Goal: Task Accomplishment & Management: Use online tool/utility

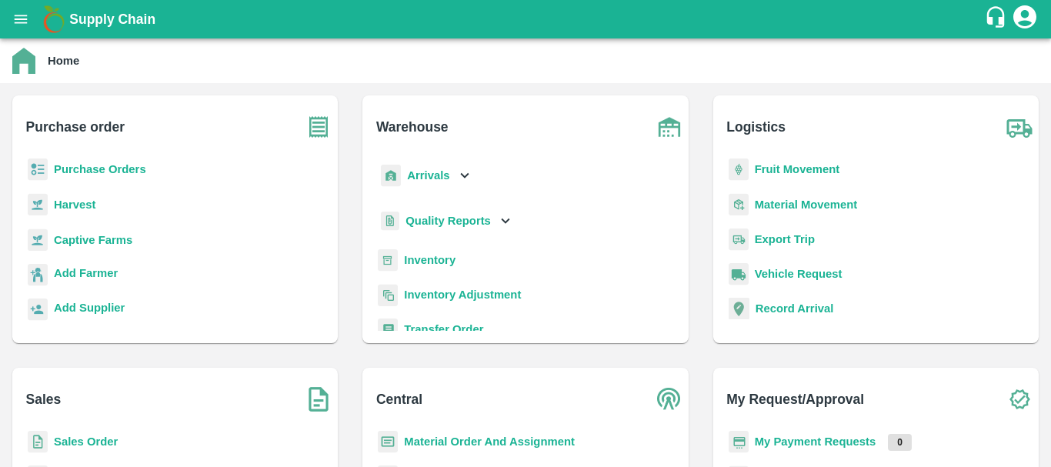
click at [421, 259] on b "Inventory" at bounding box center [430, 260] width 52 height 12
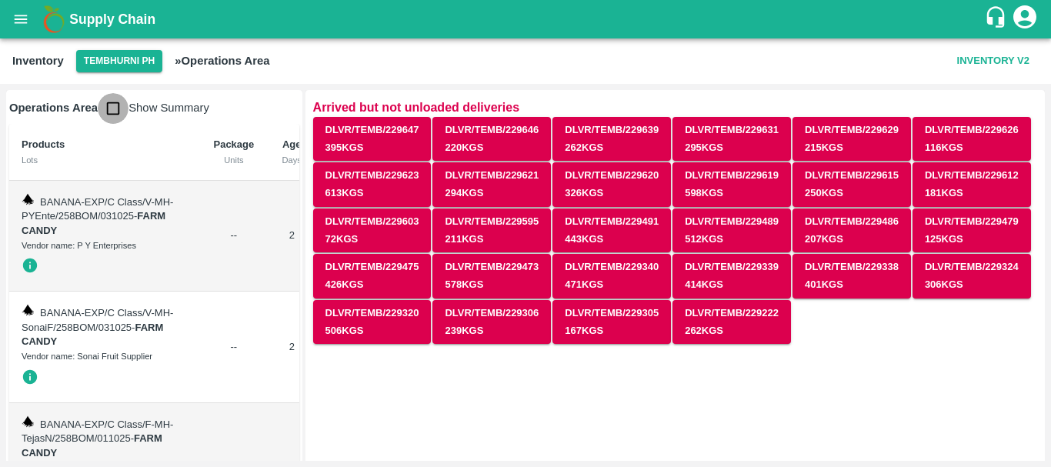
click at [115, 111] on input "checkbox" at bounding box center [113, 108] width 31 height 31
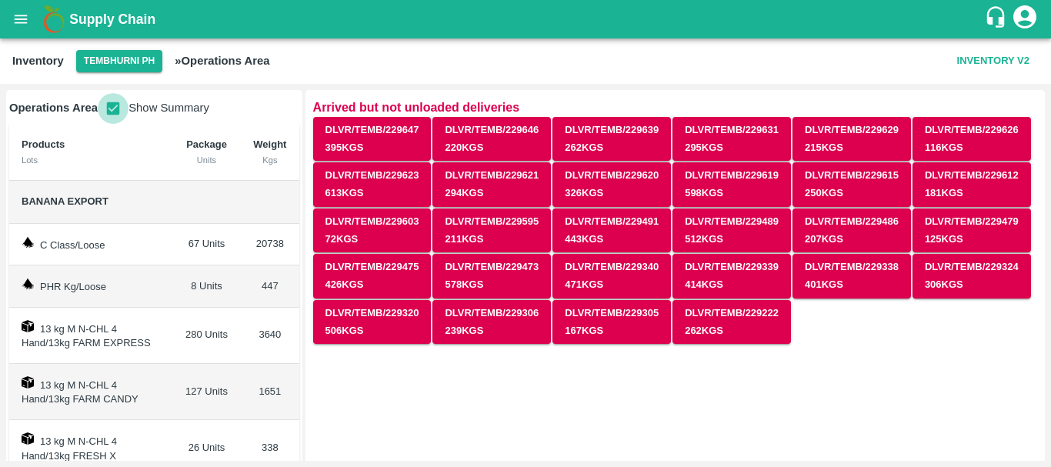
click at [115, 111] on input "checkbox" at bounding box center [113, 108] width 31 height 31
click at [112, 108] on input "checkbox" at bounding box center [113, 108] width 31 height 31
checkbox input "false"
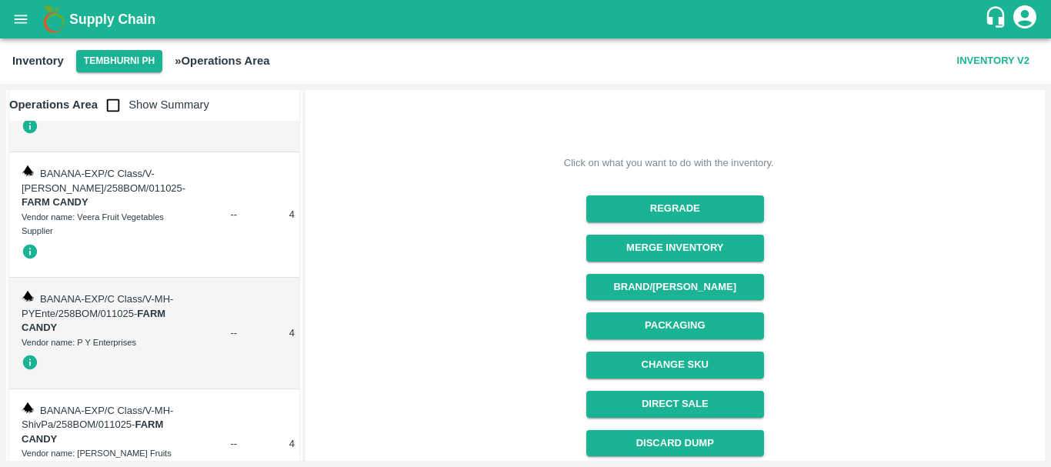
scroll to position [369, 0]
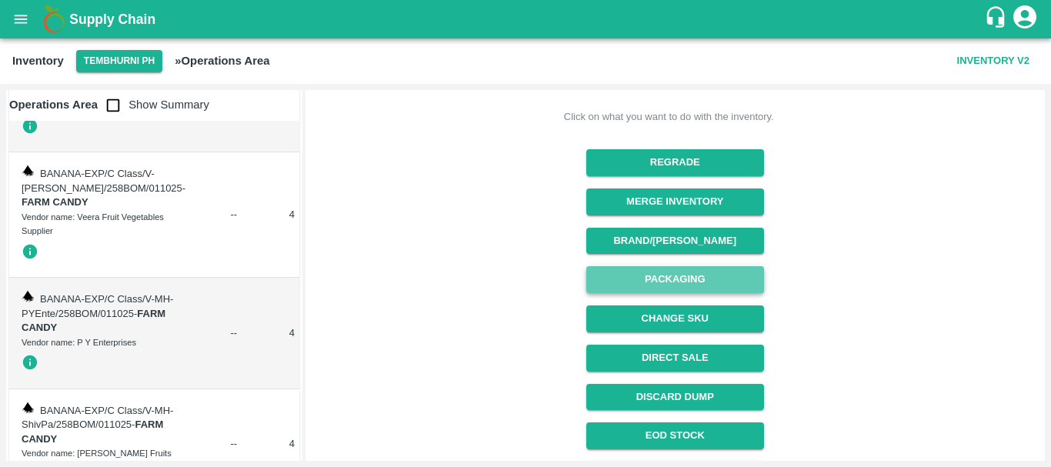
click at [652, 280] on button "Packaging" at bounding box center [675, 279] width 178 height 27
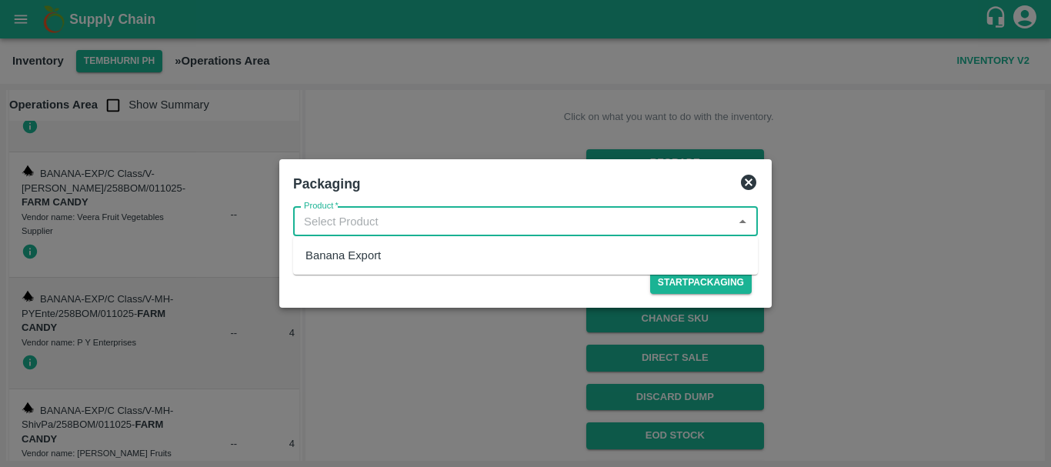
click at [379, 214] on input "Product   *" at bounding box center [513, 222] width 430 height 20
click at [375, 262] on div "Banana Export" at bounding box center [342, 255] width 75 height 17
type input "Banana Export"
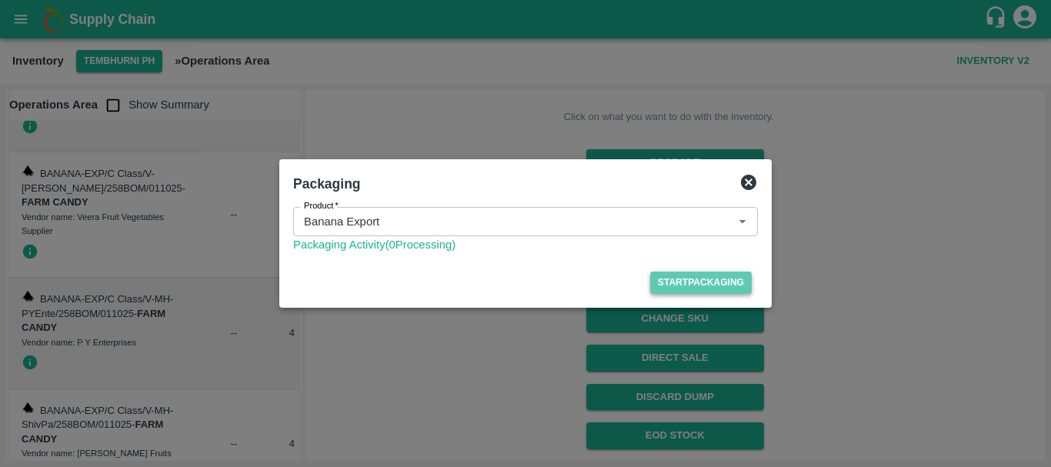
click at [685, 285] on button "Start Packaging" at bounding box center [701, 283] width 102 height 22
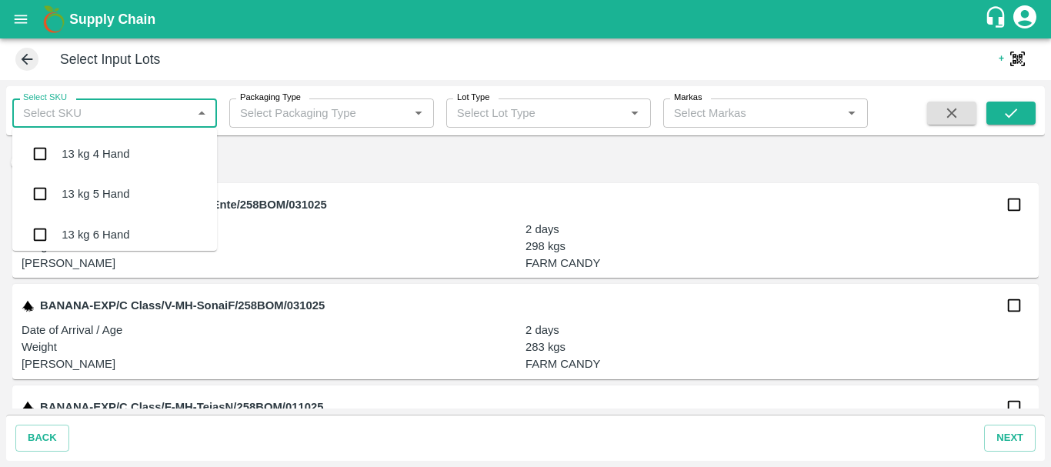
click at [163, 117] on input "Select SKU" at bounding box center [102, 113] width 170 height 20
type input "13 kg M n"
click at [108, 156] on div "13 kg M N-CHL 4 Hand" at bounding box center [121, 153] width 118 height 17
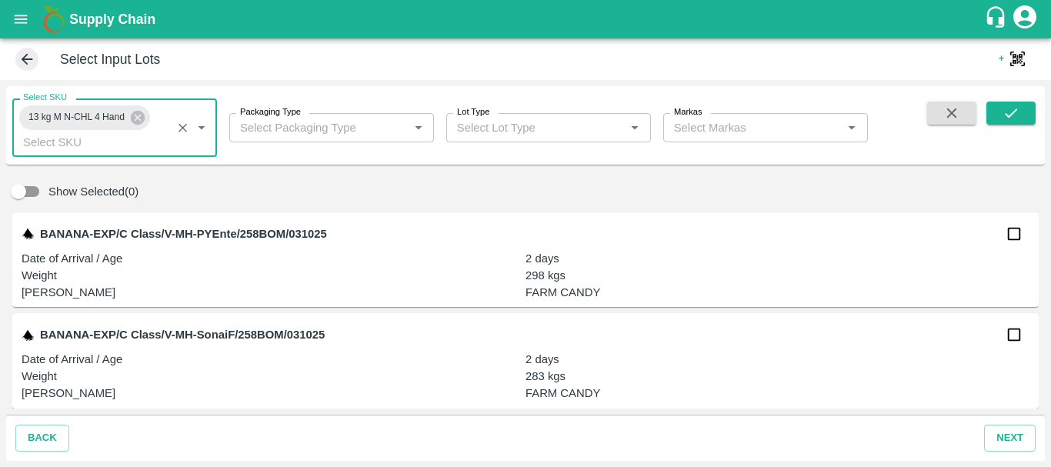
click at [315, 125] on input "Packaging Type" at bounding box center [319, 128] width 170 height 20
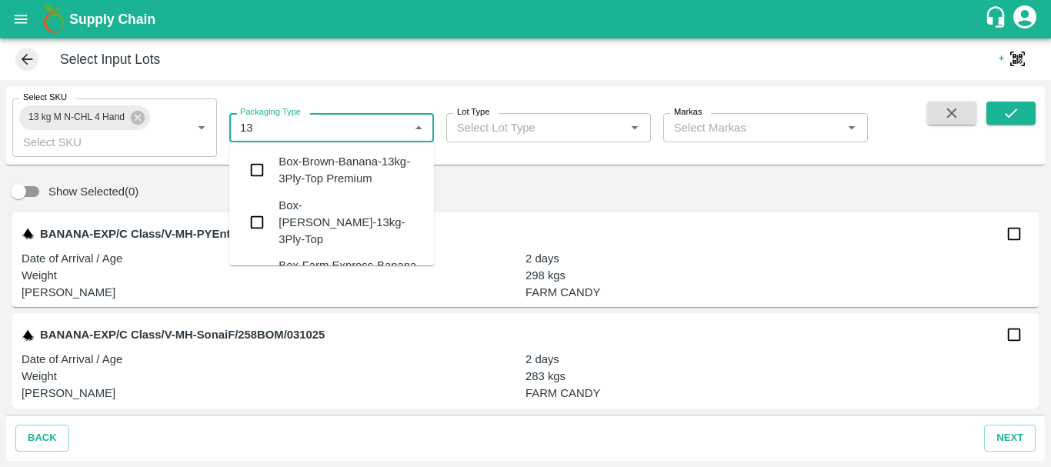
type input "1"
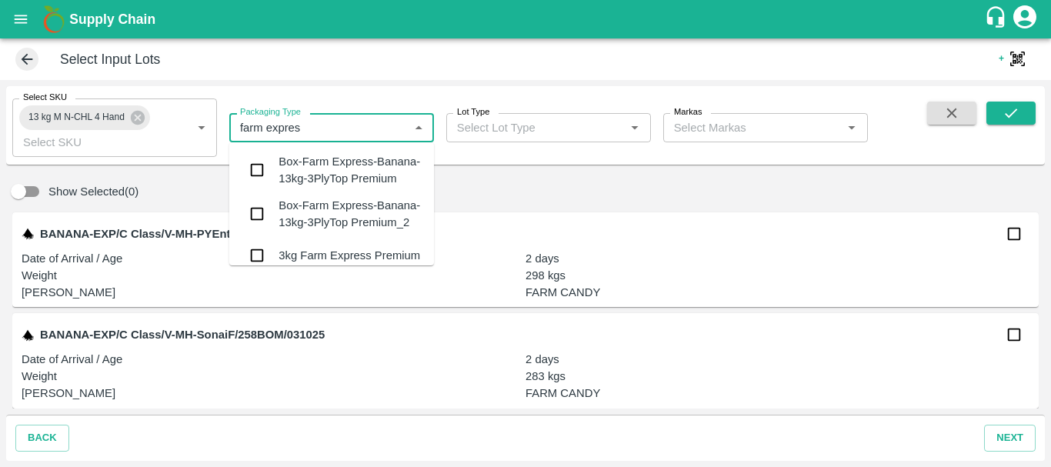
type input "farm express"
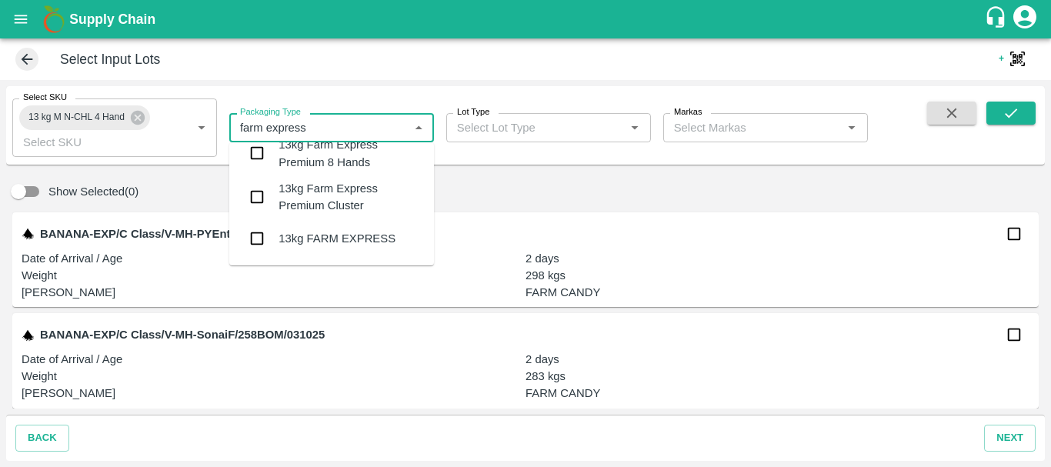
scroll to position [416, 0]
click at [255, 243] on input "checkbox" at bounding box center [257, 238] width 31 height 31
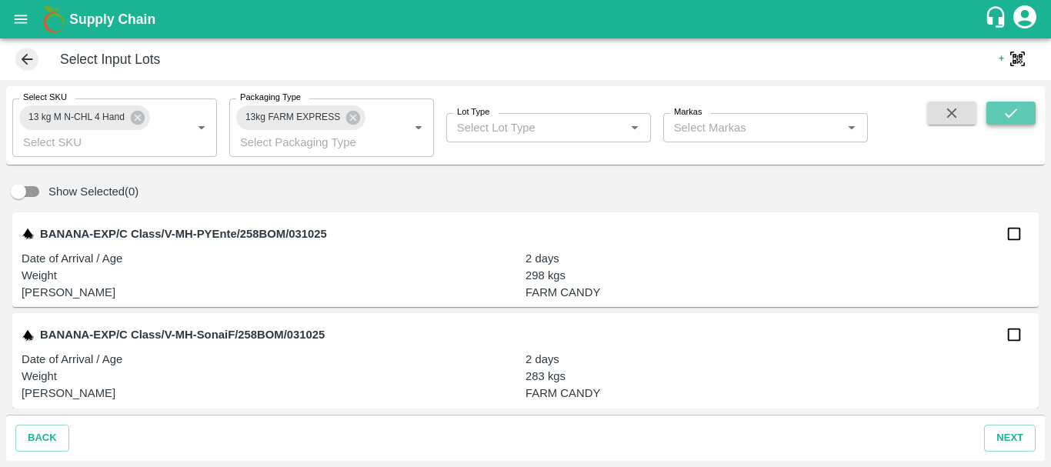
click at [1016, 108] on icon "submit" at bounding box center [1010, 113] width 17 height 17
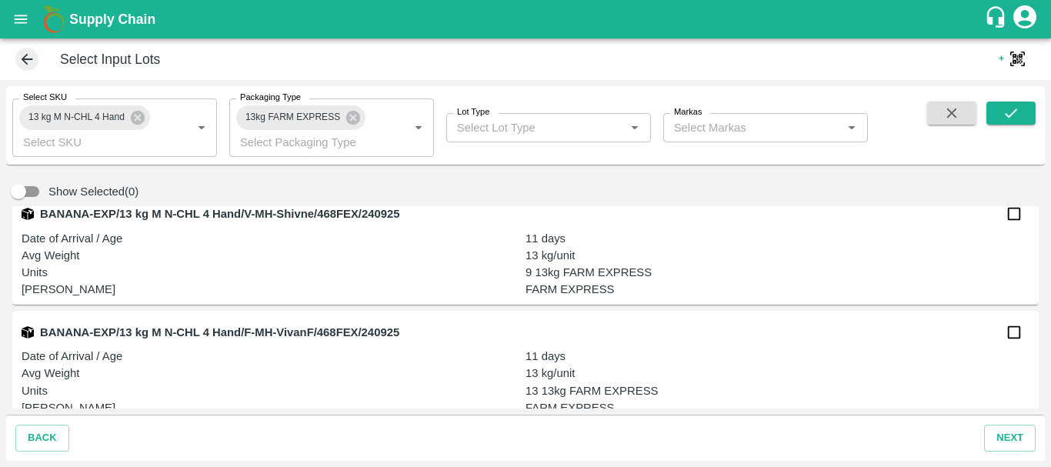
scroll to position [2636, 0]
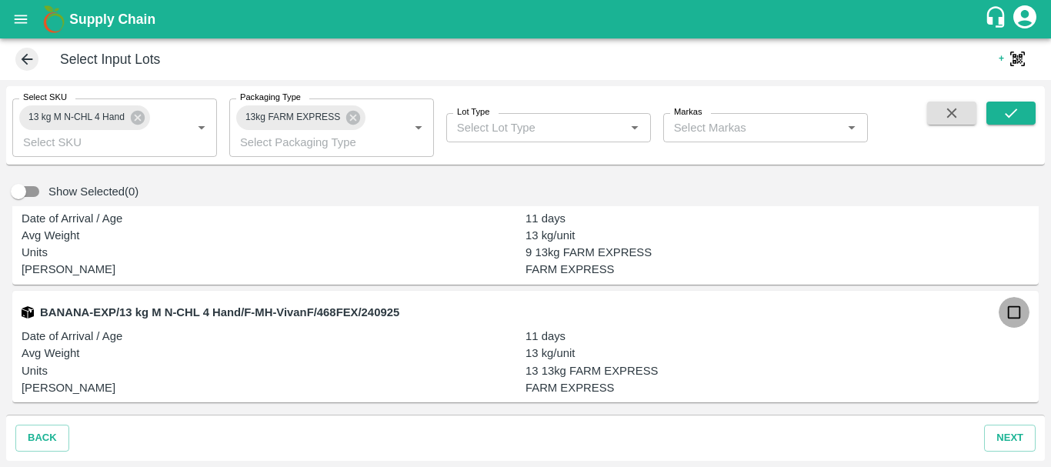
click at [1009, 310] on input "checkbox" at bounding box center [1014, 312] width 31 height 31
checkbox input "true"
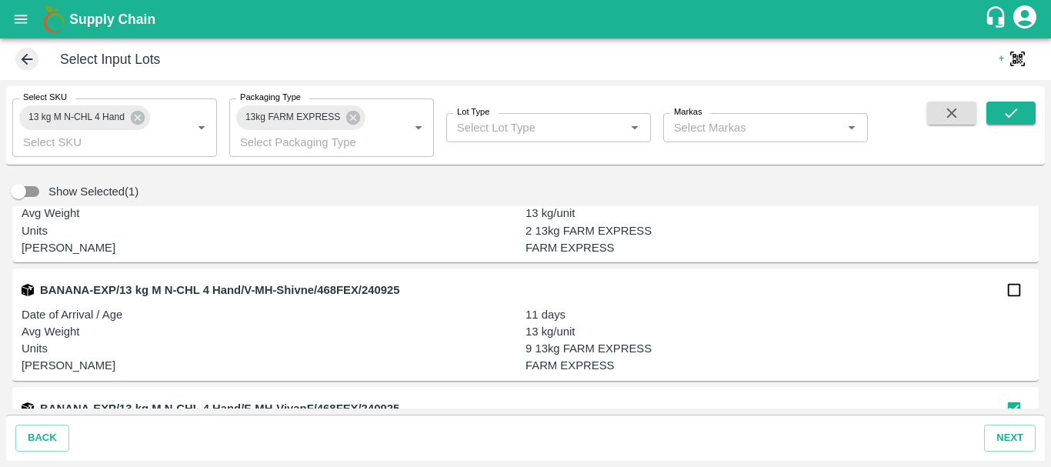
scroll to position [2555, 0]
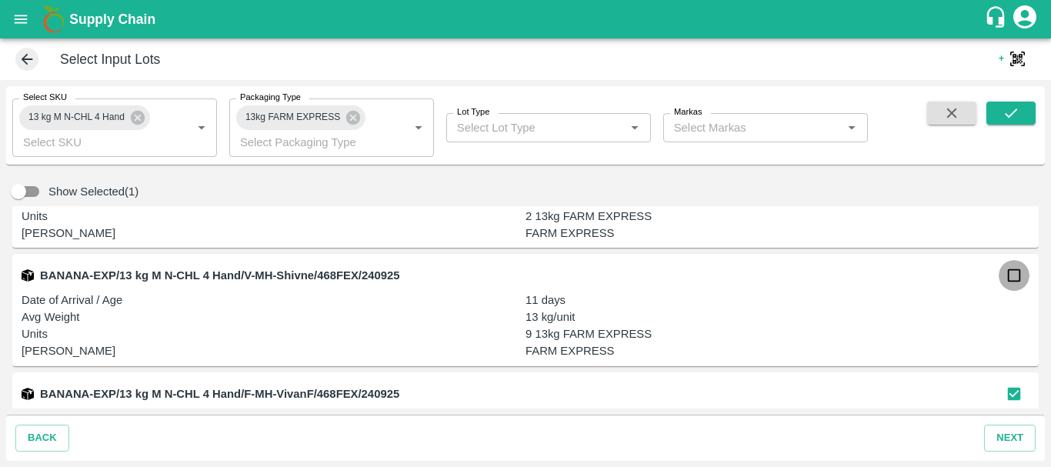
click at [1008, 274] on input "checkbox" at bounding box center [1014, 275] width 31 height 31
checkbox input "true"
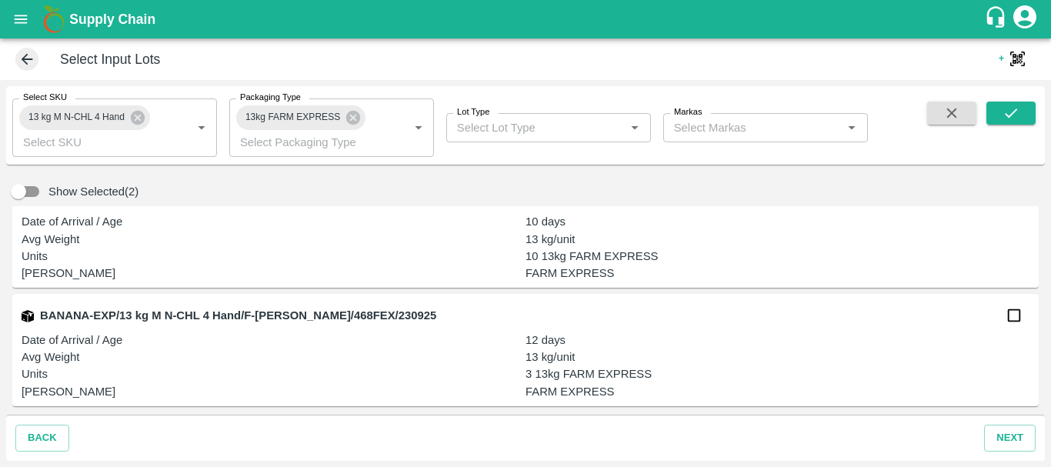
scroll to position [2246, 0]
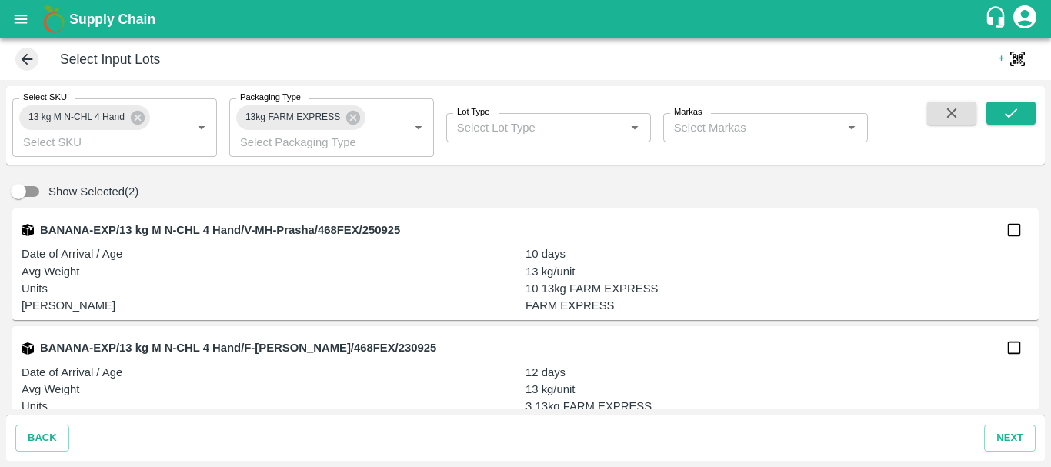
click at [1010, 236] on input "checkbox" at bounding box center [1014, 230] width 31 height 31
checkbox input "true"
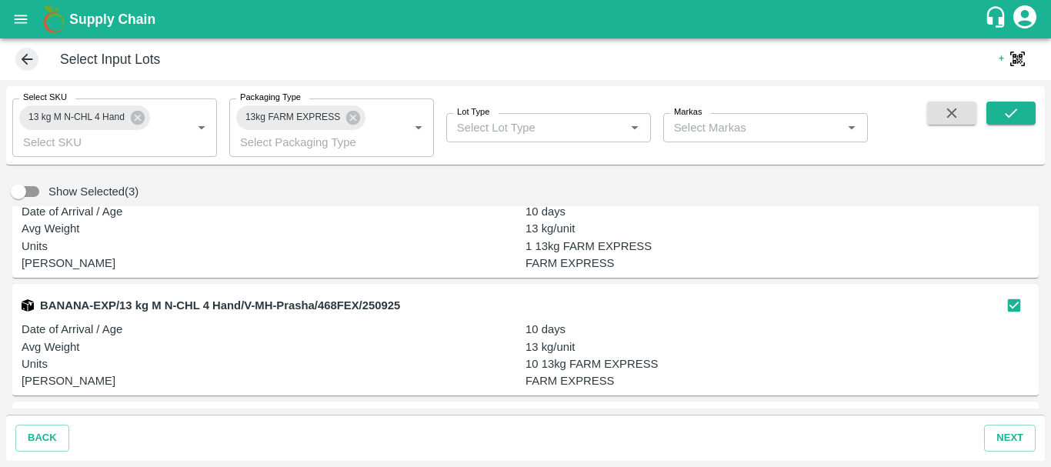
scroll to position [2110, 0]
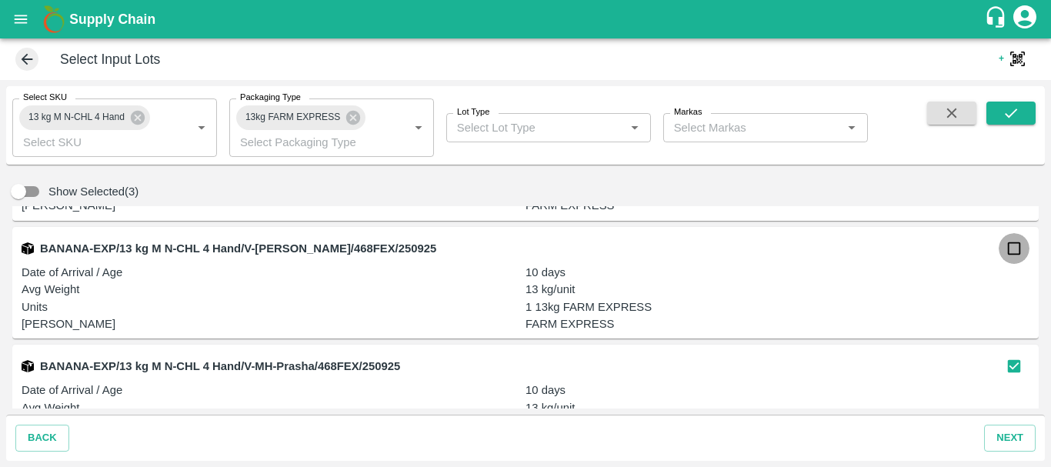
click at [1003, 249] on input "checkbox" at bounding box center [1014, 248] width 31 height 31
checkbox input "true"
click at [715, 319] on p "FARM EXPRESS" at bounding box center [777, 323] width 504 height 17
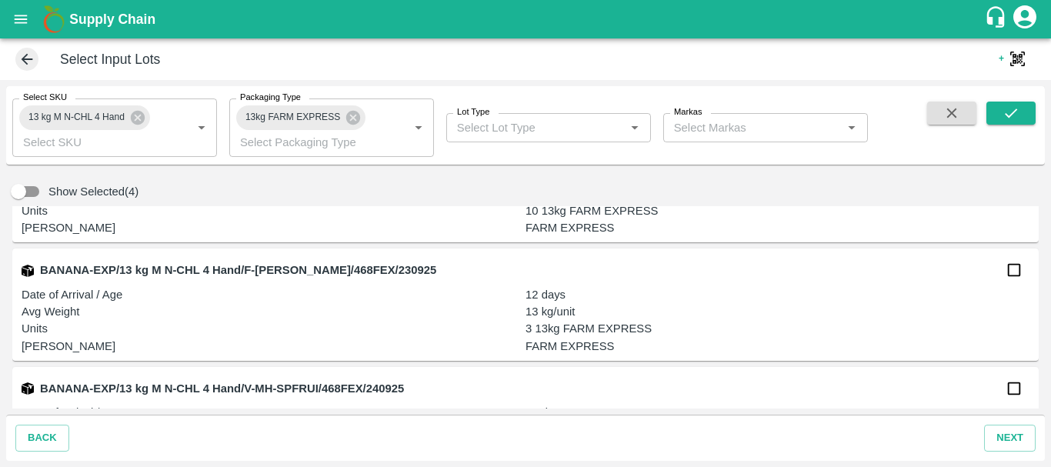
scroll to position [2323, 0]
click at [1009, 271] on input "checkbox" at bounding box center [1014, 270] width 31 height 31
checkbox input "true"
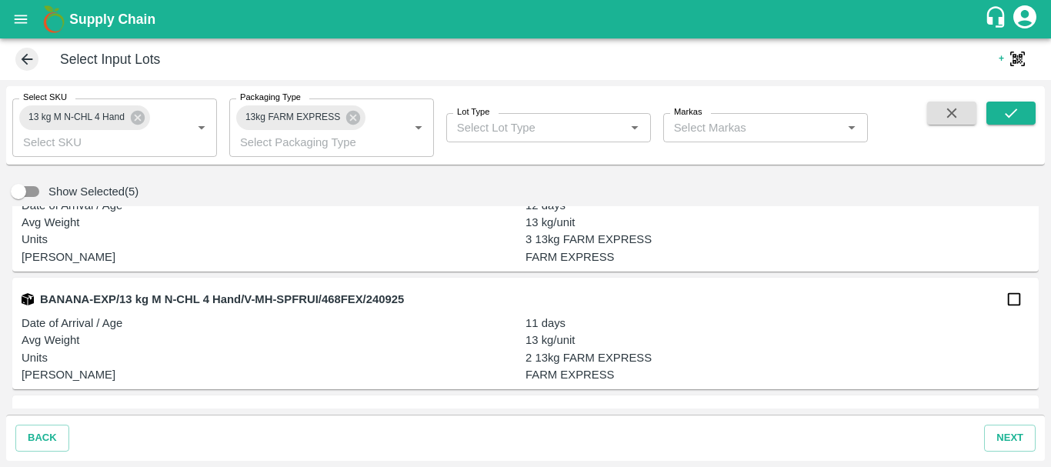
scroll to position [2414, 0]
click at [1003, 298] on input "checkbox" at bounding box center [1014, 298] width 31 height 31
checkbox input "true"
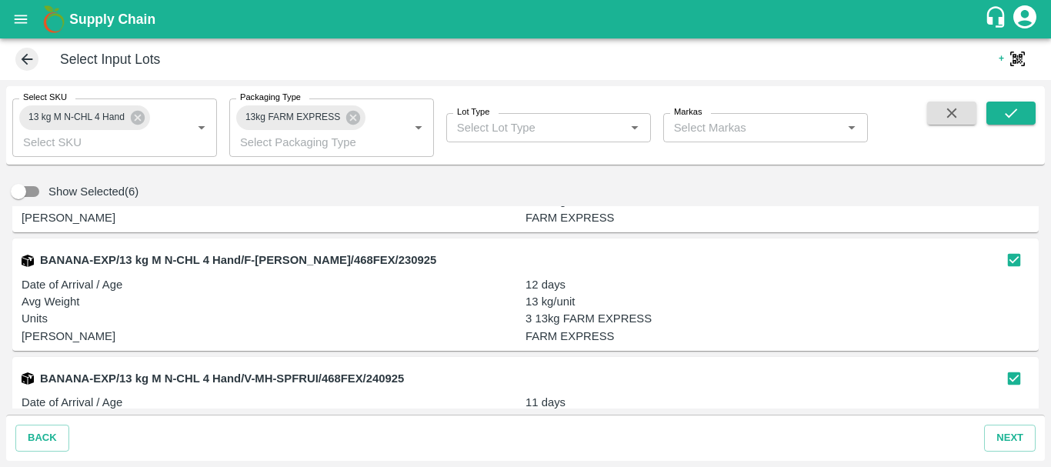
scroll to position [2335, 0]
click at [112, 144] on input "Select SKU" at bounding box center [92, 142] width 150 height 20
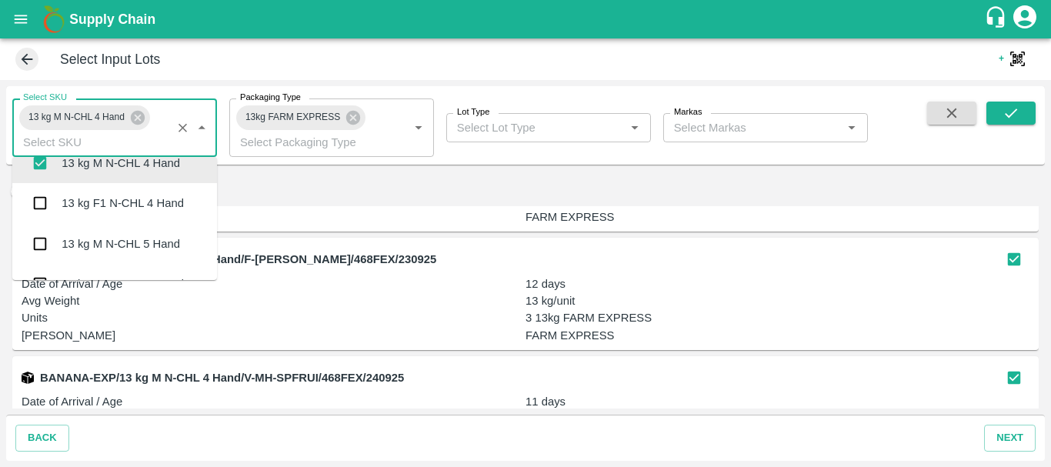
scroll to position [1308, 0]
click at [108, 243] on div "13 kg M N-CHL 5 Hand" at bounding box center [121, 243] width 118 height 17
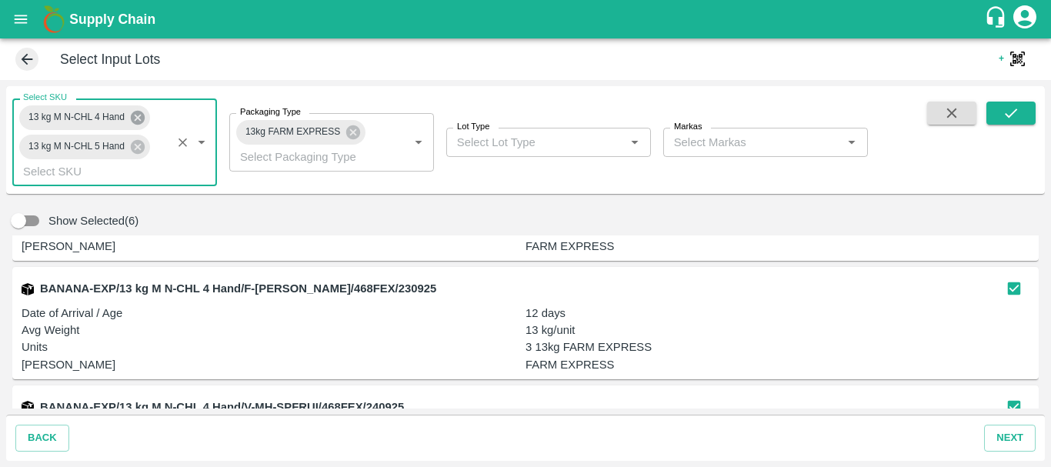
click at [137, 119] on icon at bounding box center [137, 117] width 17 height 17
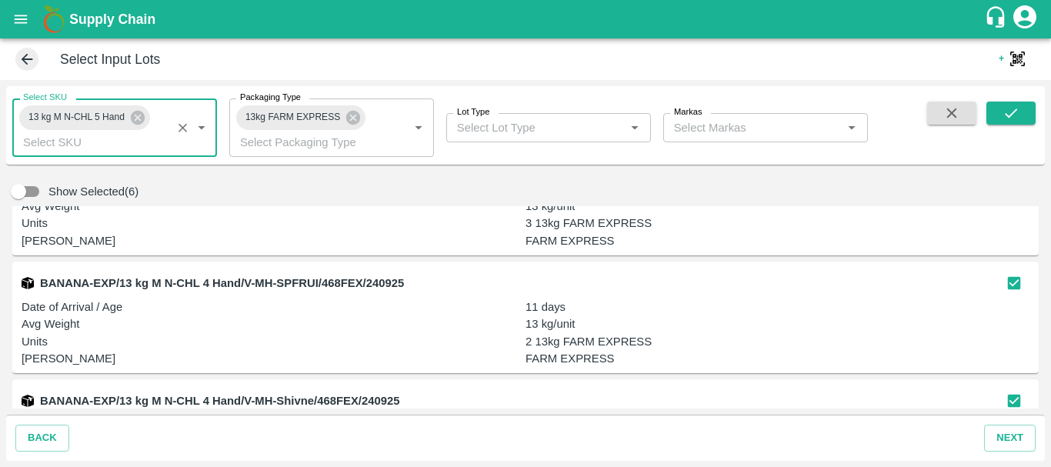
scroll to position [2636, 0]
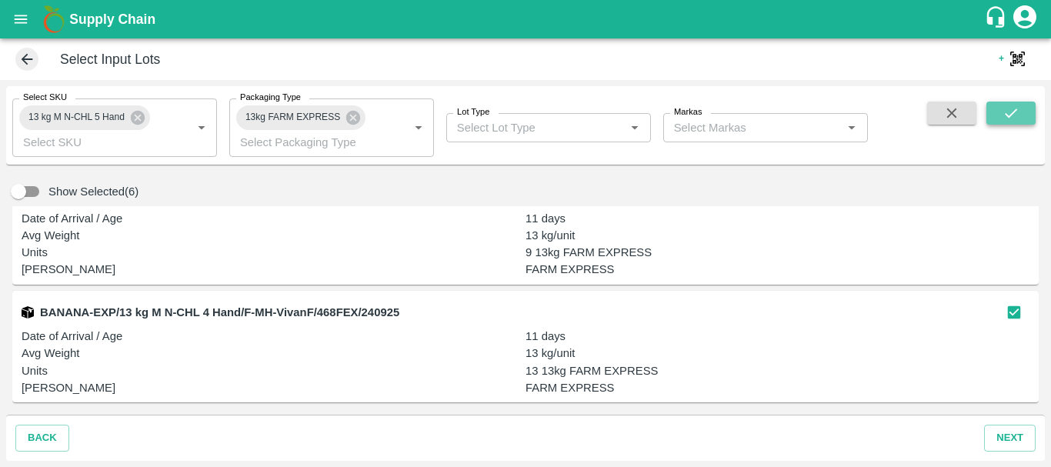
click at [1009, 108] on icon "submit" at bounding box center [1010, 113] width 17 height 17
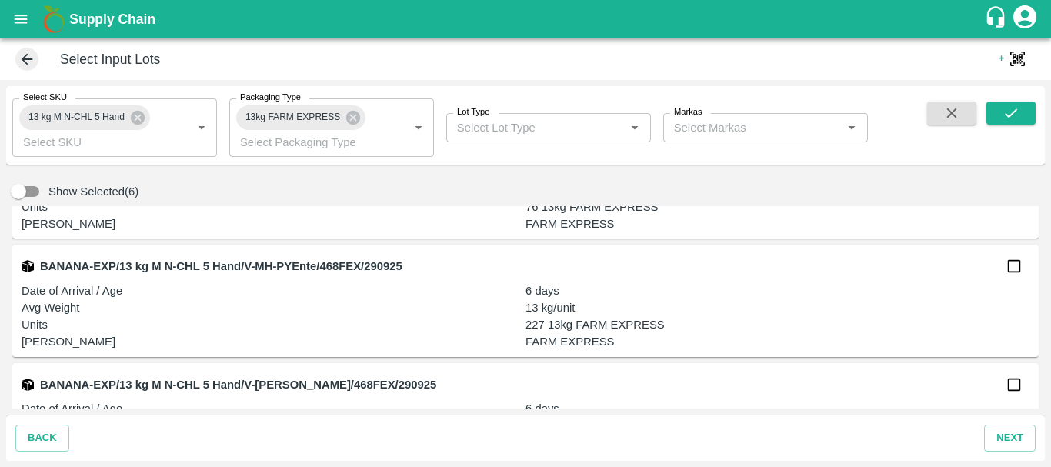
scroll to position [2563, 0]
click at [1020, 266] on input "checkbox" at bounding box center [1014, 267] width 31 height 31
checkbox input "true"
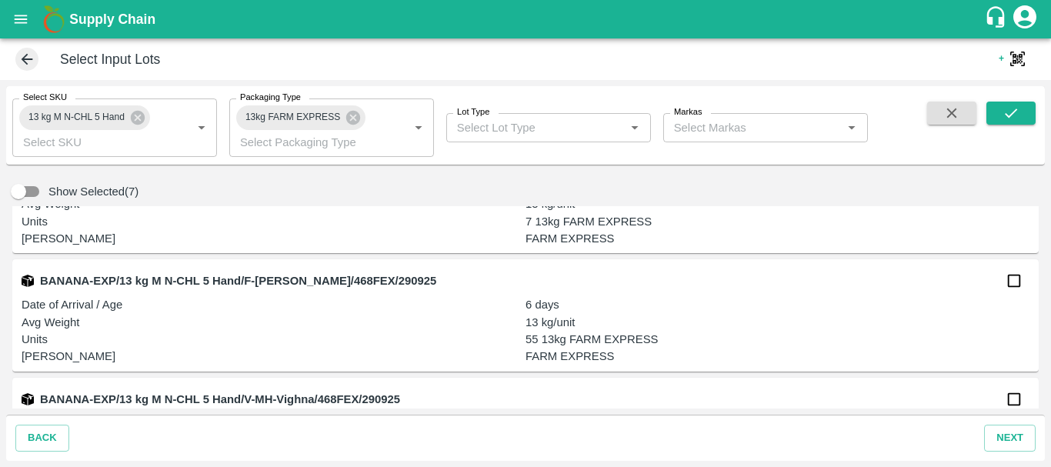
scroll to position [2788, 0]
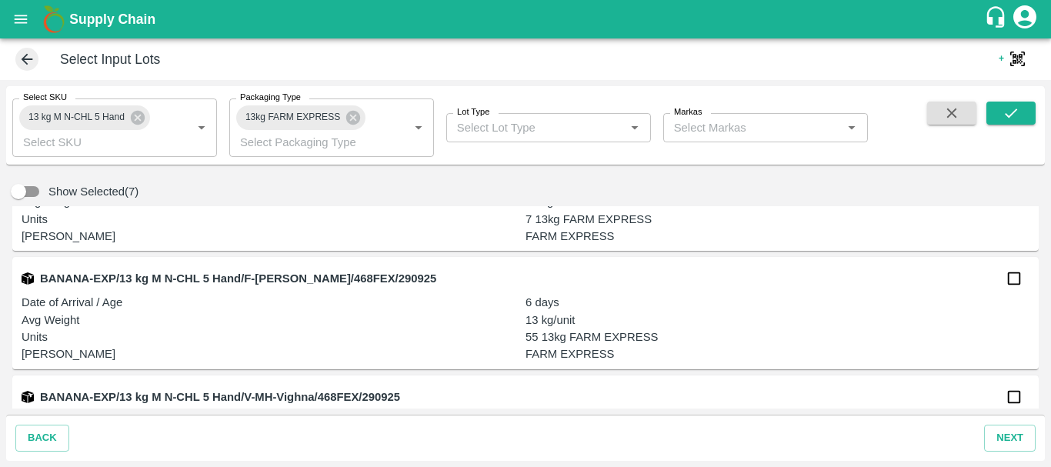
click at [1016, 280] on input "checkbox" at bounding box center [1014, 278] width 31 height 31
checkbox input "true"
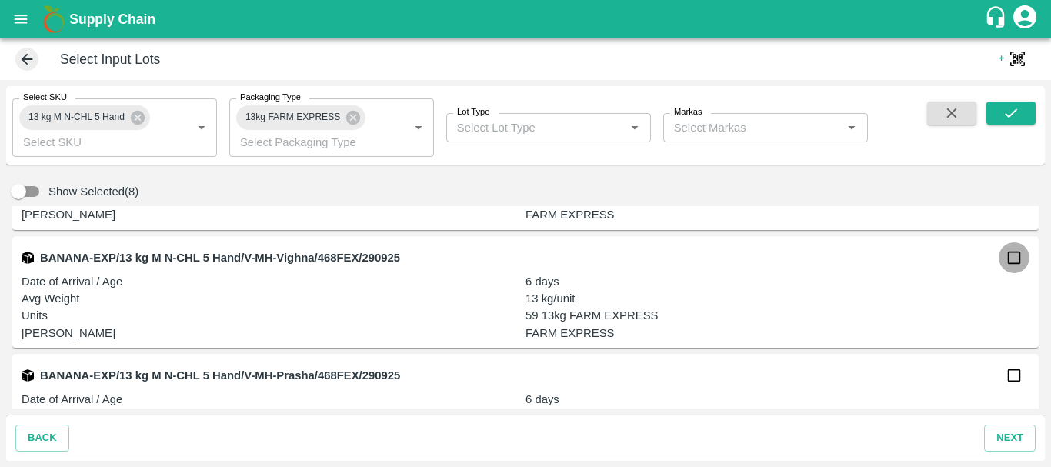
click at [1016, 253] on input "checkbox" at bounding box center [1014, 257] width 31 height 31
checkbox input "true"
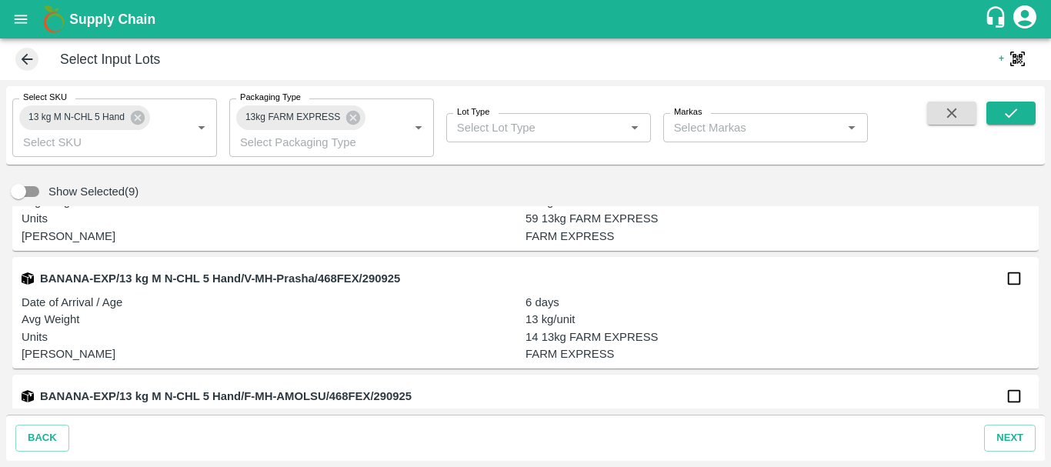
scroll to position [3072, 0]
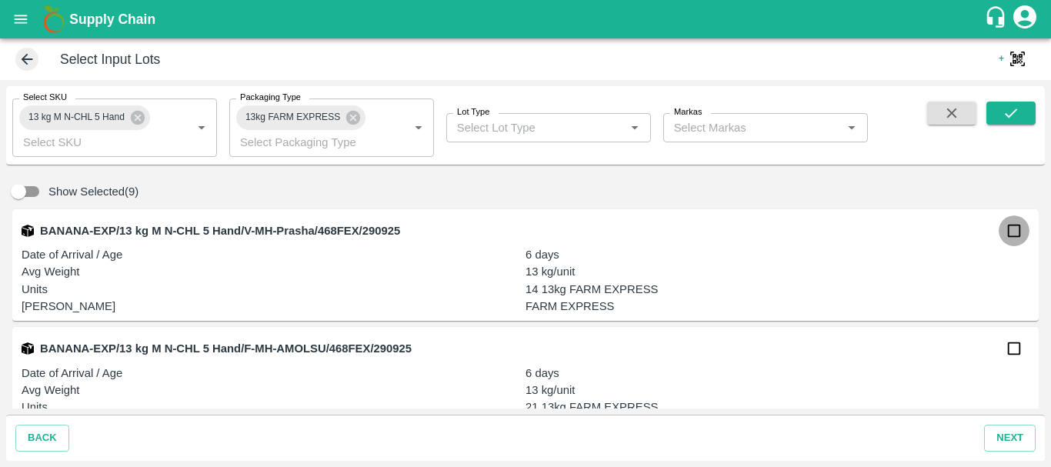
click at [1007, 235] on input "checkbox" at bounding box center [1014, 230] width 31 height 31
checkbox input "true"
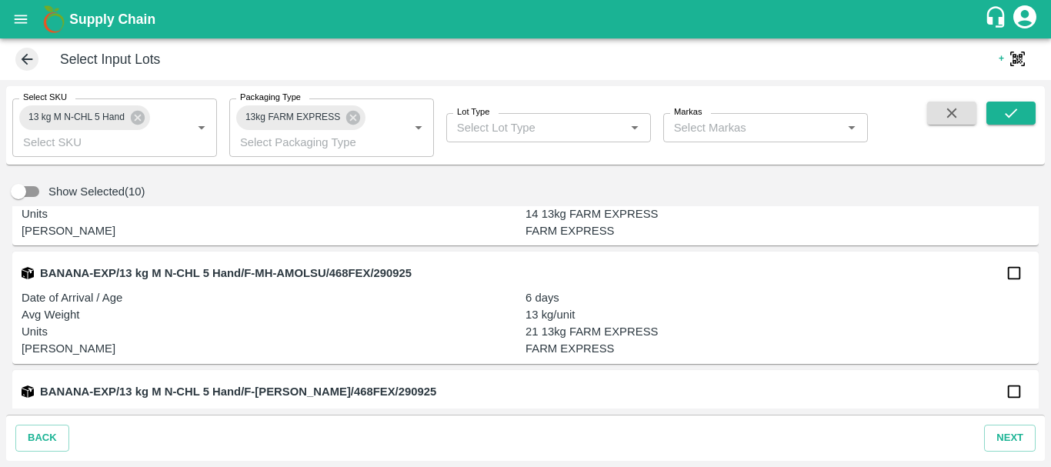
scroll to position [3227, 0]
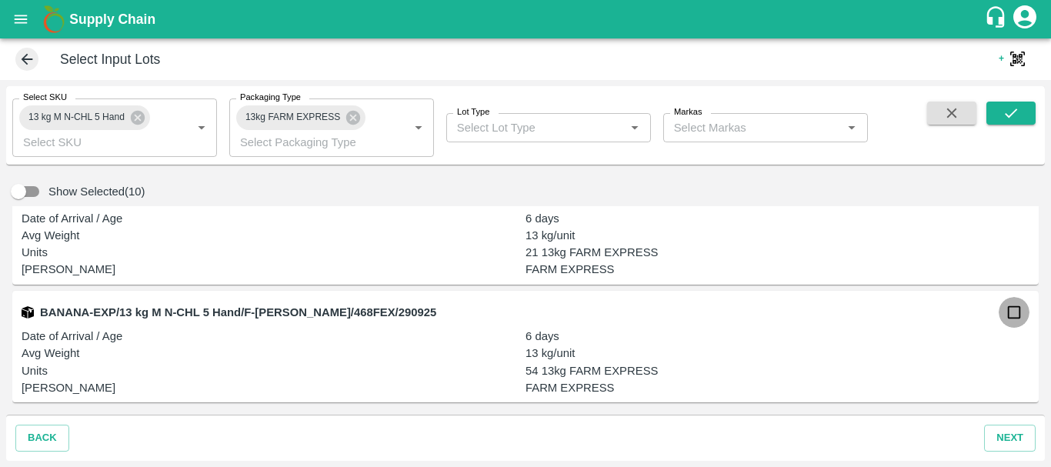
click at [1001, 305] on input "checkbox" at bounding box center [1014, 312] width 31 height 31
checkbox input "true"
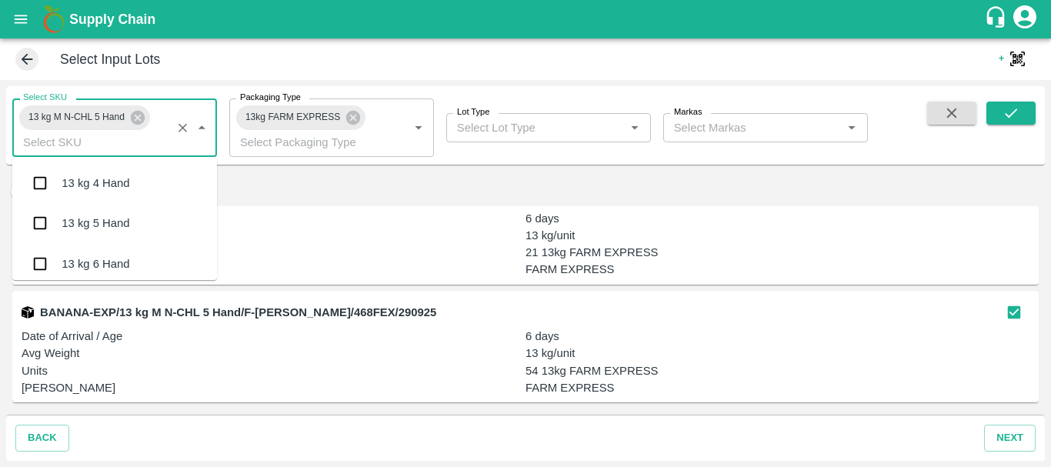
click at [102, 146] on input "Select SKU" at bounding box center [92, 142] width 150 height 20
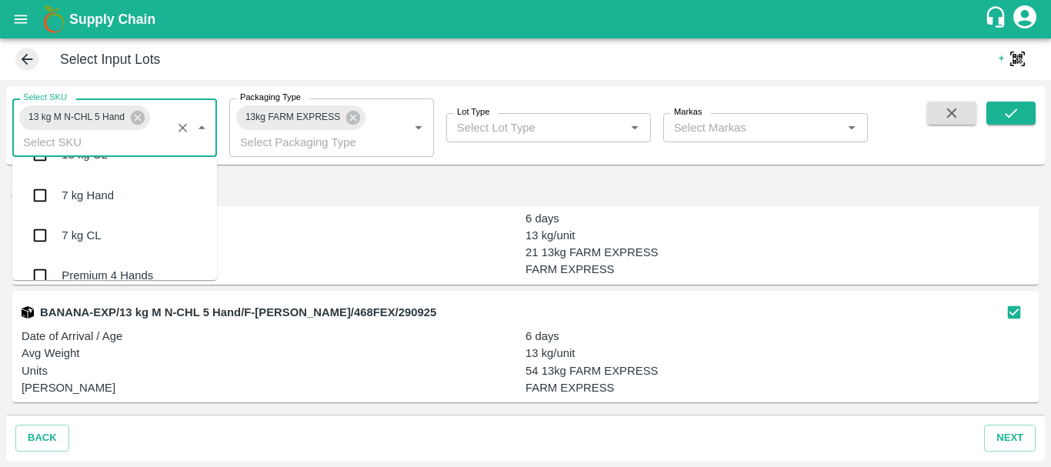
scroll to position [221, 0]
click at [168, 114] on div "13 kg M N-CHL 5 Hand Select SKU   *" at bounding box center [114, 127] width 205 height 58
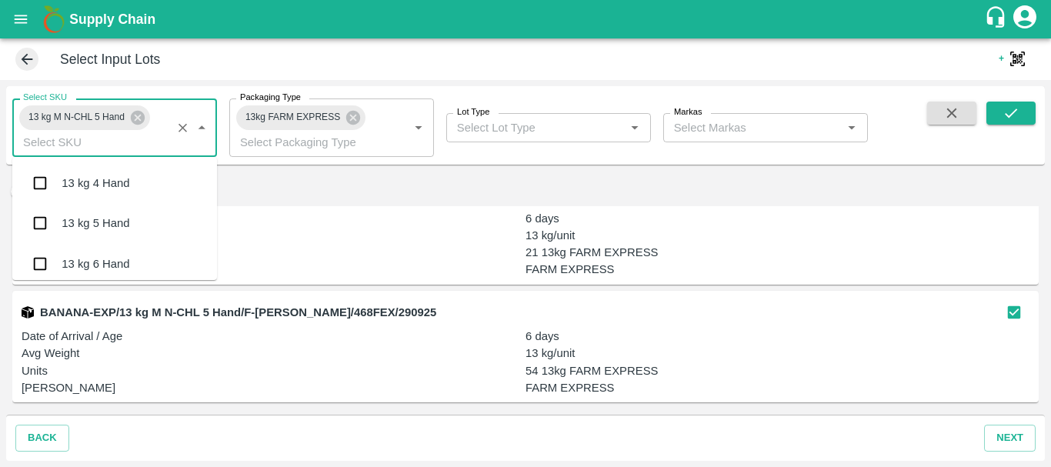
click at [107, 138] on input "Select SKU" at bounding box center [92, 142] width 150 height 20
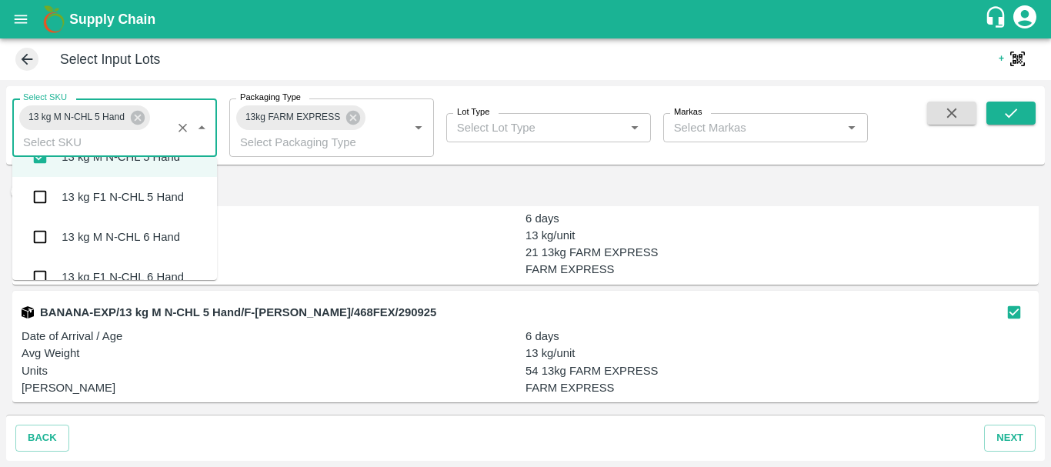
scroll to position [1395, 0]
click at [97, 240] on div "13 kg M N-CHL 6 Hand" at bounding box center [121, 236] width 118 height 17
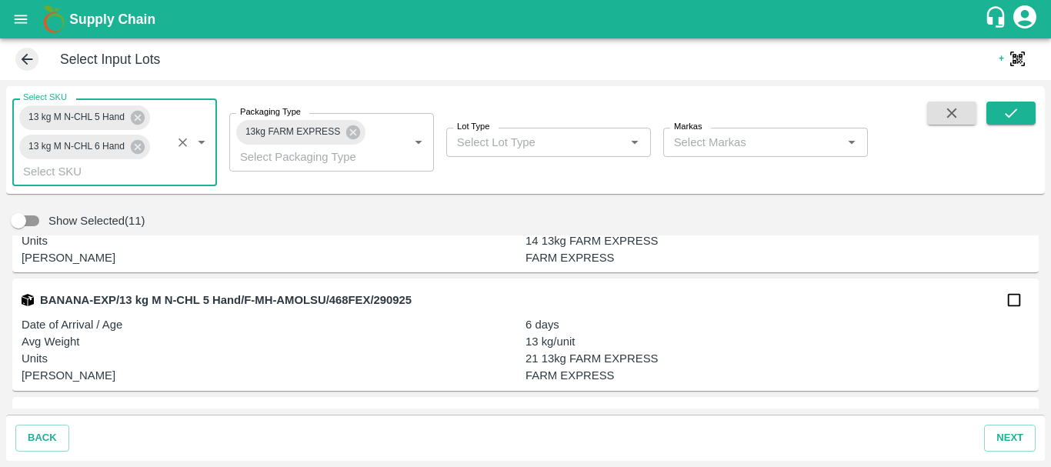
scroll to position [3149, 0]
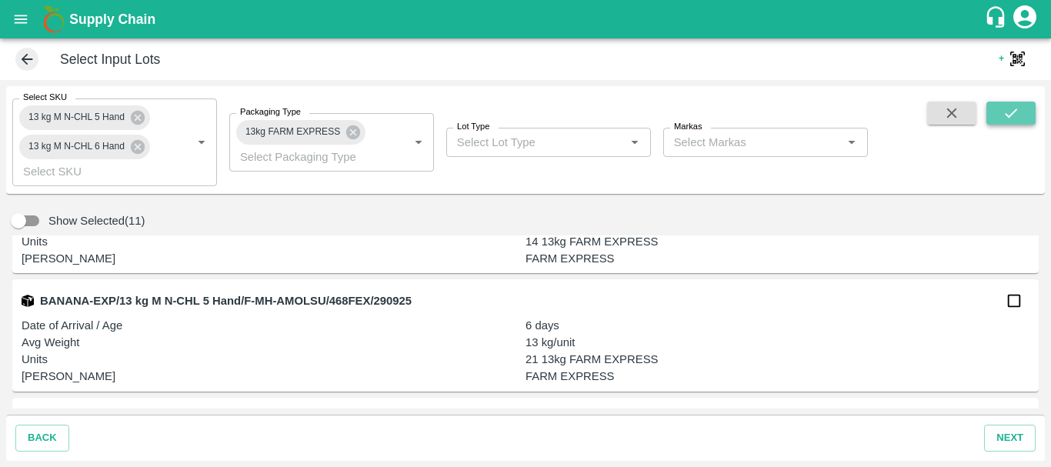
click at [1004, 120] on icon "submit" at bounding box center [1010, 113] width 17 height 17
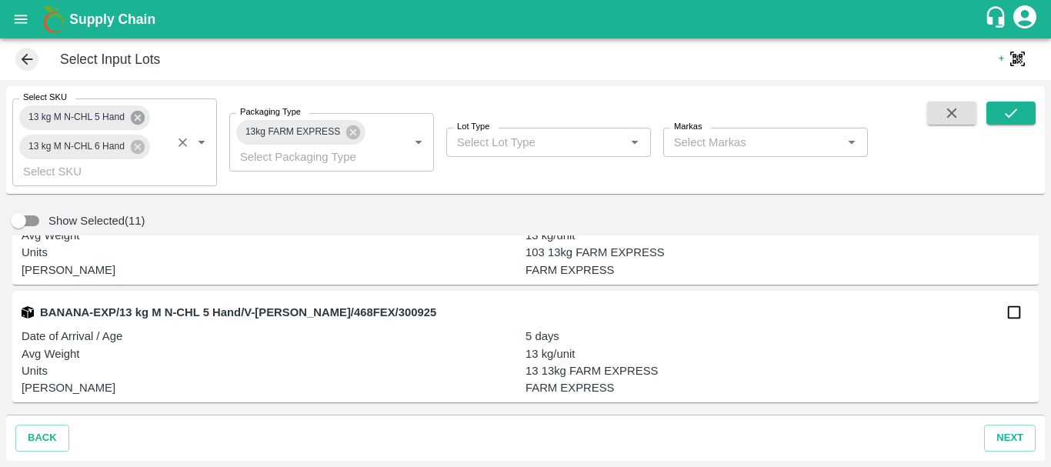
scroll to position [1013, 0]
click at [138, 120] on icon at bounding box center [138, 118] width 14 height 14
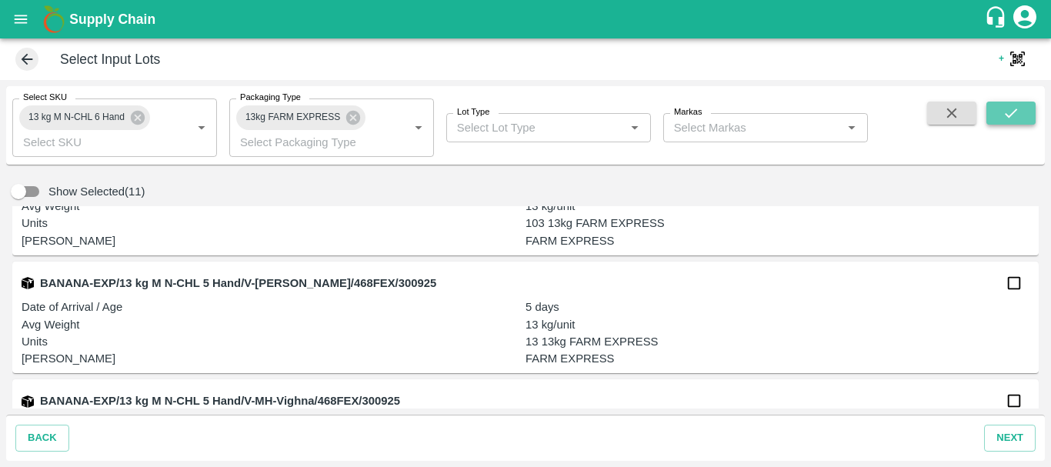
click at [1008, 110] on icon "submit" at bounding box center [1010, 113] width 17 height 17
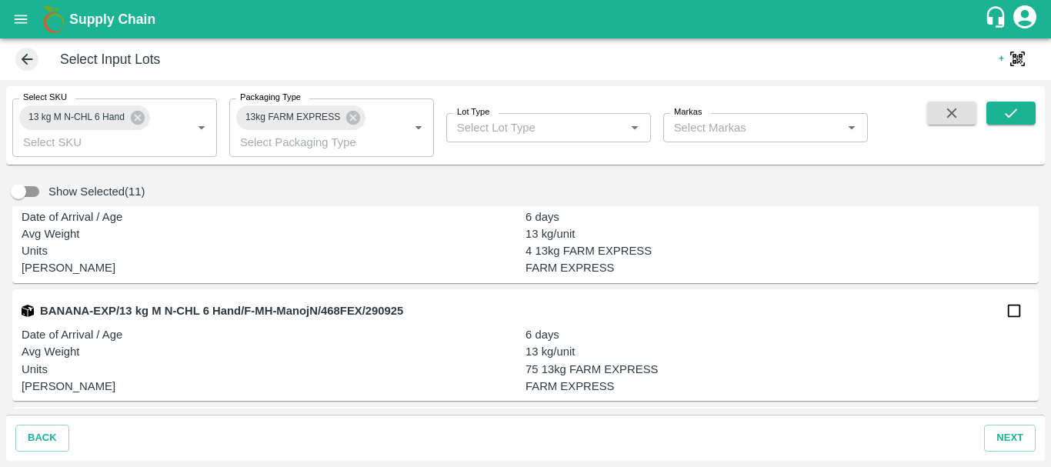
scroll to position [4053, 0]
click at [1002, 315] on input "checkbox" at bounding box center [1014, 312] width 31 height 31
checkbox input "true"
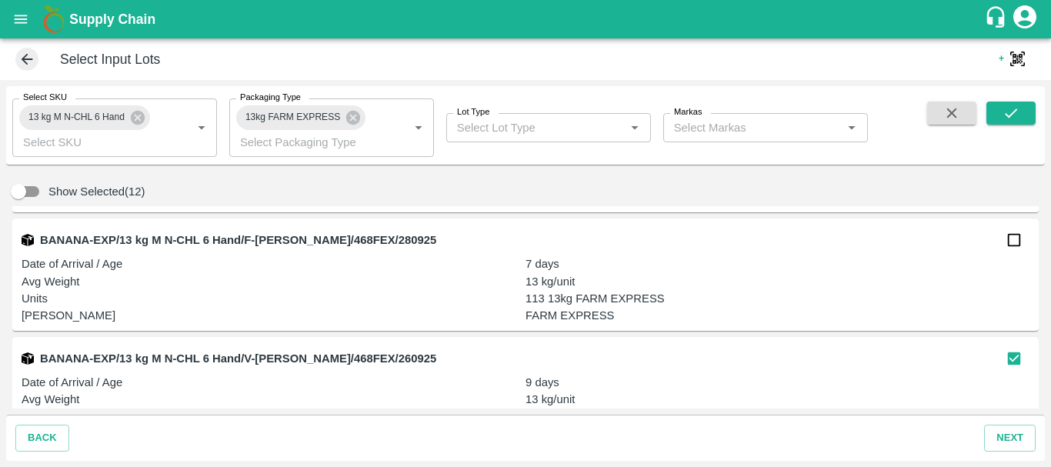
scroll to position [3997, 0]
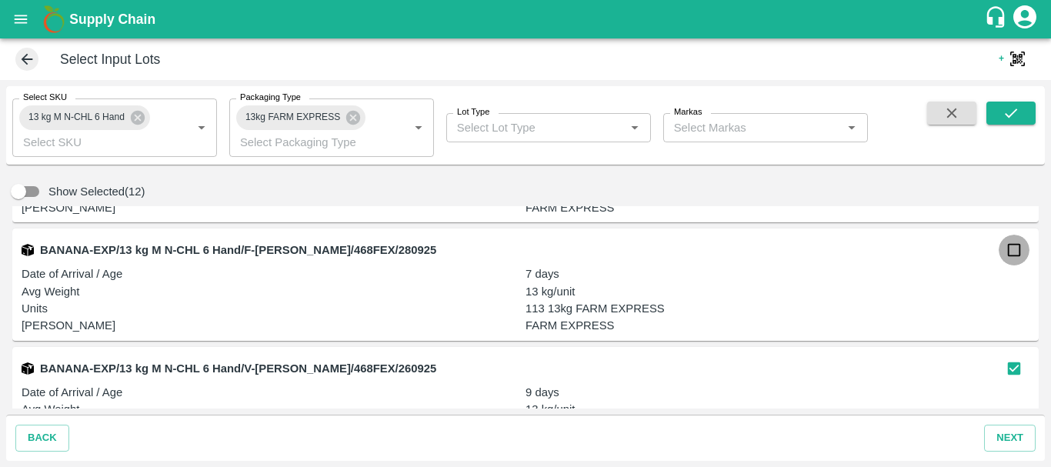
click at [1011, 246] on input "checkbox" at bounding box center [1014, 250] width 31 height 31
checkbox input "true"
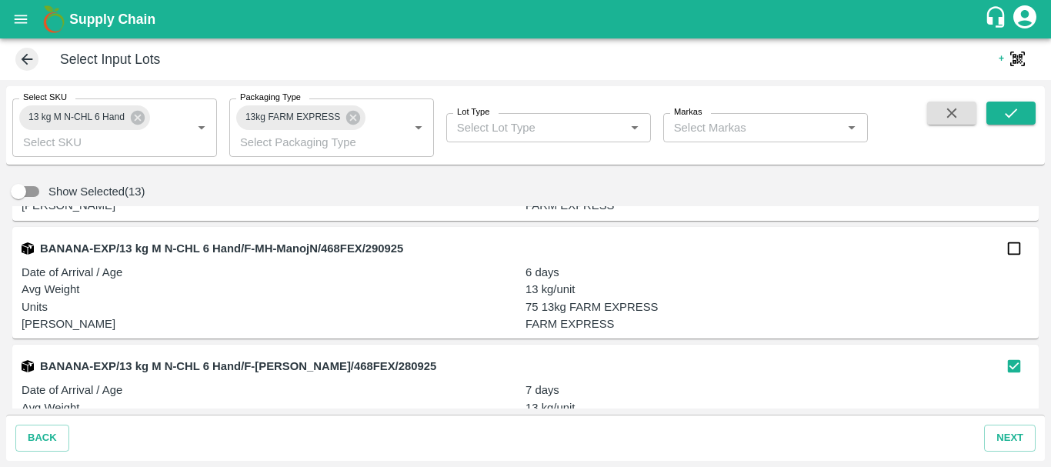
scroll to position [3880, 0]
click at [1004, 247] on input "checkbox" at bounding box center [1014, 249] width 31 height 31
checkbox input "true"
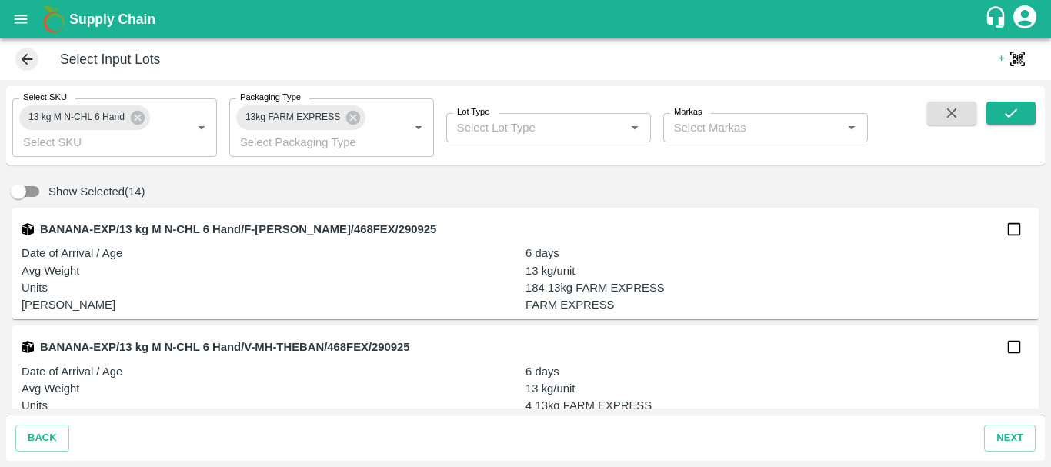
scroll to position [3663, 0]
click at [1012, 229] on input "checkbox" at bounding box center [1014, 230] width 31 height 31
checkbox input "true"
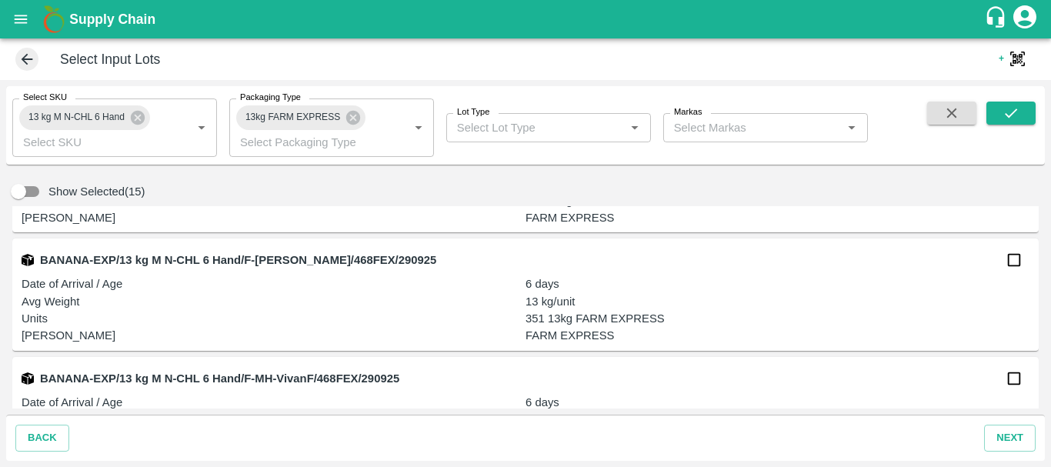
scroll to position [3395, 0]
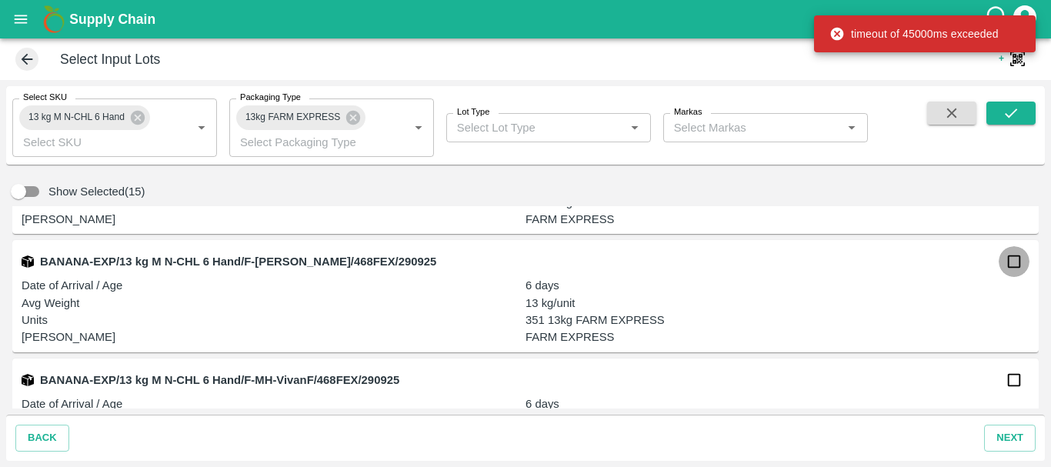
click at [1016, 259] on input "checkbox" at bounding box center [1014, 261] width 31 height 31
checkbox input "true"
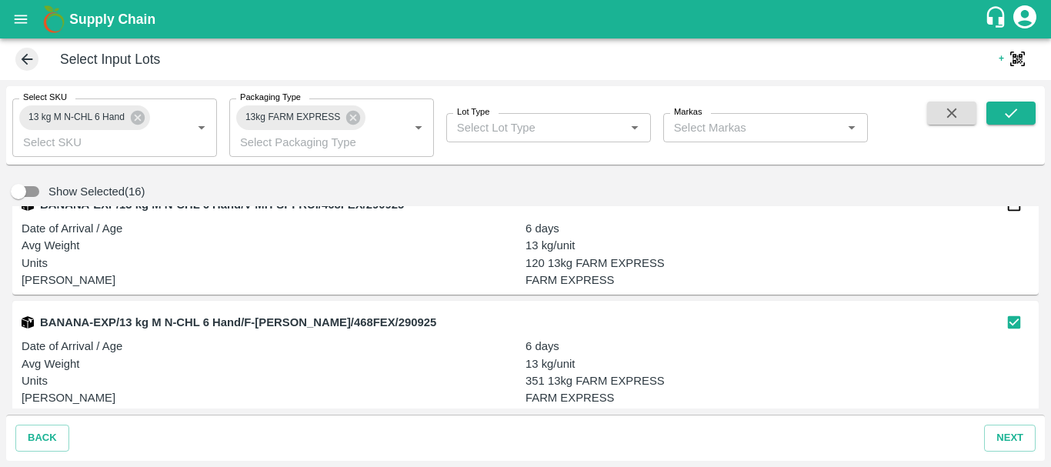
scroll to position [3288, 0]
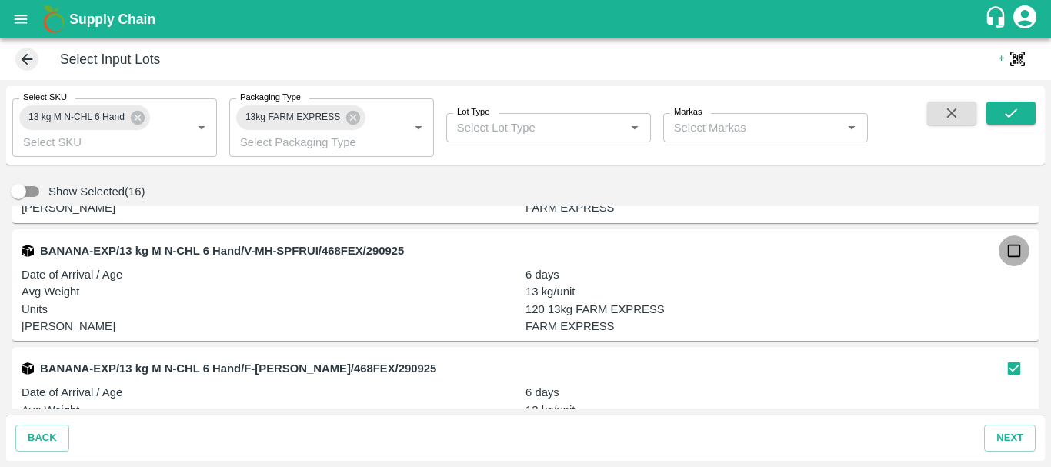
click at [1001, 251] on input "checkbox" at bounding box center [1014, 250] width 31 height 31
checkbox input "true"
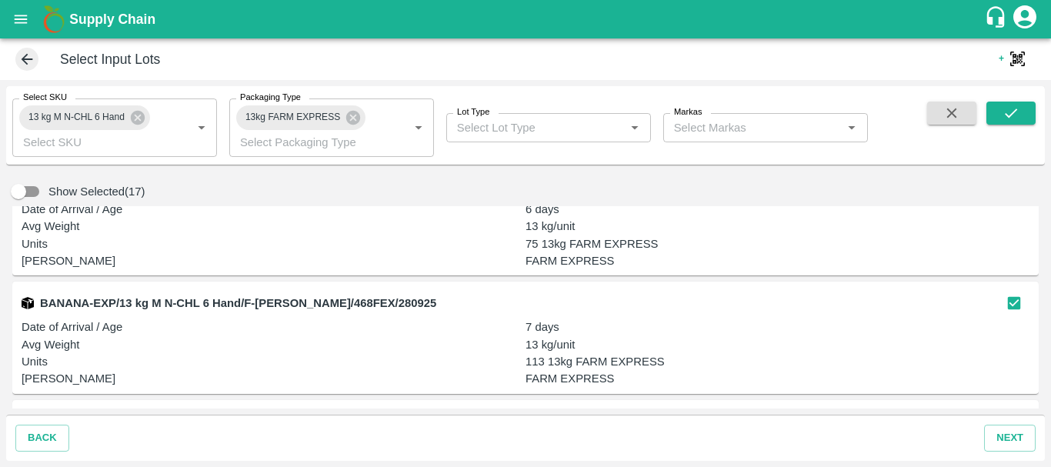
scroll to position [4053, 0]
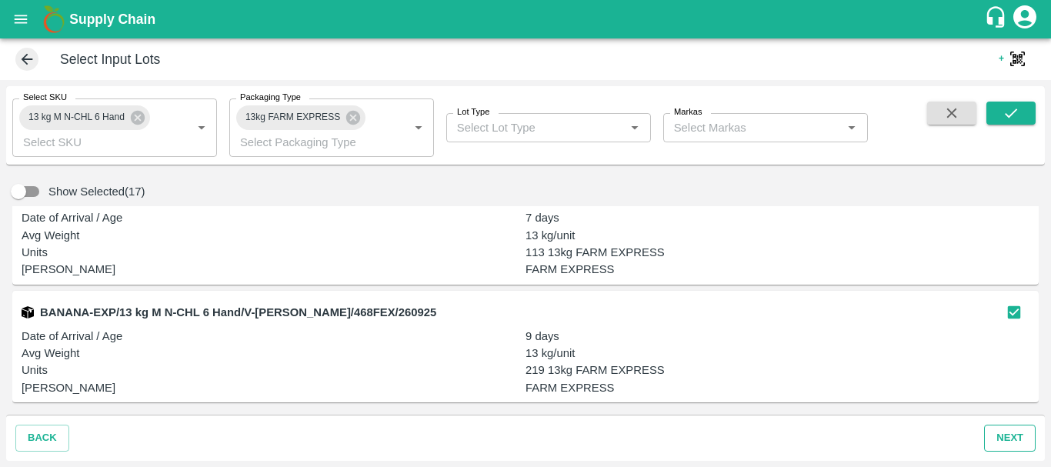
click at [996, 426] on button "next" at bounding box center [1010, 438] width 52 height 27
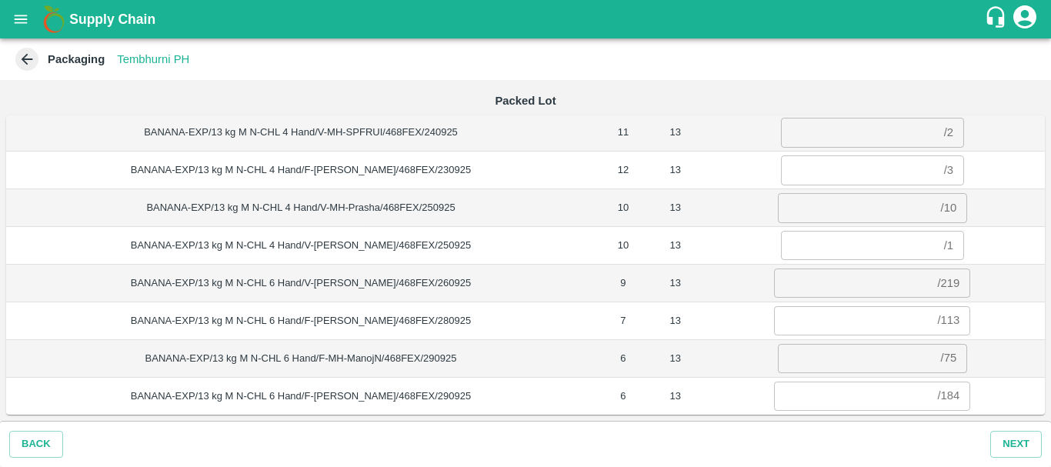
scroll to position [0, 0]
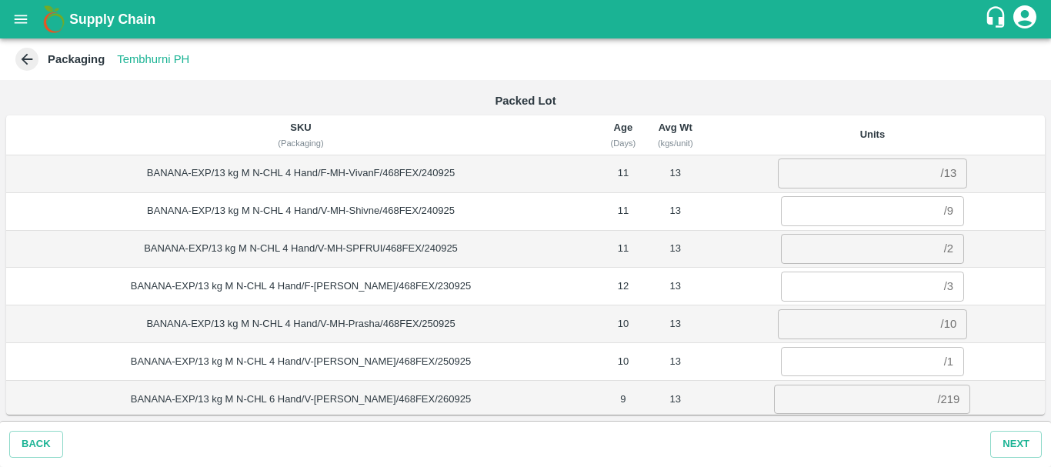
click at [819, 172] on input "number" at bounding box center [856, 172] width 157 height 29
type input "13"
type input "9"
type input "2"
type input "3"
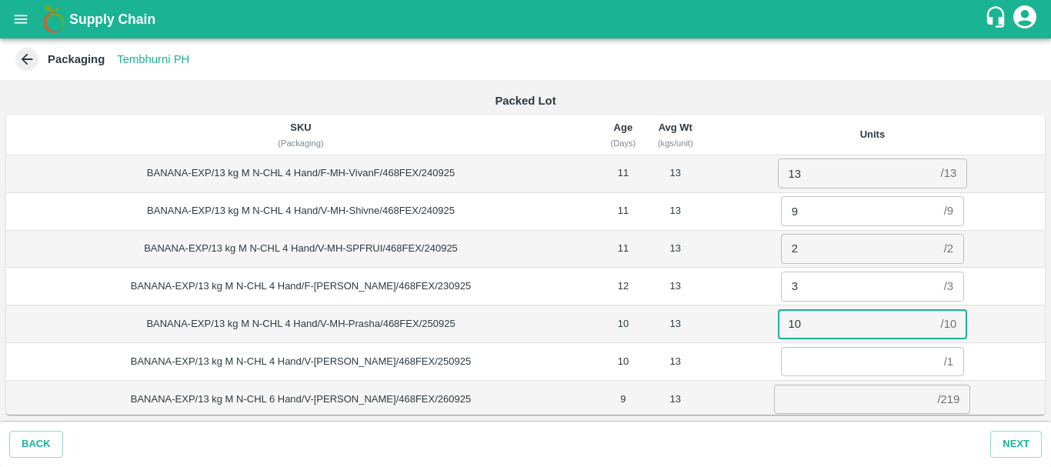
type input "10"
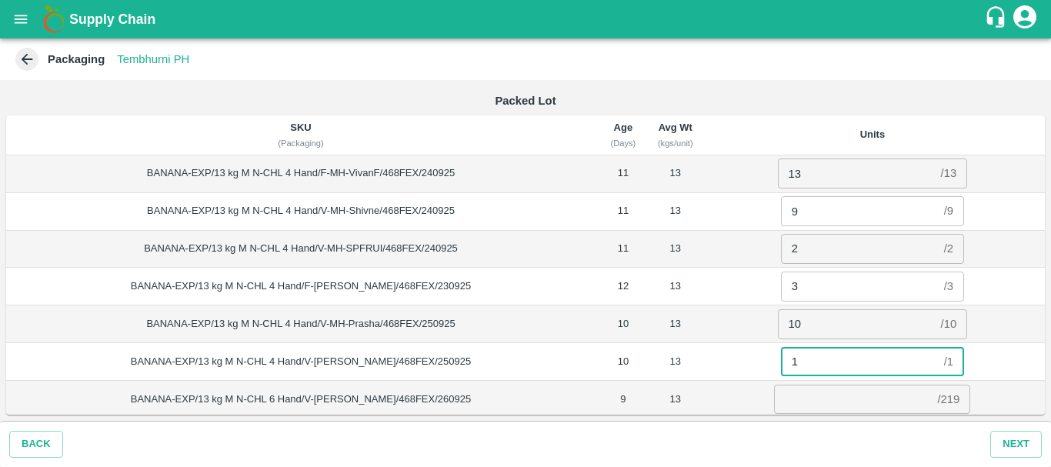
type input "1"
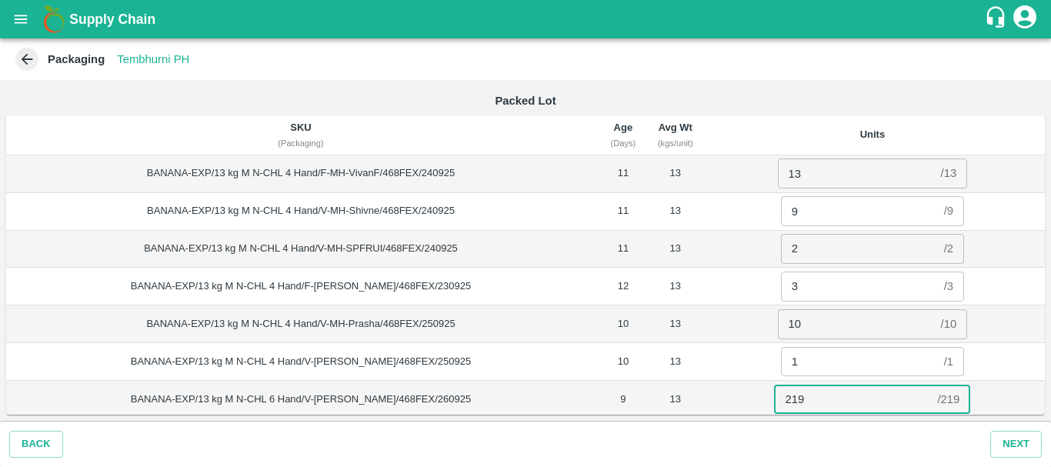
type input "219"
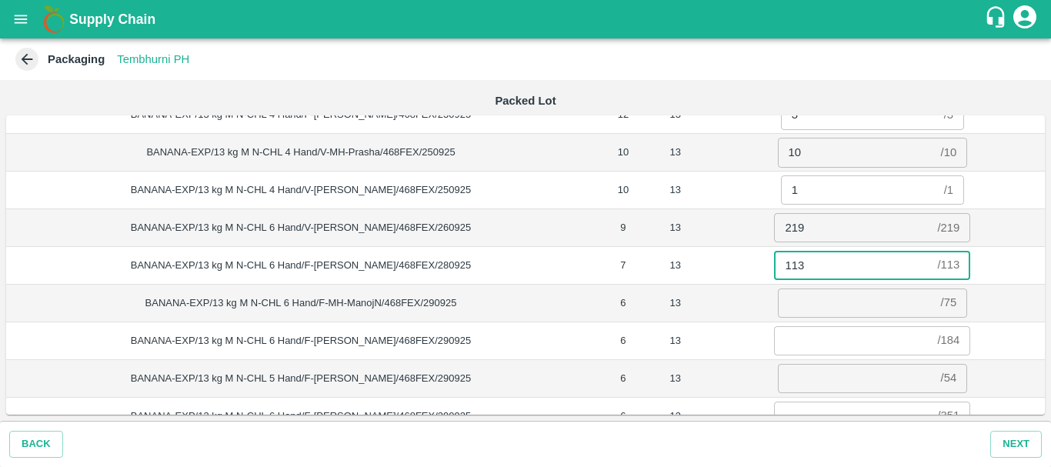
type input "113"
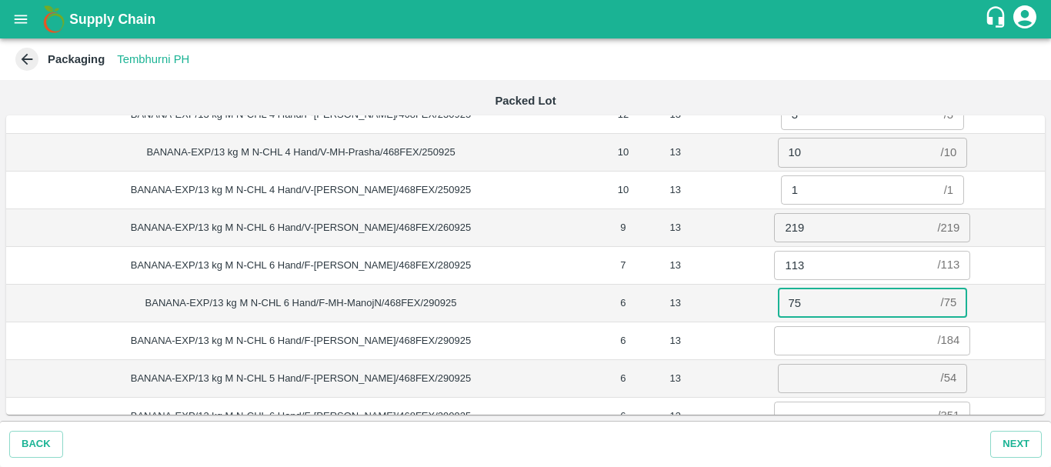
type input "75"
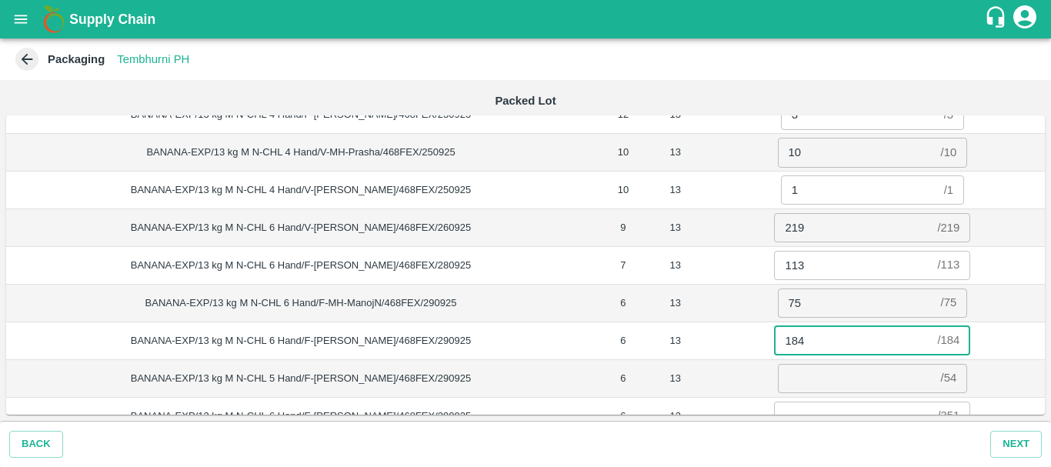
type input "184"
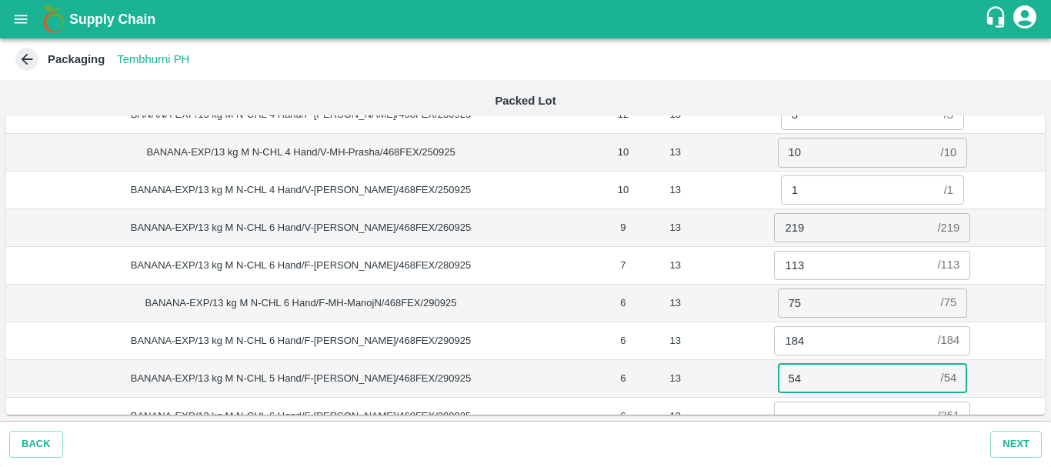
type input "54"
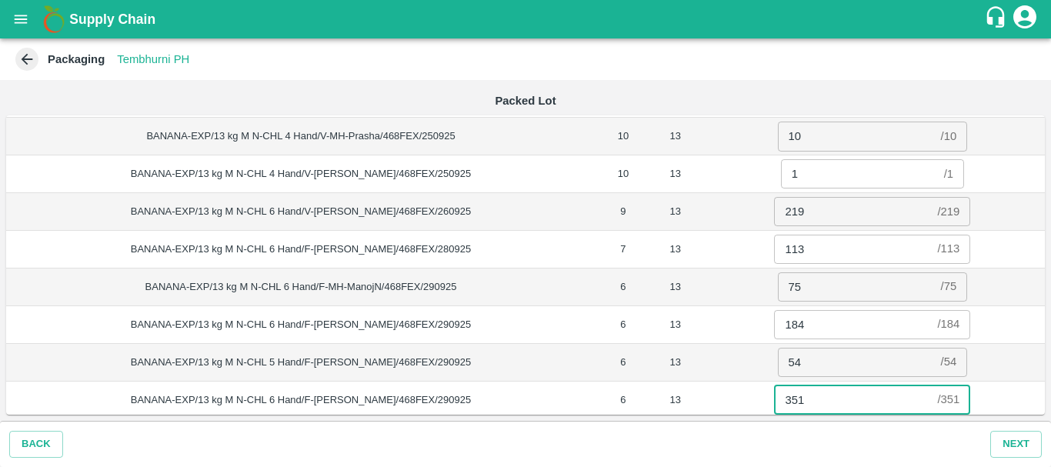
type input "351"
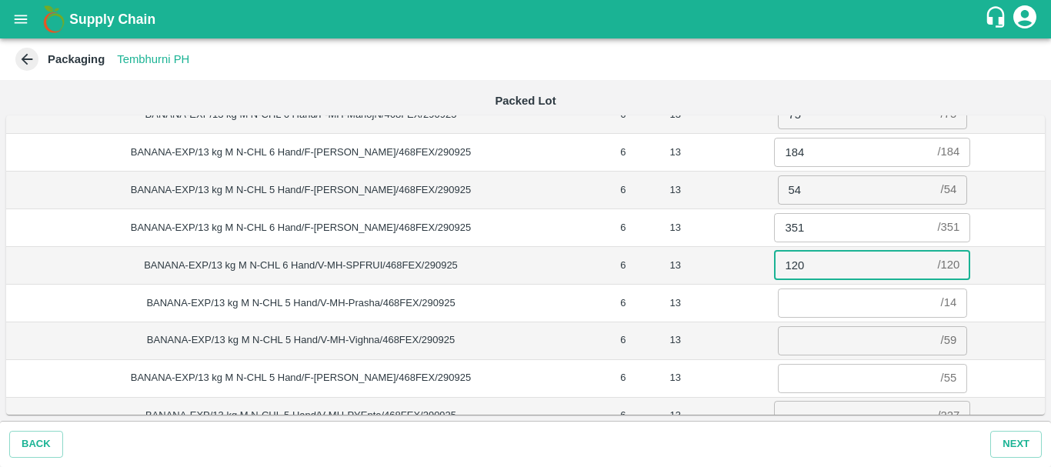
type input "120"
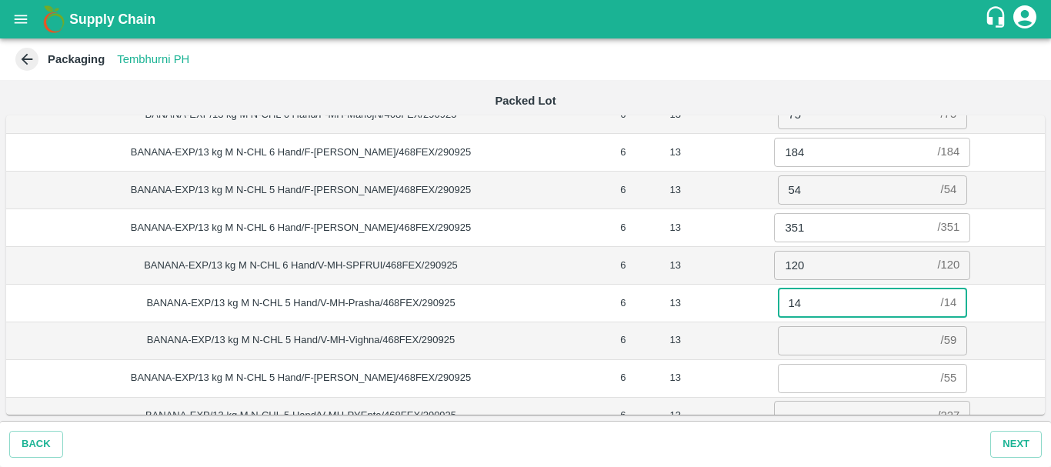
type input "14"
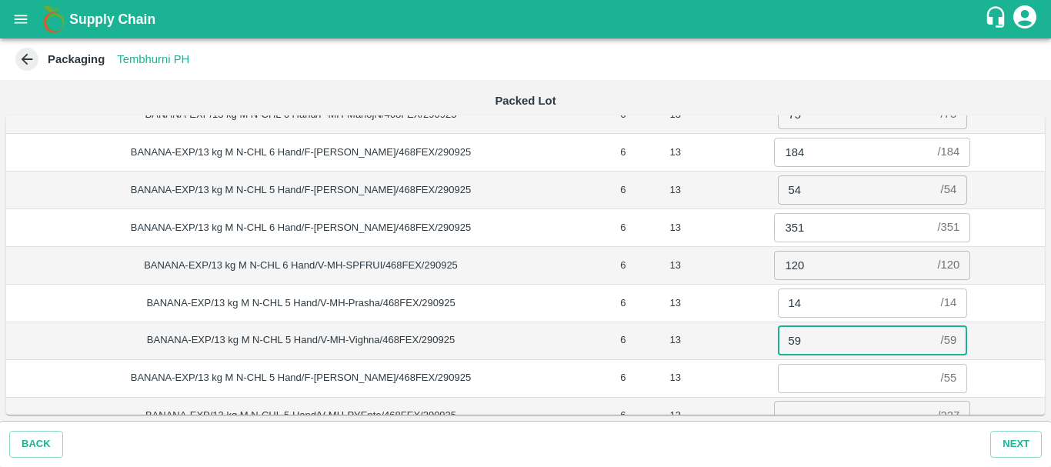
type input "59"
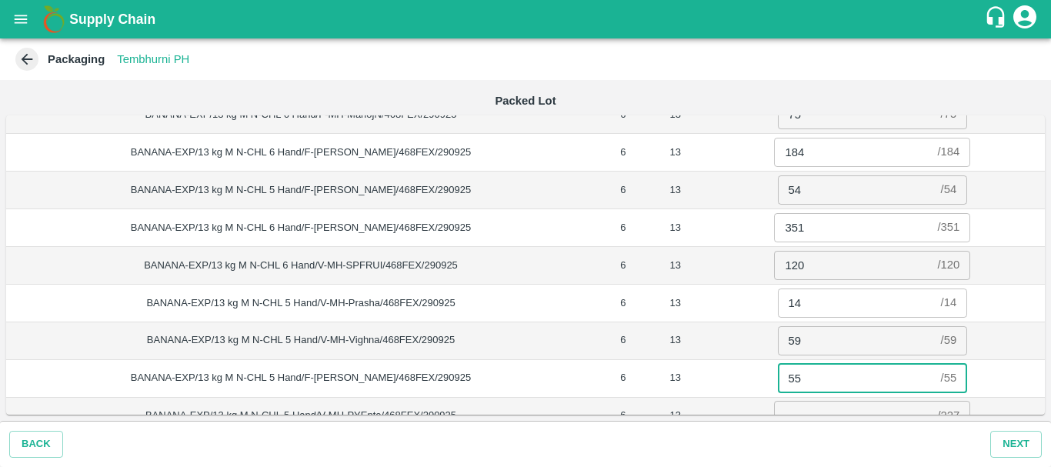
type input "55"
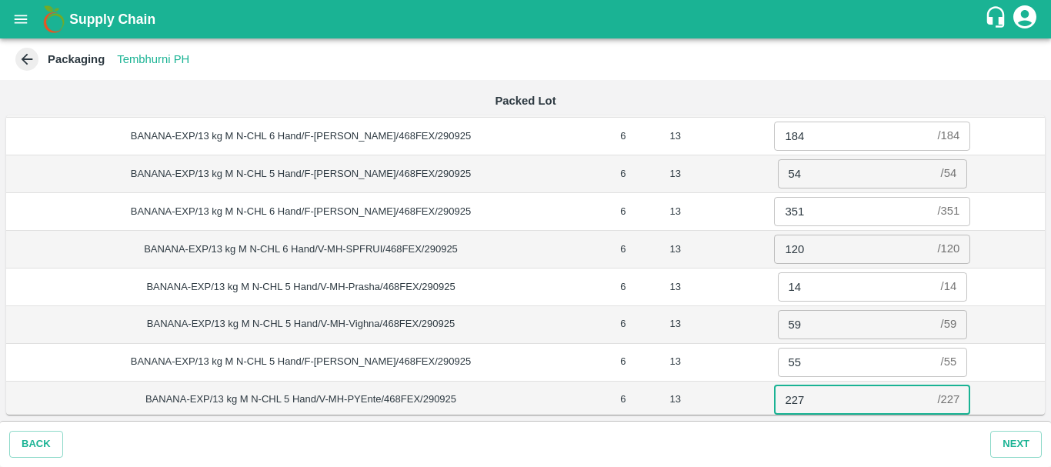
type input "227"
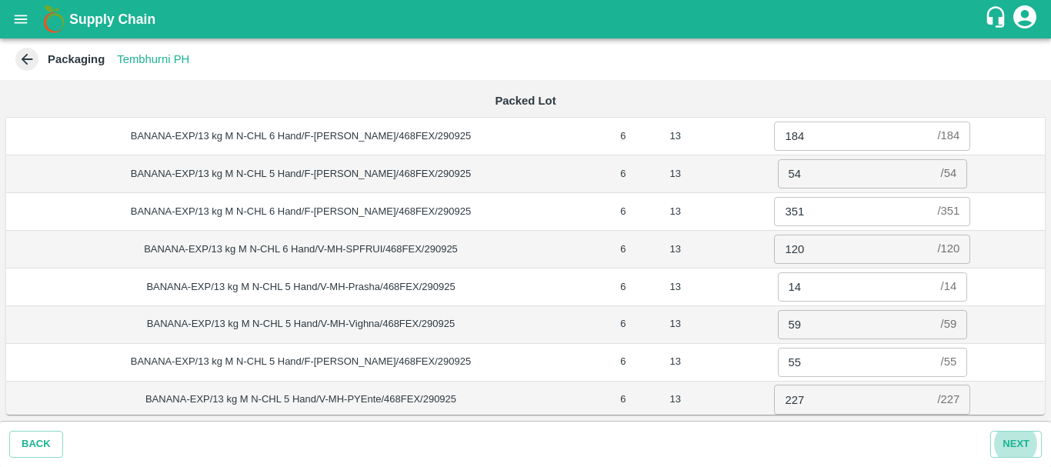
click at [726, 345] on td "55 / 55 ​" at bounding box center [872, 362] width 345 height 38
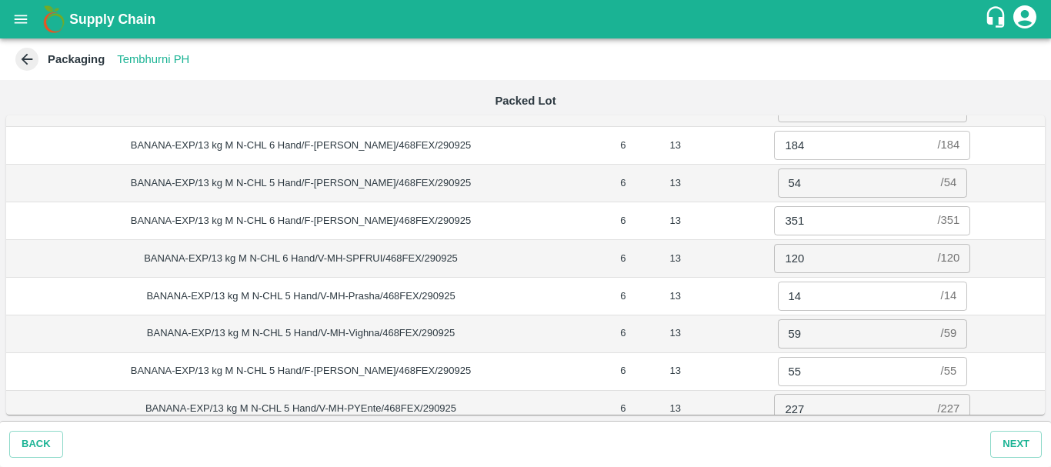
scroll to position [389, 0]
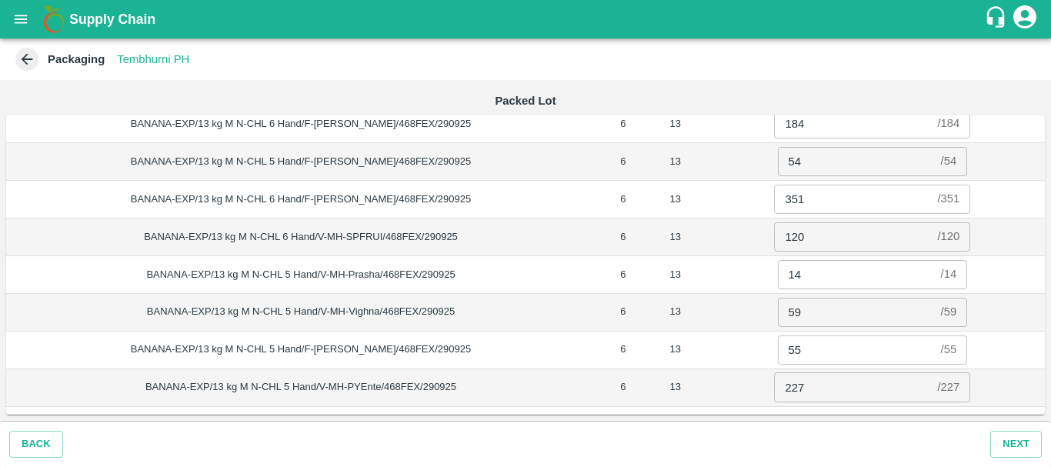
drag, startPoint x: 716, startPoint y: 311, endPoint x: 691, endPoint y: 285, distance: 35.9
click at [700, 285] on td "14 / 14 ​" at bounding box center [872, 274] width 345 height 38
click at [1016, 442] on button "Next" at bounding box center [1016, 444] width 52 height 27
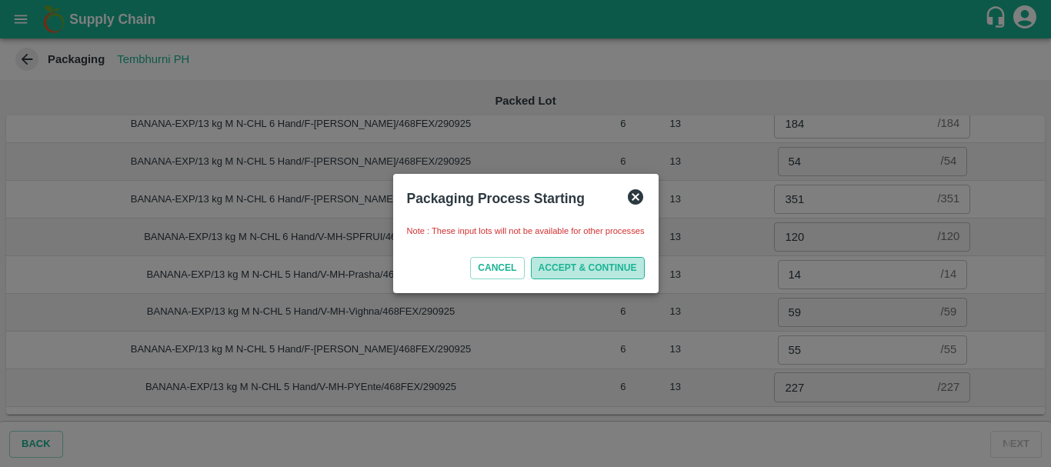
click at [595, 267] on button "ACCEPT & CONTINUE" at bounding box center [588, 268] width 114 height 22
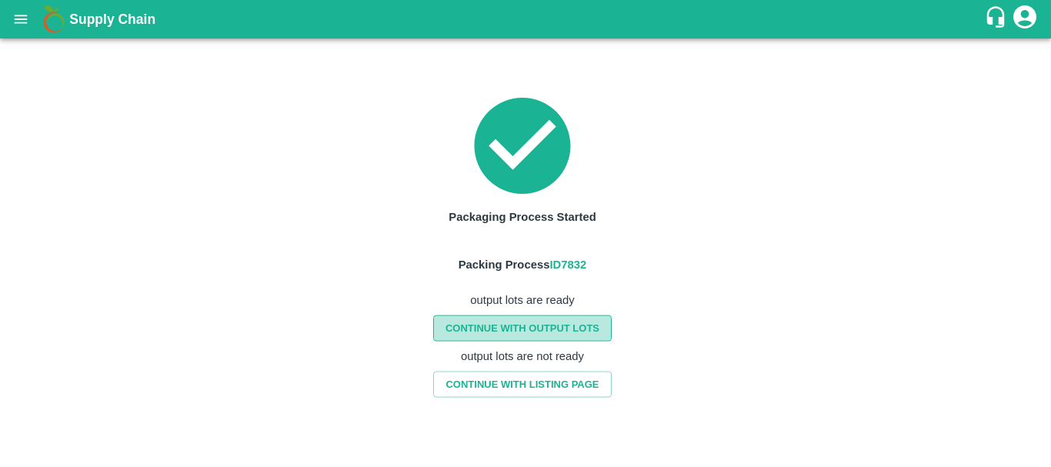
click at [522, 323] on link "CONTINUE WITH OUTPUT LOTS" at bounding box center [522, 328] width 178 height 27
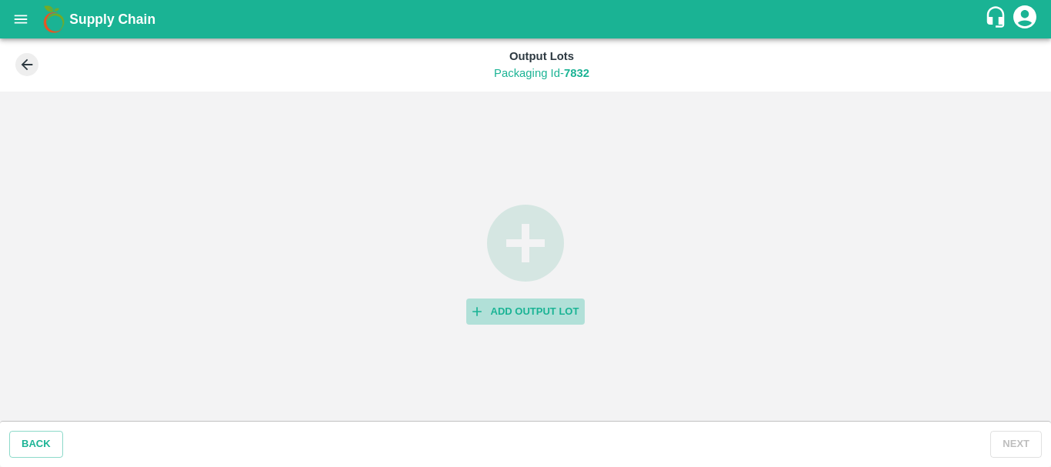
click at [532, 313] on button "Add Output Lot" at bounding box center [525, 311] width 119 height 27
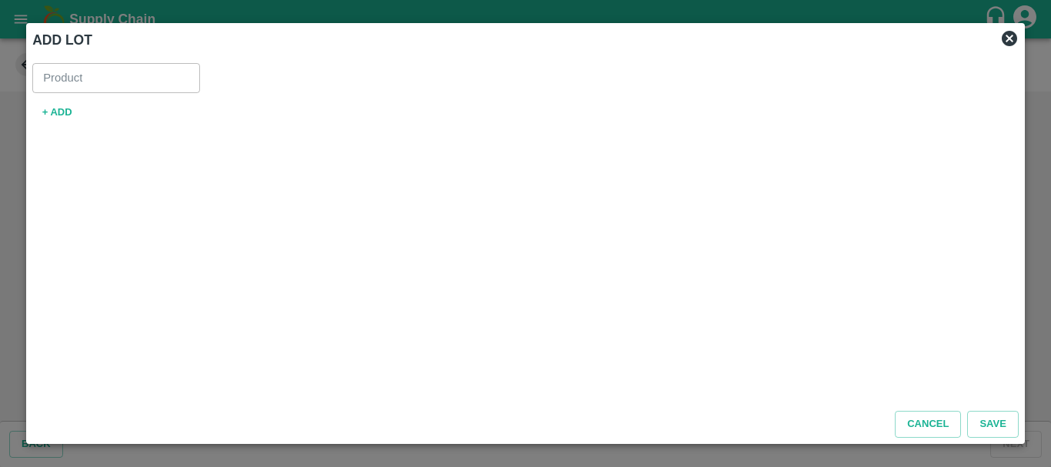
type input "Banana Export"
drag, startPoint x: 103, startPoint y: 82, endPoint x: 82, endPoint y: 115, distance: 39.7
click at [82, 115] on span "+ ADD" at bounding box center [525, 112] width 986 height 27
click at [60, 115] on button "+ ADD" at bounding box center [56, 112] width 49 height 27
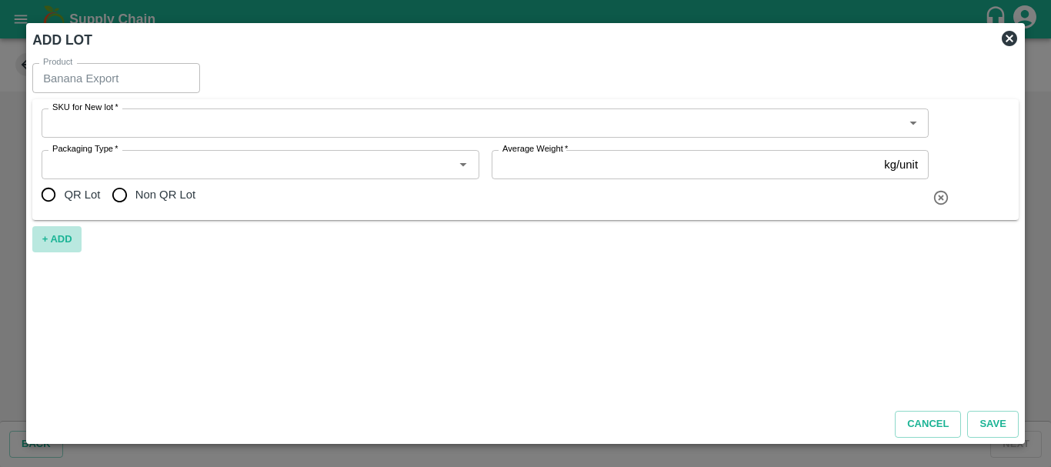
click at [64, 238] on button "+ ADD" at bounding box center [56, 239] width 49 height 27
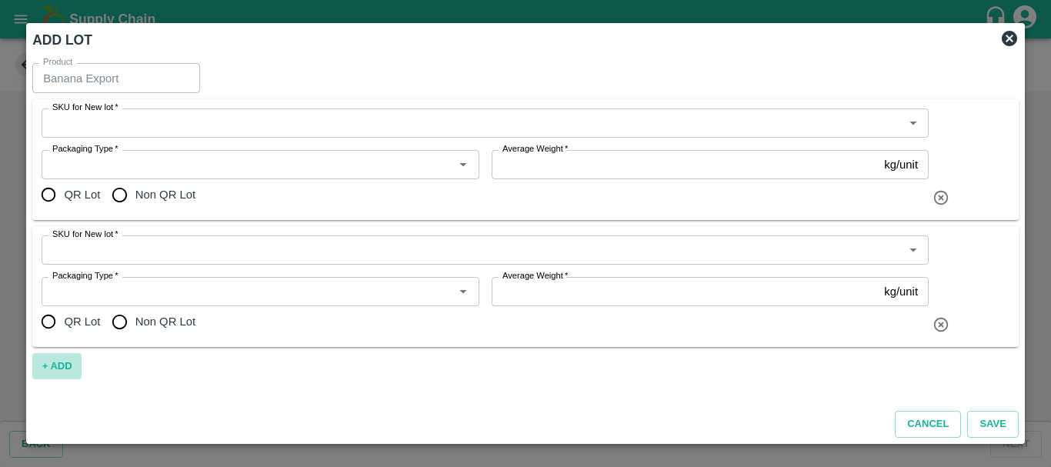
click at [67, 362] on button "+ ADD" at bounding box center [56, 366] width 49 height 27
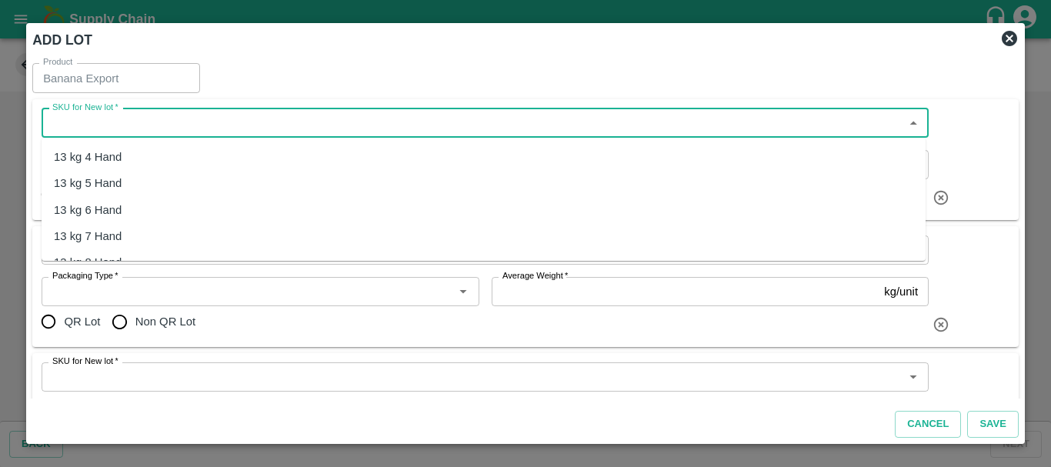
click at [159, 123] on input "SKU for New lot   *" at bounding box center [472, 123] width 852 height 20
click at [157, 155] on div "13 kg M N-CHL 4 Hand" at bounding box center [113, 156] width 118 height 17
click at [58, 121] on input "SKU for New lot   *" at bounding box center [462, 123] width 832 height 20
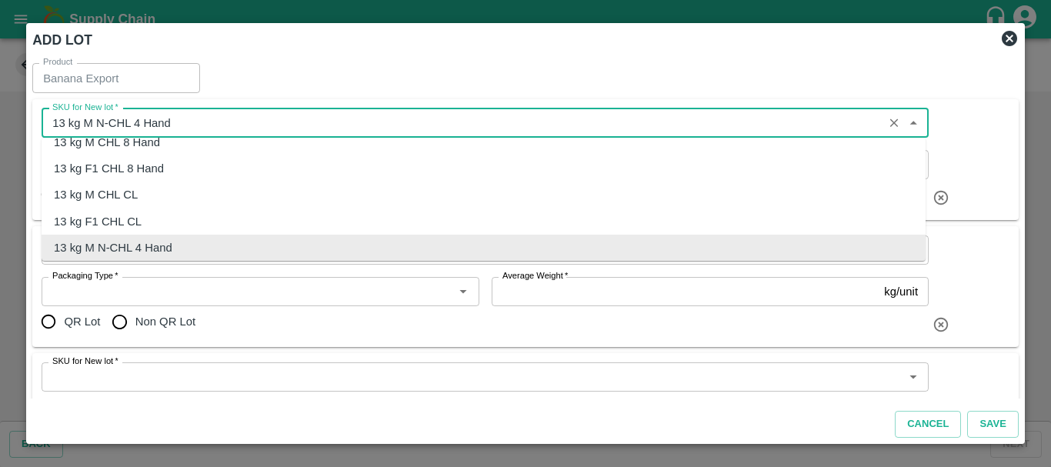
click at [58, 121] on input "SKU for New lot   *" at bounding box center [462, 123] width 832 height 20
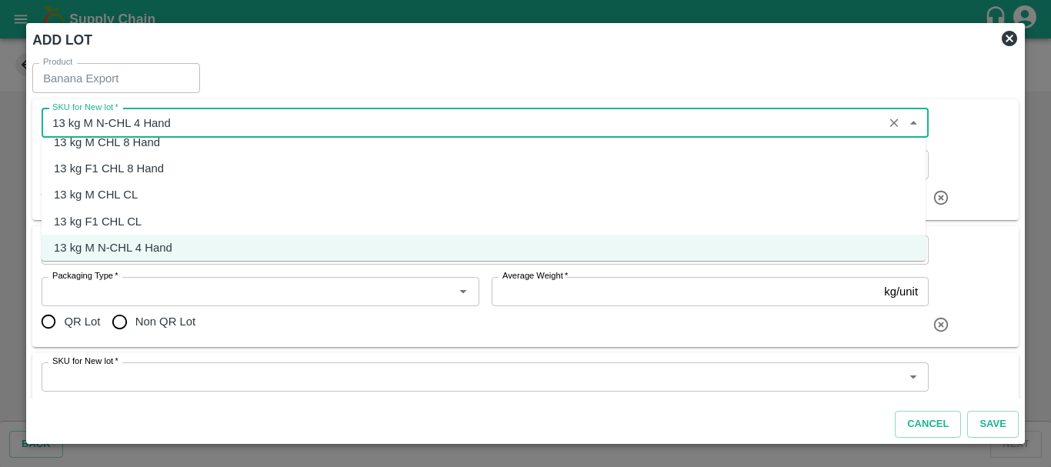
type input "13 kg M N-CHL 4 Hand"
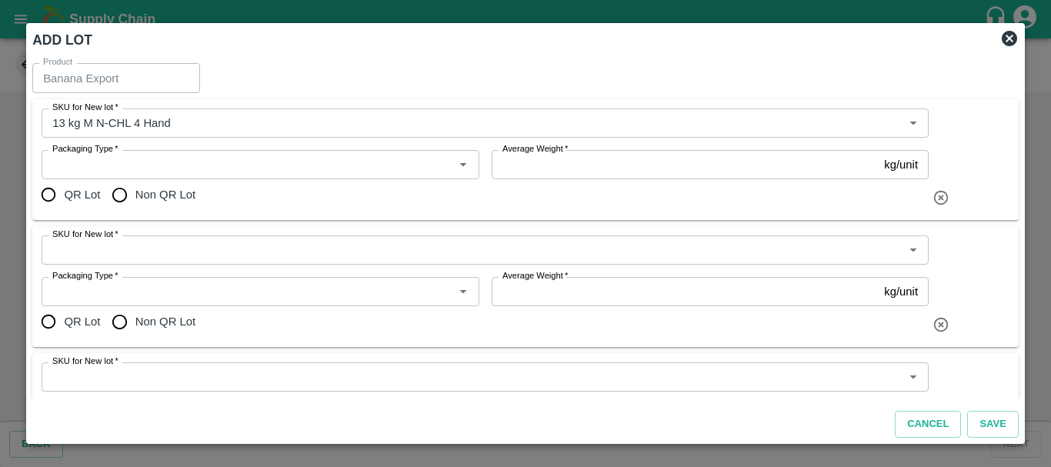
click at [327, 82] on div "Product Banana Export Product" at bounding box center [525, 80] width 986 height 35
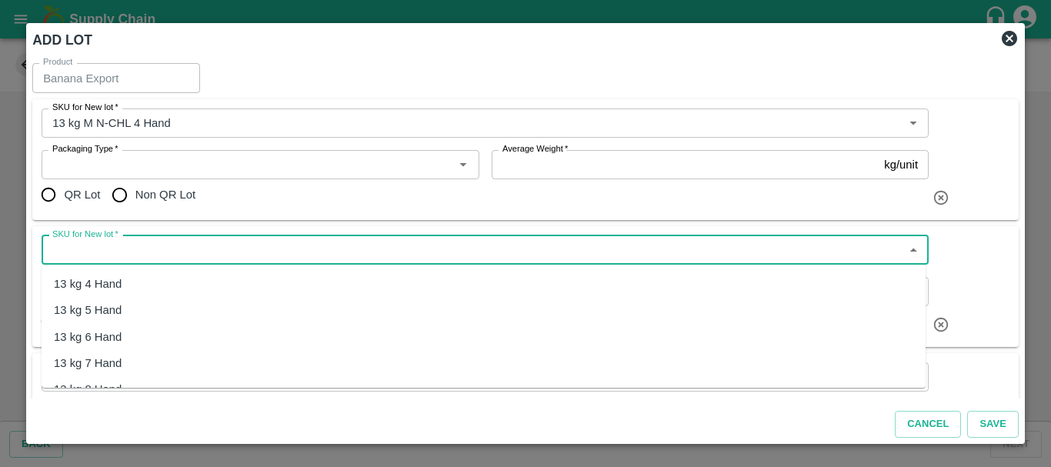
click at [155, 248] on input "SKU for New lot   *" at bounding box center [472, 250] width 852 height 20
paste input "13 kg M N-CHL"
click at [139, 307] on div "13 kg M N-CHL 5 Hand" at bounding box center [113, 310] width 118 height 17
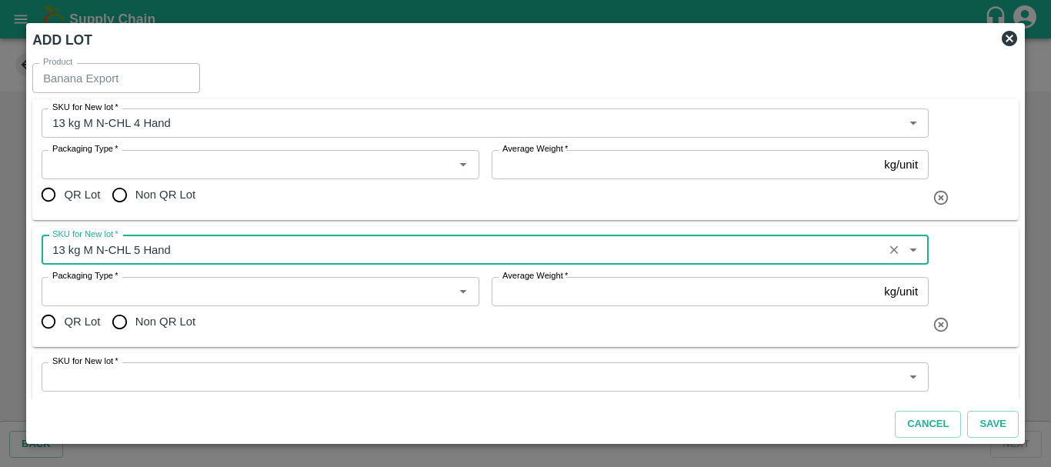
type input "13 kg M N-CHL 5 Hand"
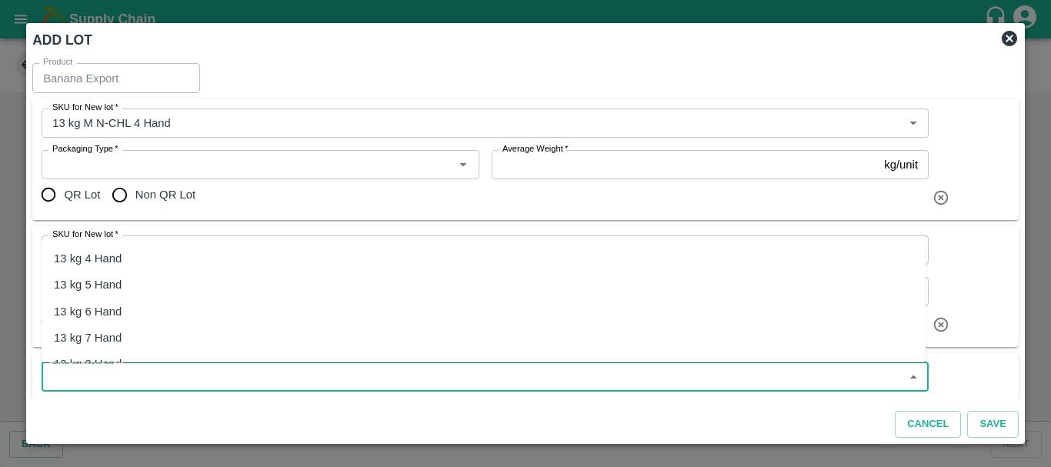
click at [202, 373] on input "SKU for New lot   *" at bounding box center [472, 377] width 852 height 20
paste input "13 kg M N-CHL"
click at [156, 314] on div "13 kg M N-CHL 6 Hand" at bounding box center [113, 311] width 118 height 17
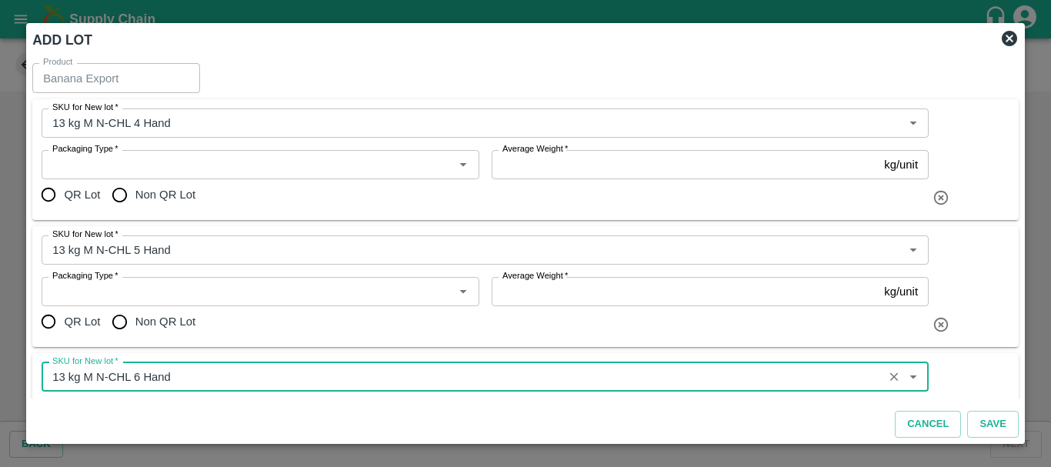
type input "13 kg M N-CHL 6 Hand"
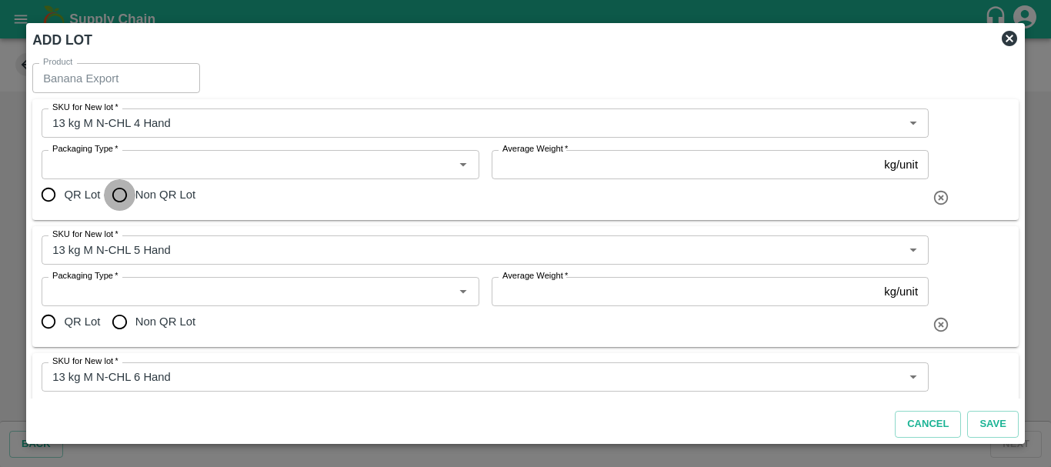
click at [119, 195] on input "Non QR Lot" at bounding box center [119, 194] width 31 height 31
radio input "true"
click at [122, 311] on input "Non QR Lot" at bounding box center [119, 321] width 31 height 31
radio input "true"
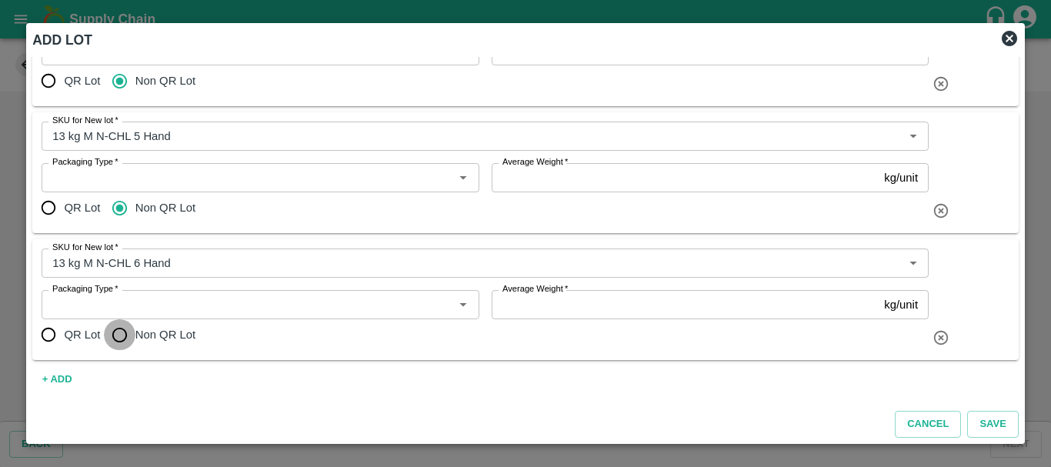
click at [123, 340] on input "Non QR Lot" at bounding box center [119, 334] width 31 height 31
radio input "true"
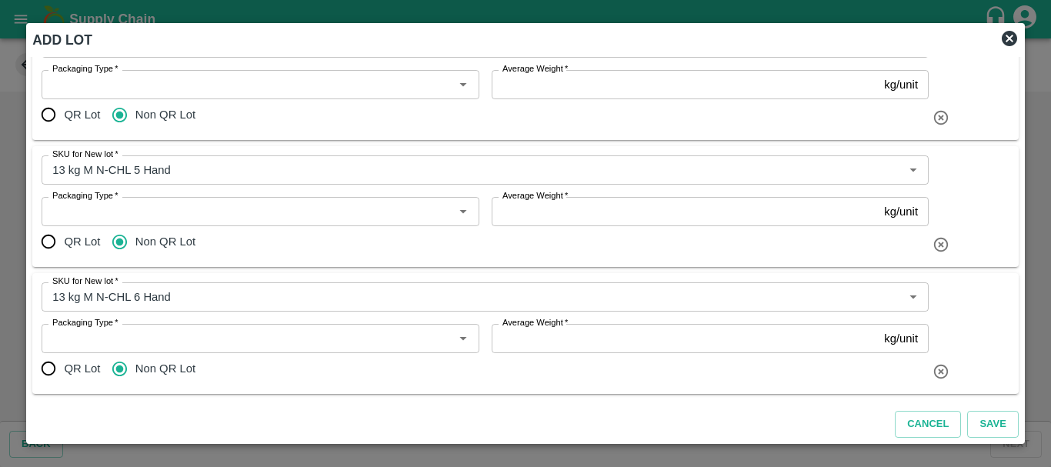
scroll to position [0, 0]
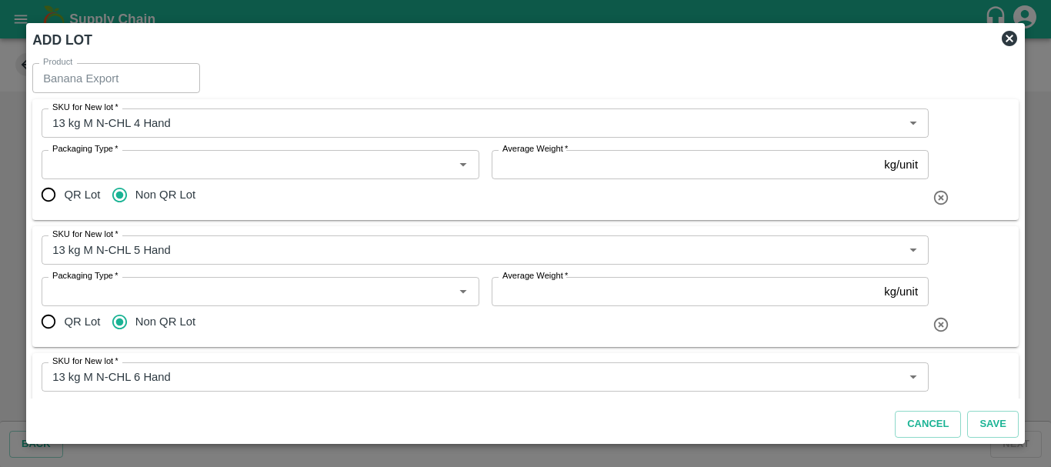
click at [552, 169] on input "Average Weight   *" at bounding box center [685, 164] width 387 height 29
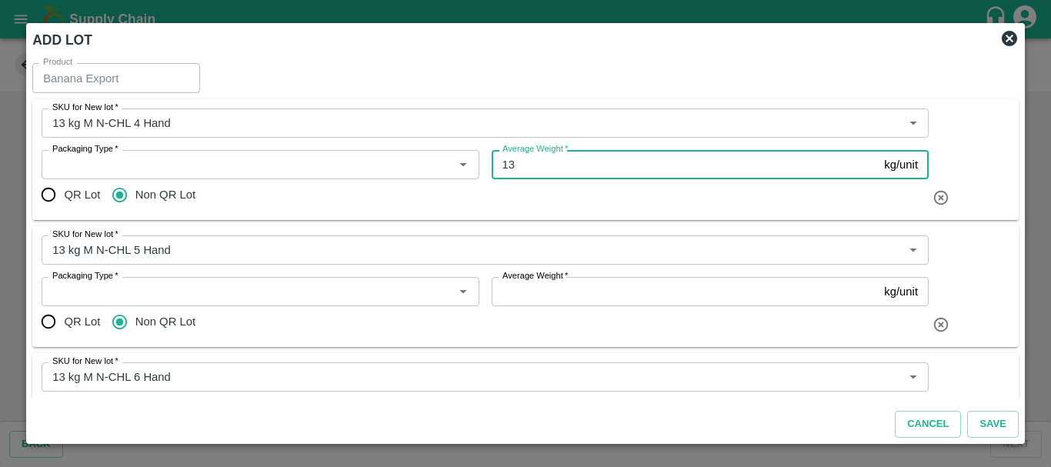
type input "13"
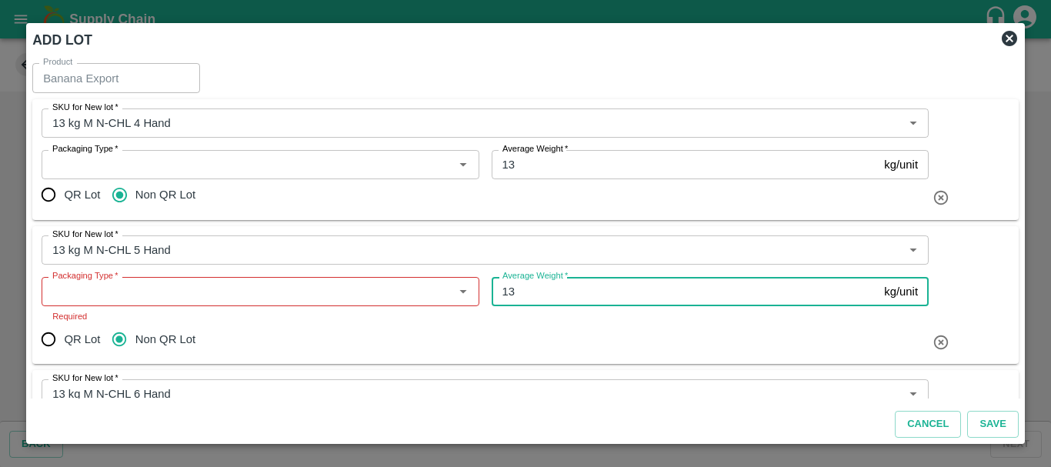
type input "13"
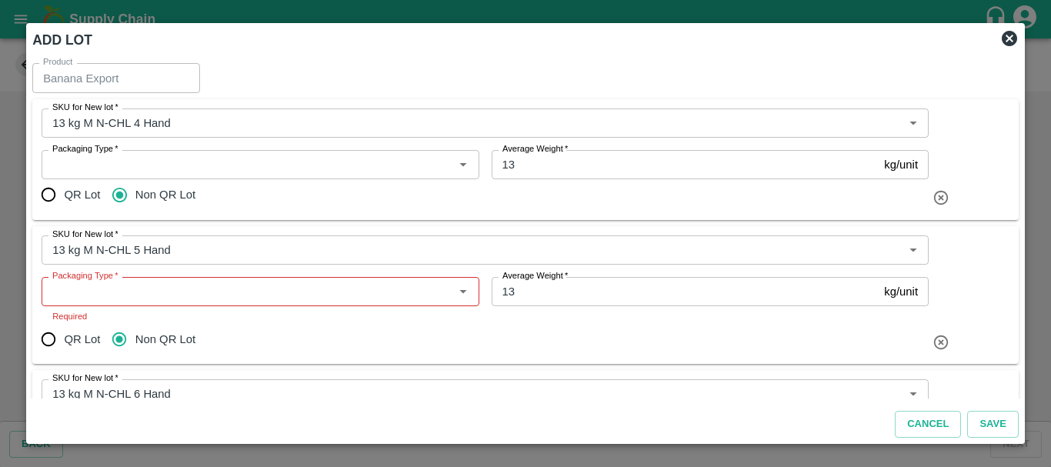
click at [565, 209] on div "QR Lot Non QR Lot" at bounding box center [485, 194] width 887 height 31
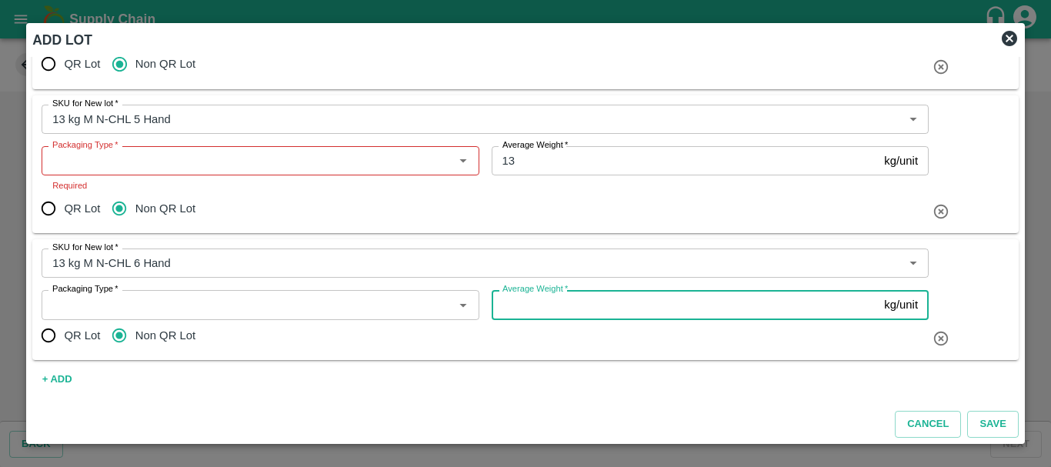
click at [552, 307] on input "Average Weight   *" at bounding box center [685, 304] width 387 height 29
type input "13"
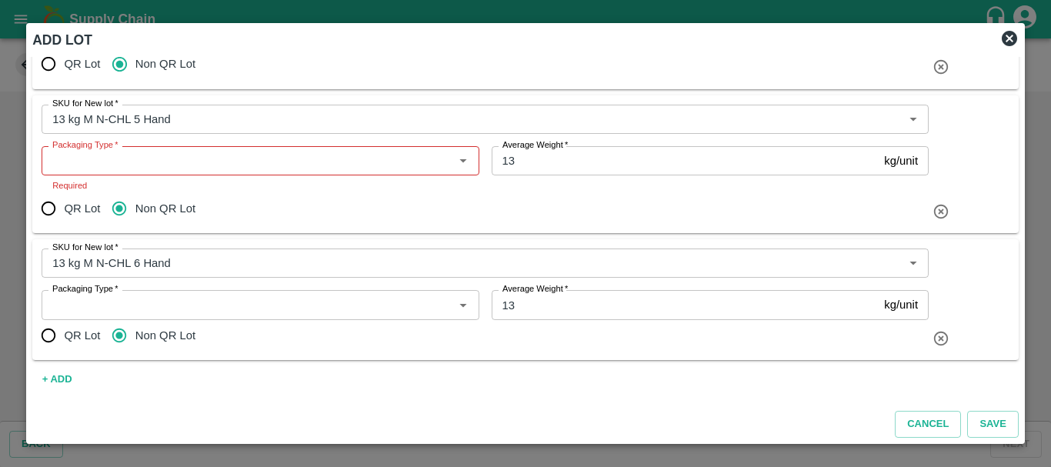
click at [288, 203] on div "QR Lot Non QR Lot" at bounding box center [485, 208] width 887 height 31
click at [256, 197] on div "QR Lot Non QR Lot" at bounding box center [485, 208] width 887 height 31
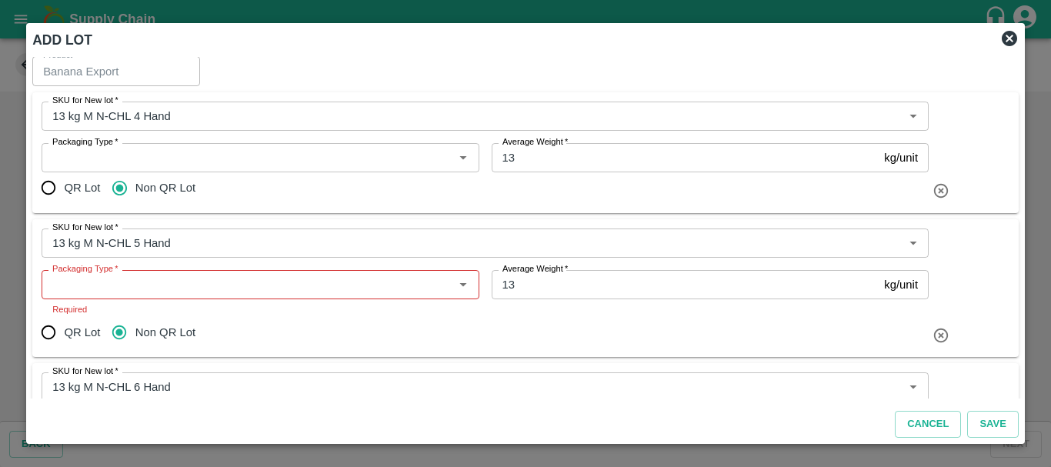
scroll to position [0, 0]
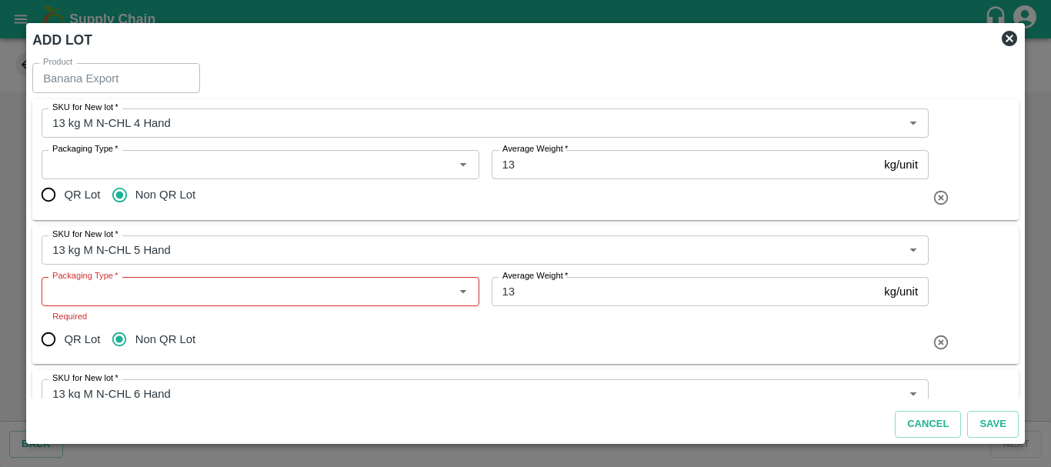
click at [127, 162] on input "Packaging Type   *" at bounding box center [247, 165] width 402 height 20
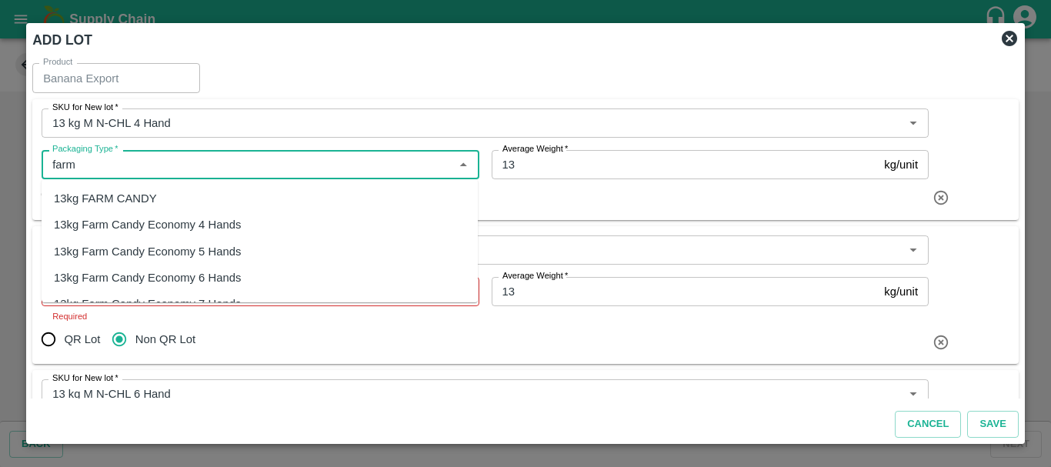
click at [138, 196] on div "13kg FARM CANDY" at bounding box center [105, 198] width 103 height 17
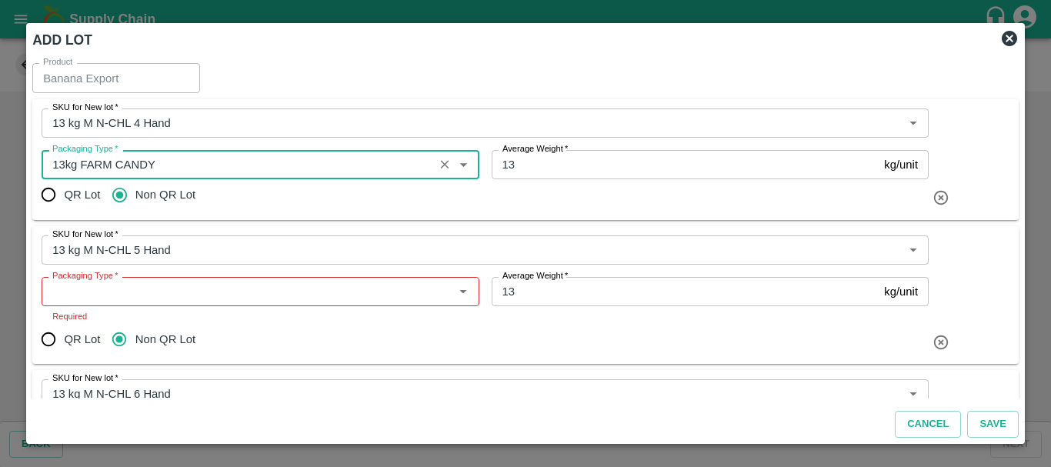
type input "13kg FARM CANDY"
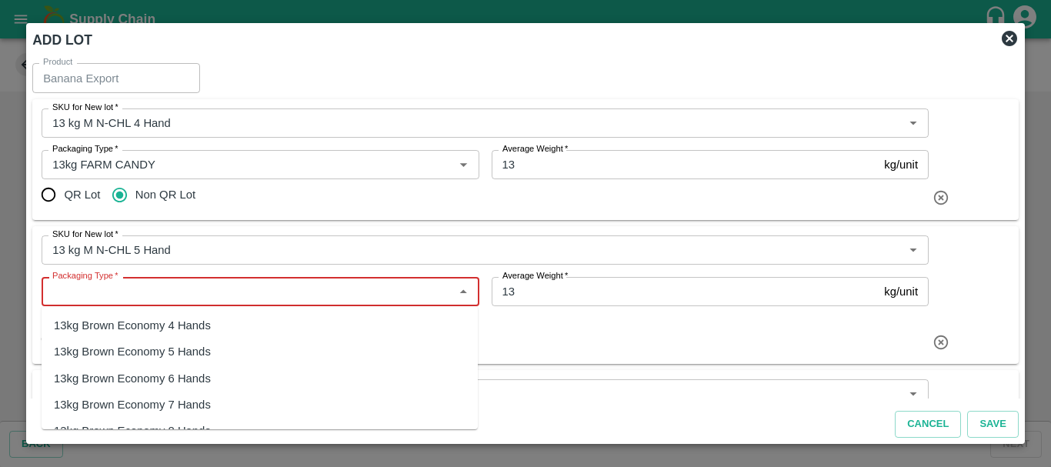
click at [147, 293] on input "Packaging Type   *" at bounding box center [247, 292] width 402 height 20
click at [148, 325] on div "13kg FARM CANDY" at bounding box center [105, 325] width 103 height 17
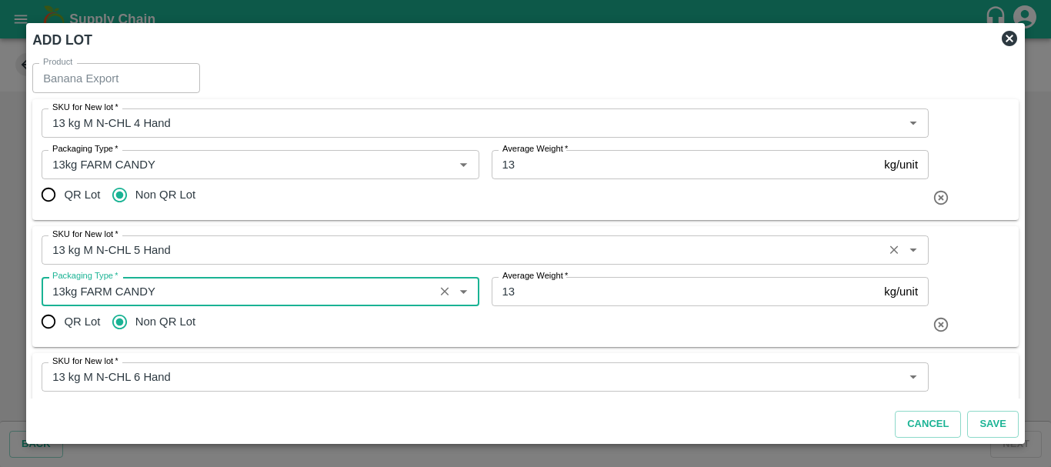
type input "13kg FARM CANDY"
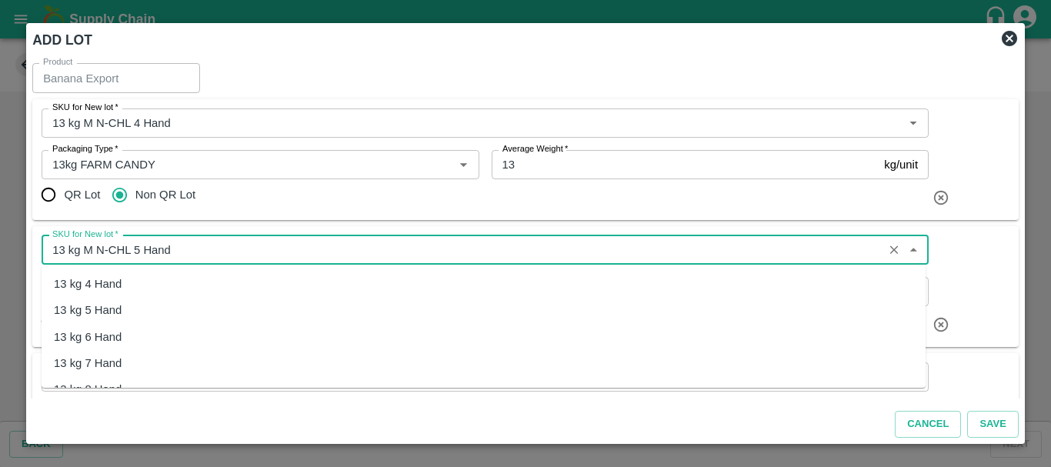
scroll to position [806, 0]
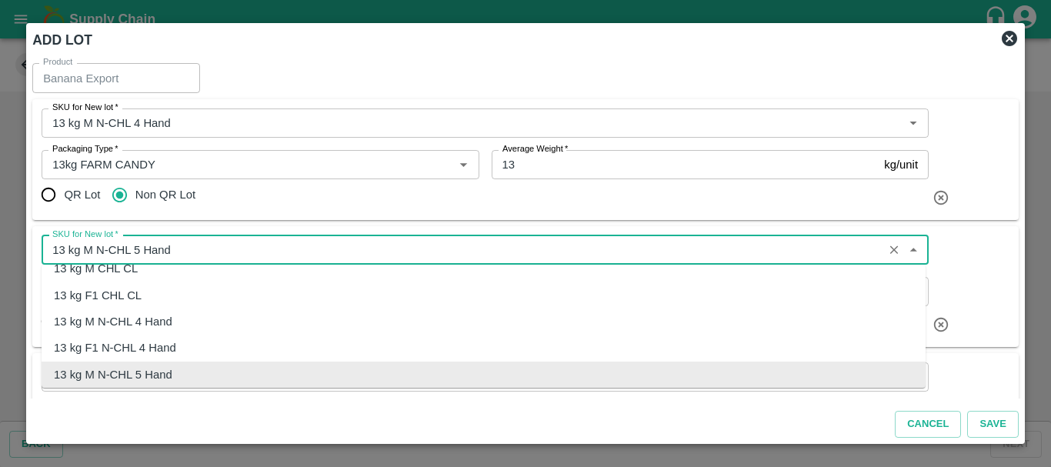
click at [272, 240] on input "SKU for New lot   *" at bounding box center [462, 250] width 832 height 20
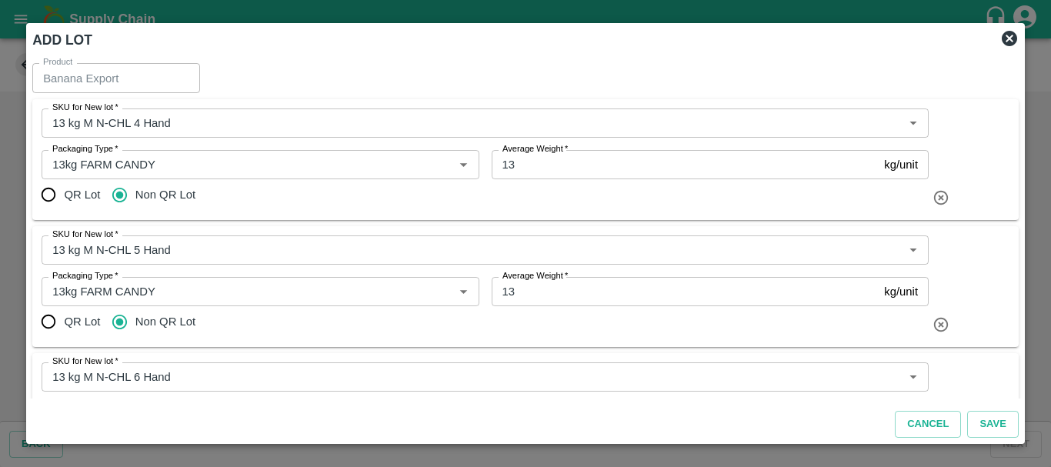
click at [294, 205] on div "QR Lot Non QR Lot" at bounding box center [485, 194] width 887 height 31
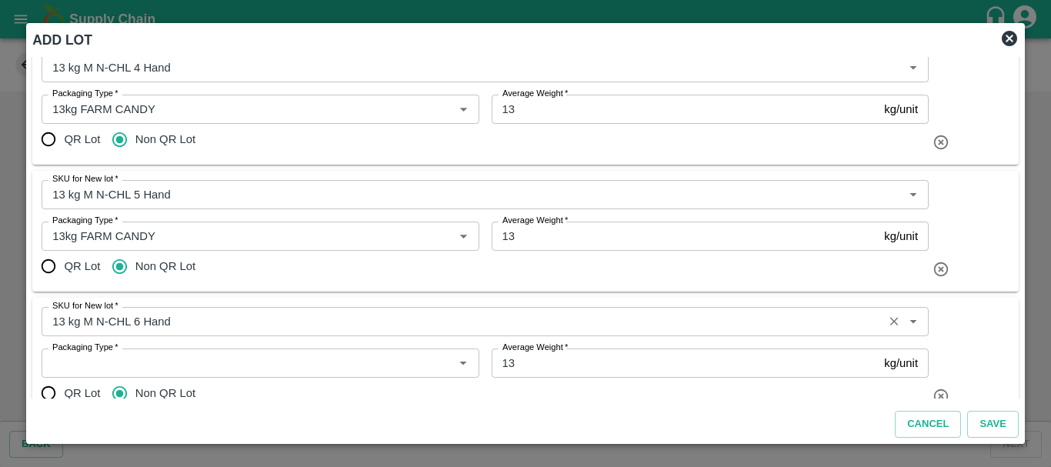
scroll to position [114, 0]
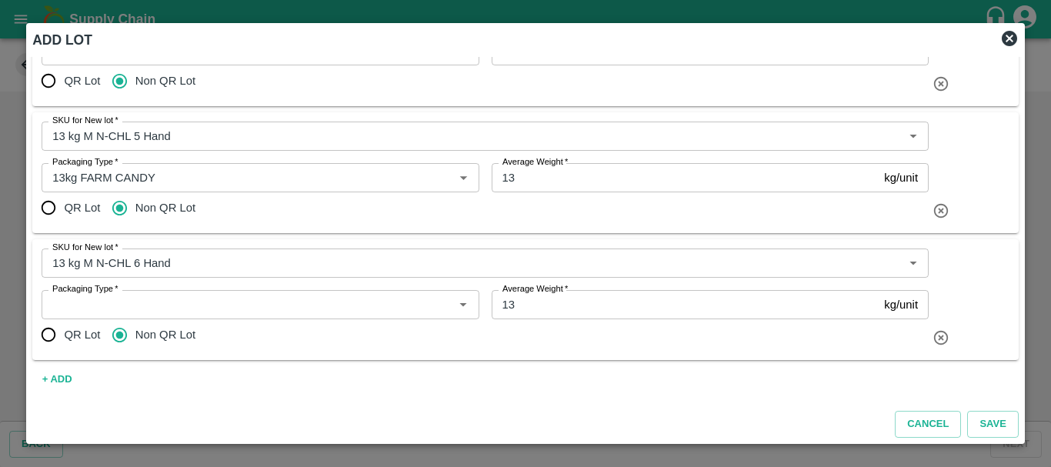
click at [190, 309] on input "Packaging Type   *" at bounding box center [247, 305] width 402 height 20
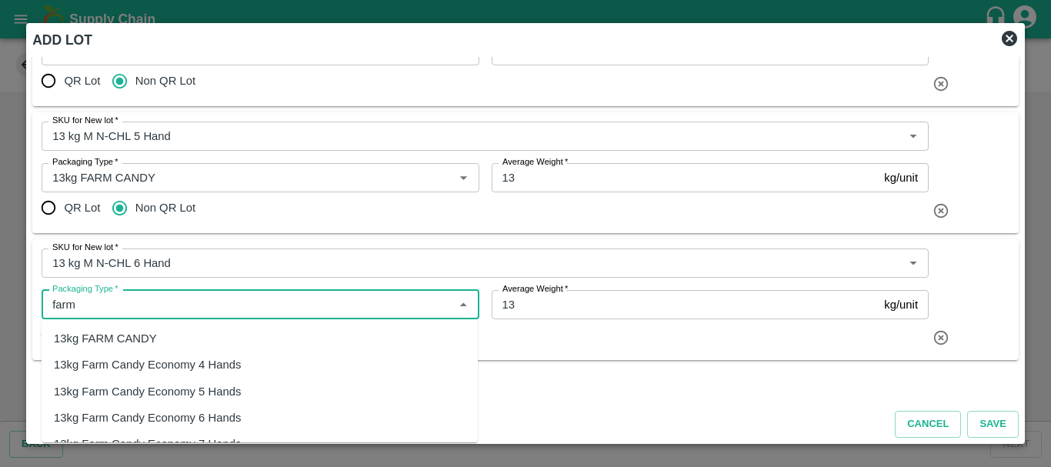
click at [185, 343] on div "13kg FARM CANDY" at bounding box center [260, 338] width 436 height 26
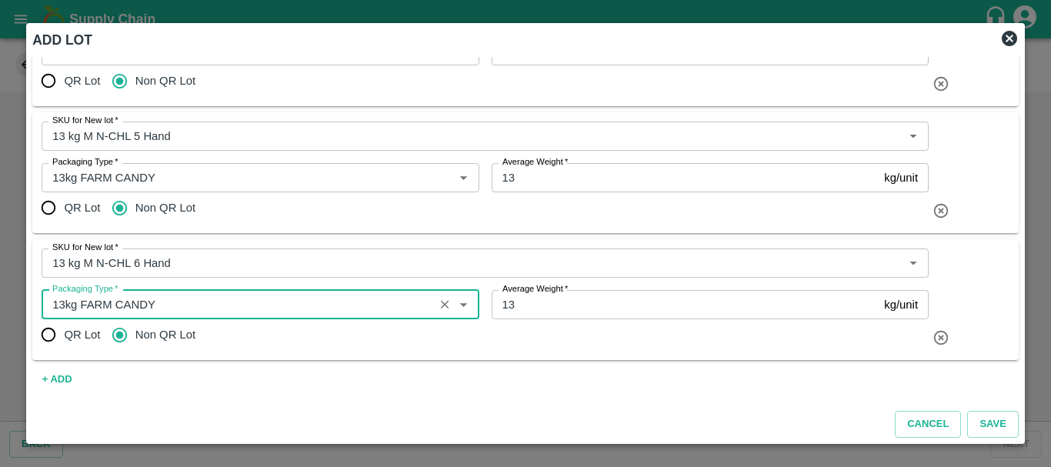
type input "13kg FARM CANDY"
click at [316, 332] on div "QR Lot Non QR Lot" at bounding box center [485, 334] width 887 height 31
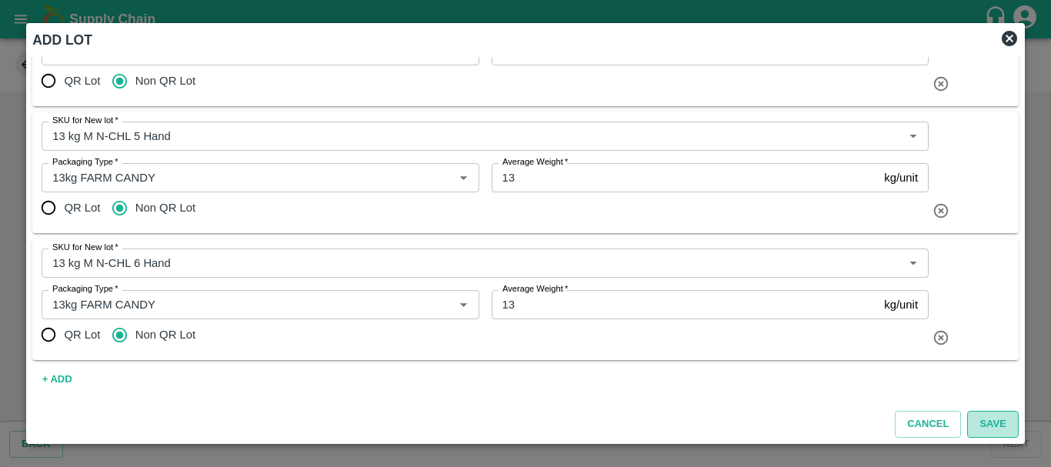
click at [989, 418] on button "Save" at bounding box center [992, 424] width 51 height 27
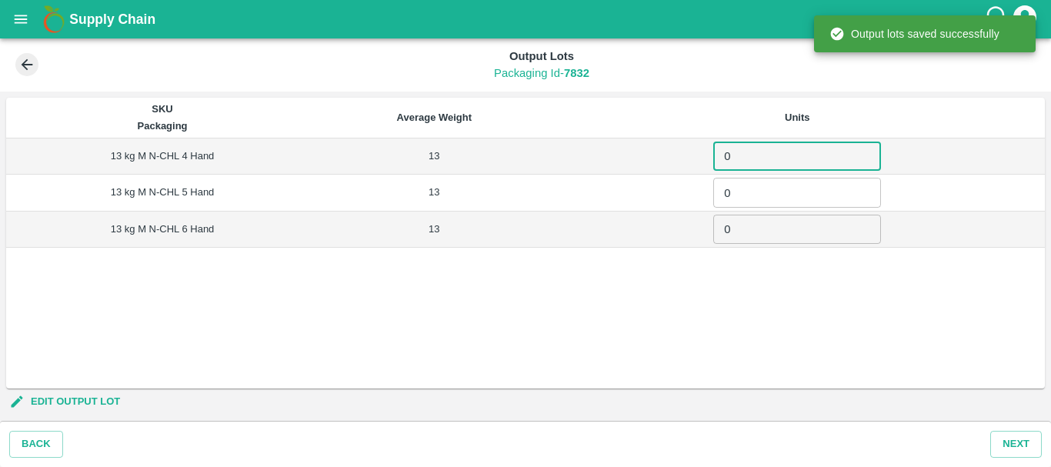
click at [746, 163] on input "0" at bounding box center [797, 156] width 168 height 29
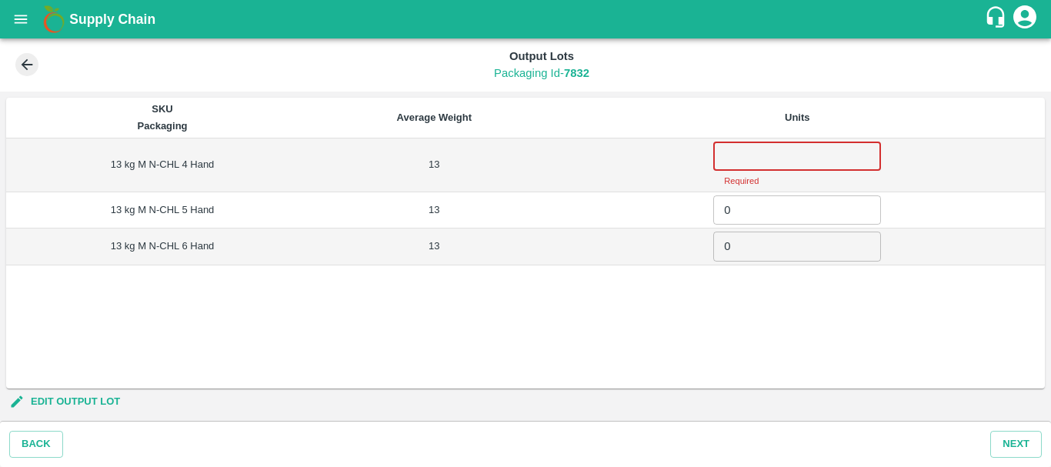
paste input "38"
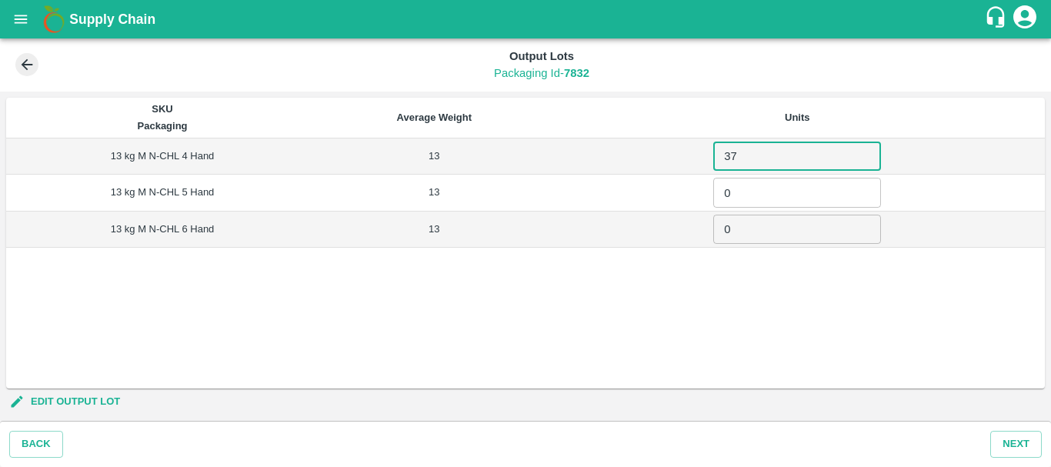
type input "3"
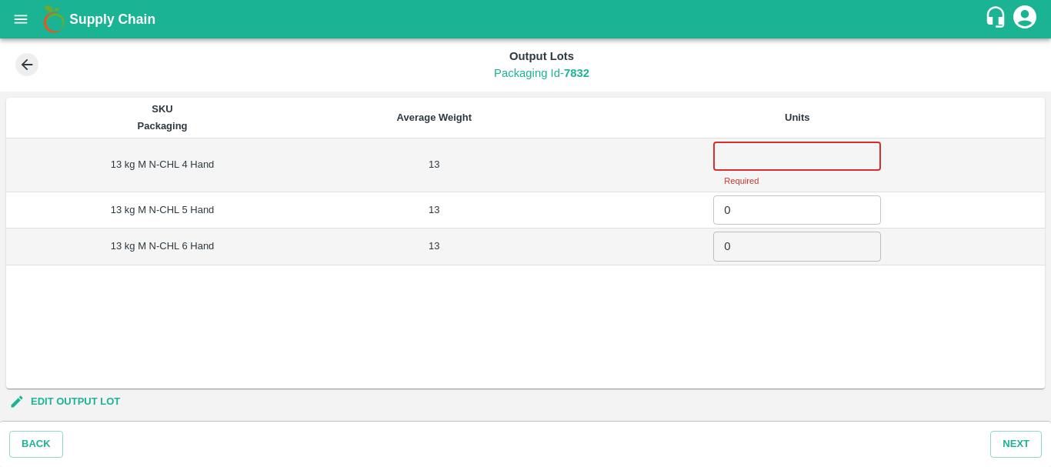
paste input "38"
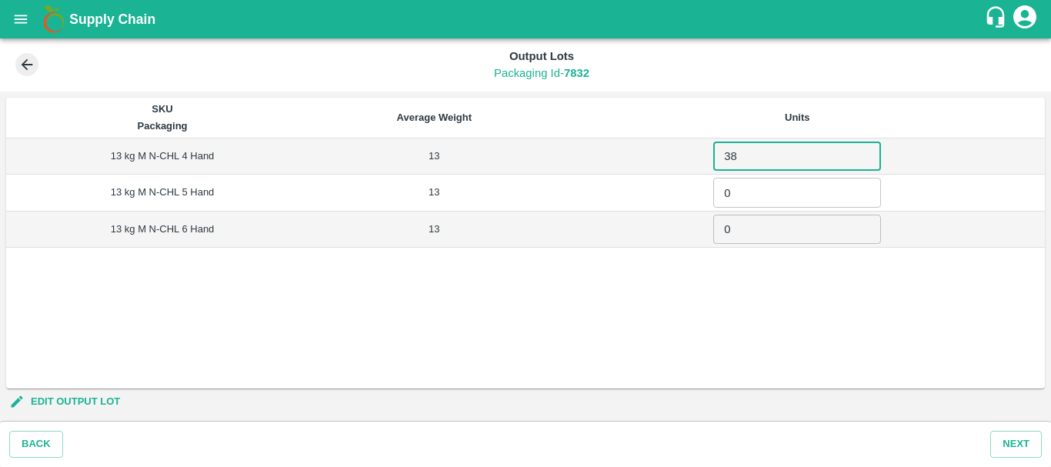
type input "38"
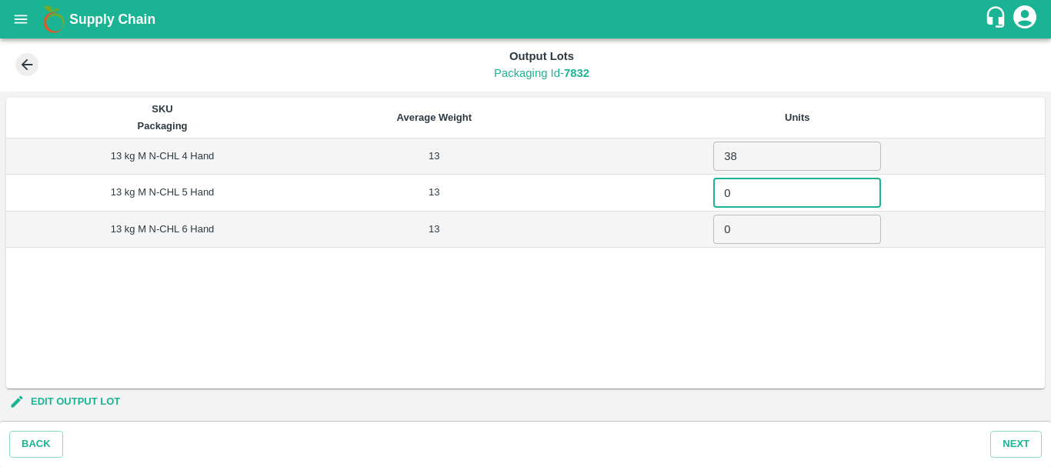
click at [753, 187] on input "0" at bounding box center [797, 192] width 168 height 29
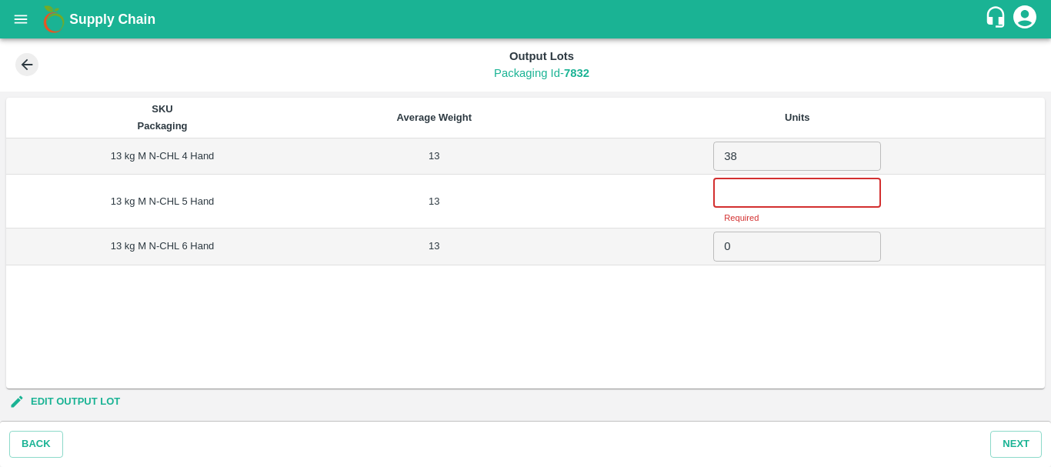
paste input "409"
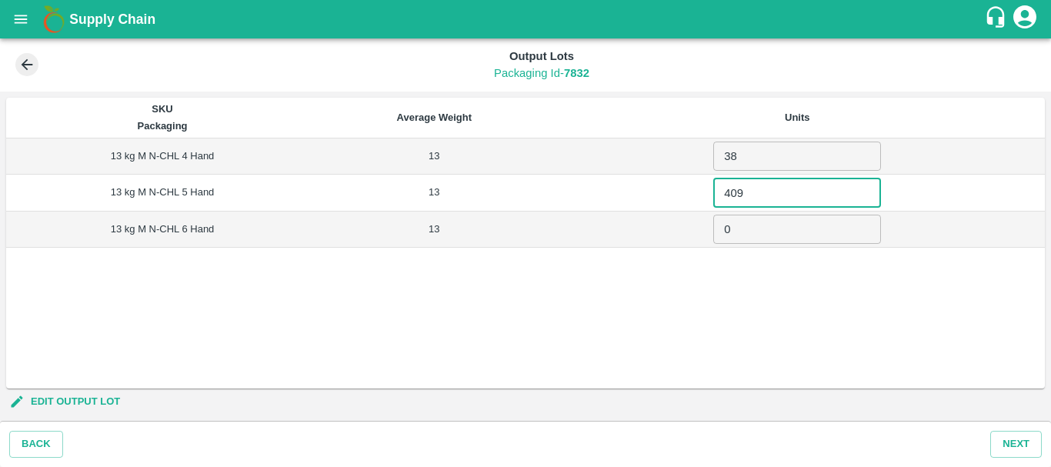
click at [753, 187] on input "409" at bounding box center [797, 192] width 168 height 29
type input "409"
paste input "1062"
type input "1062"
click at [643, 226] on td "1062 ​" at bounding box center [797, 229] width 495 height 36
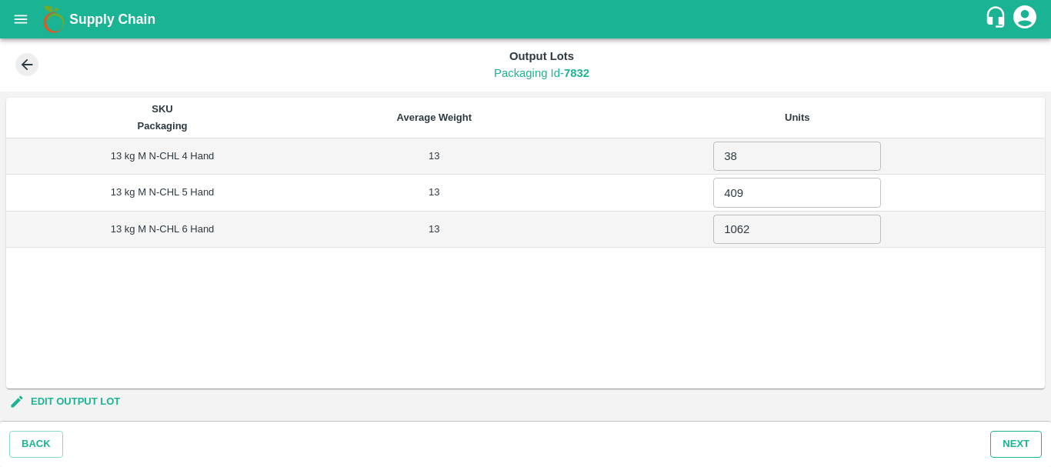
click at [1012, 445] on button "Next" at bounding box center [1016, 444] width 52 height 27
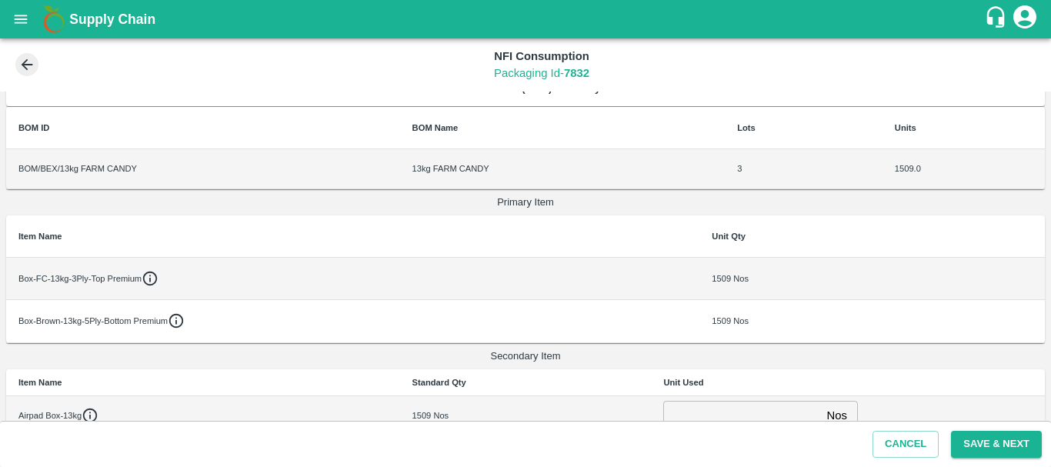
scroll to position [26, 0]
click at [579, 300] on td "Box-Brown-13kg-5Ply-Bottom Premium" at bounding box center [352, 320] width 693 height 42
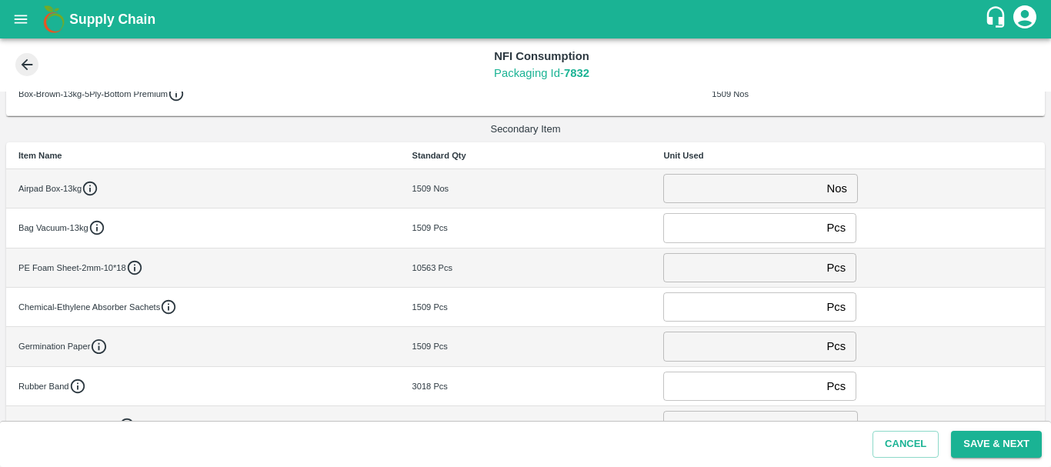
scroll to position [253, 0]
click at [692, 191] on input "number" at bounding box center [741, 187] width 157 height 29
type input "0"
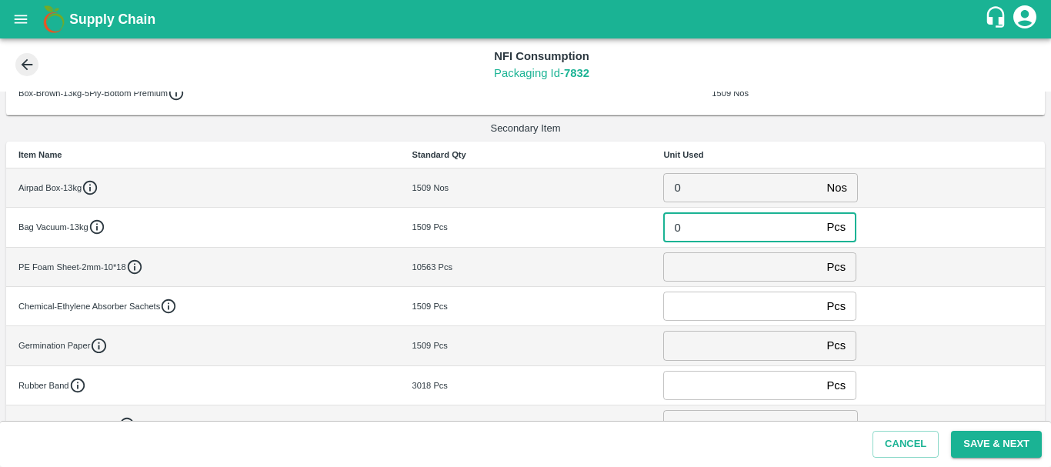
type input "0"
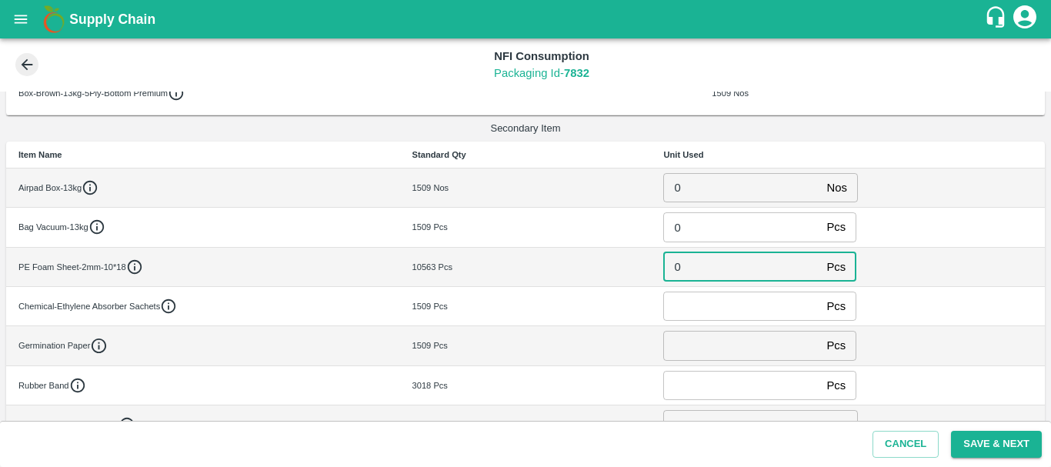
type input "0"
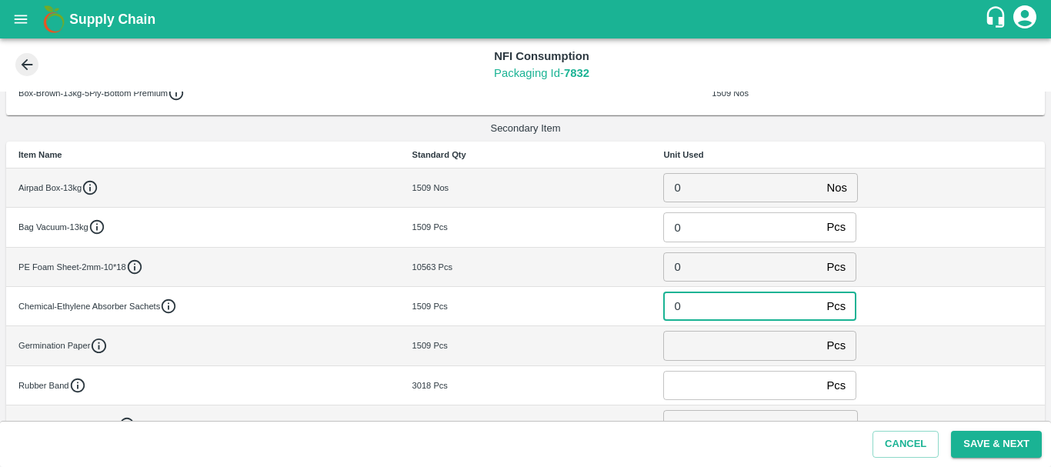
type input "0"
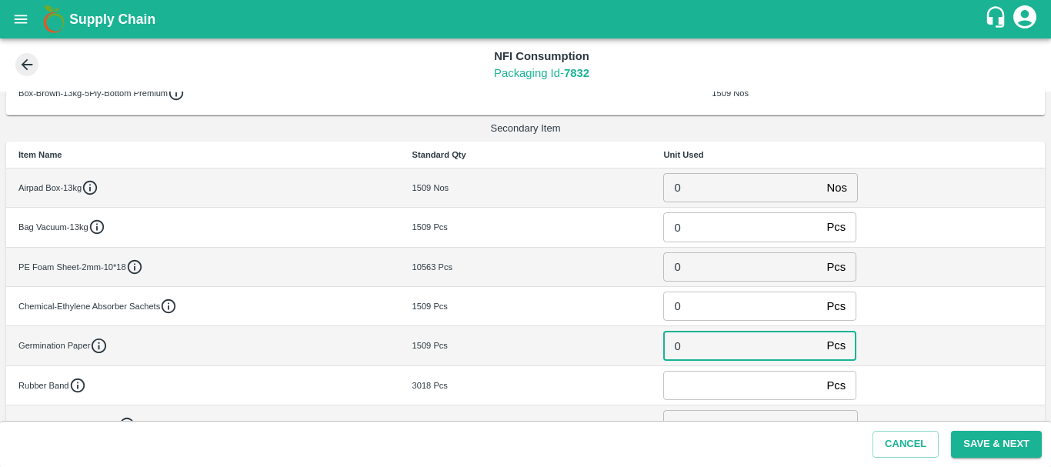
type input "0"
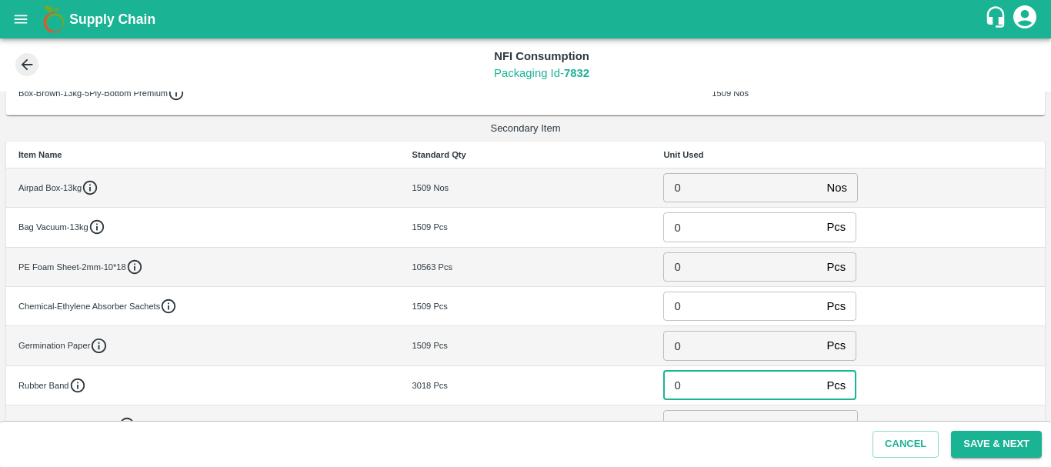
type input "0"
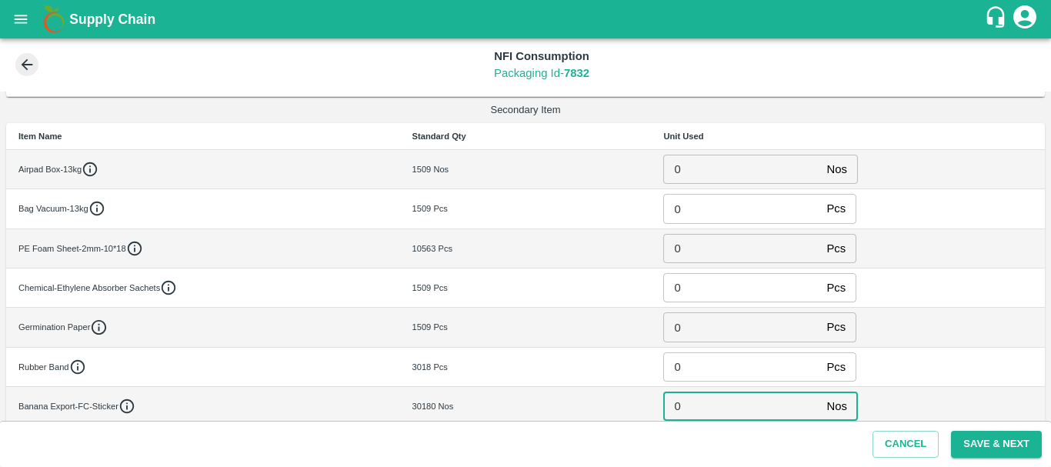
type input "0"
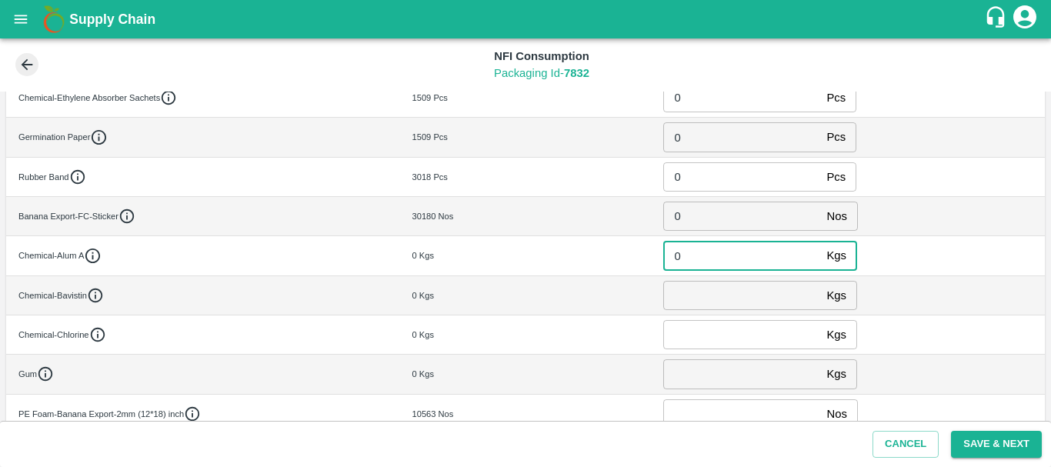
type input "0"
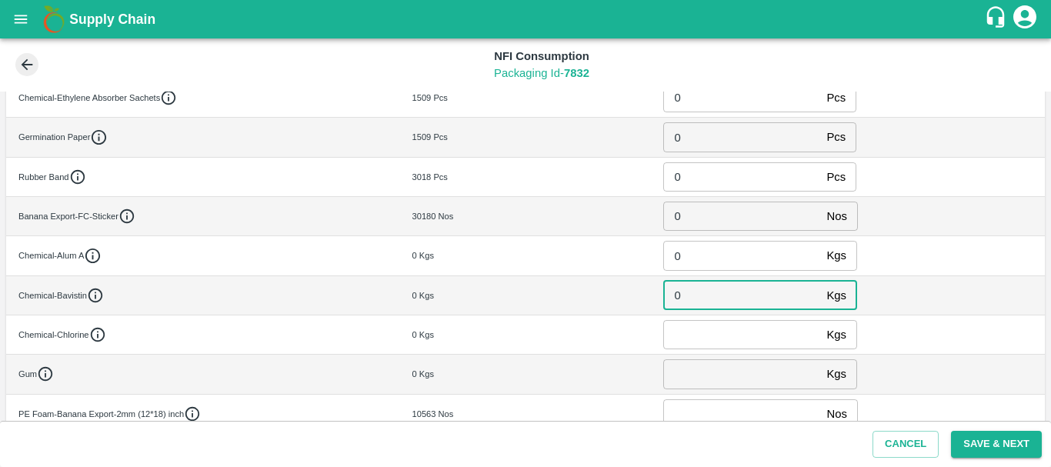
type input "0"
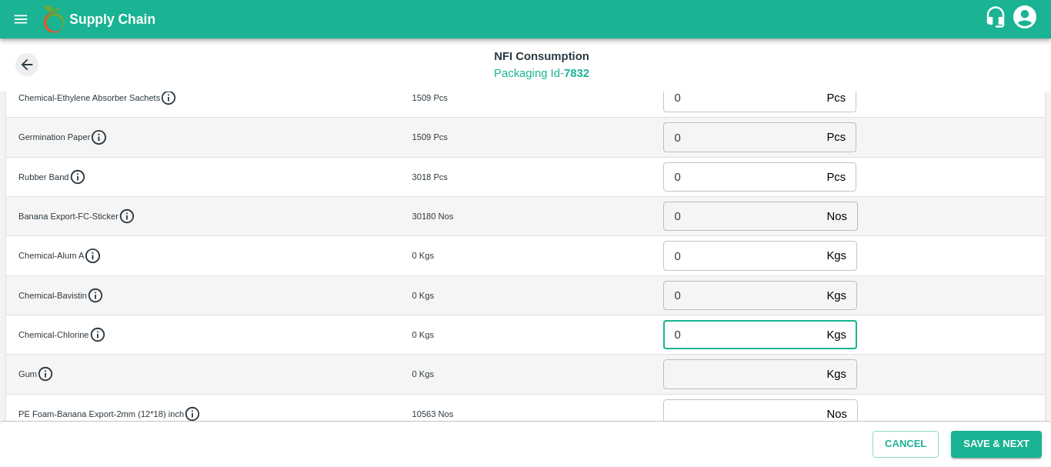
type input "0"
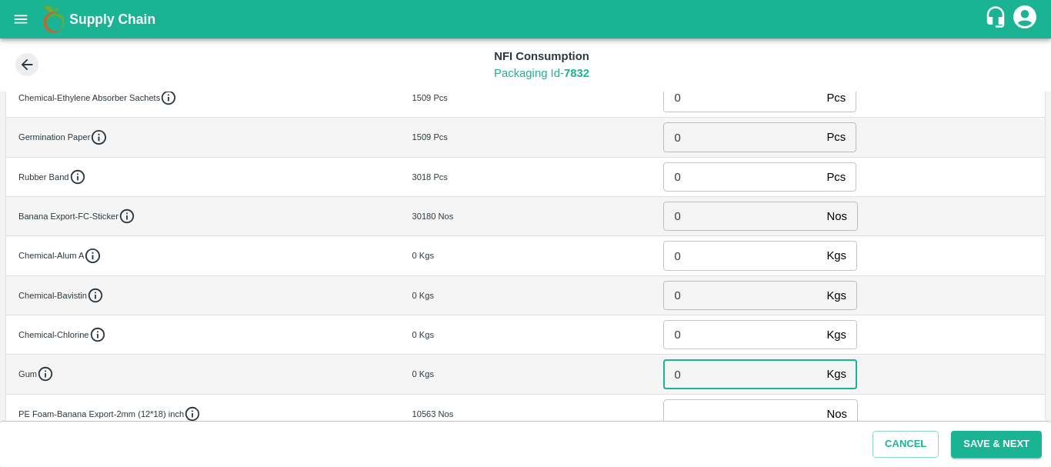
type input "0"
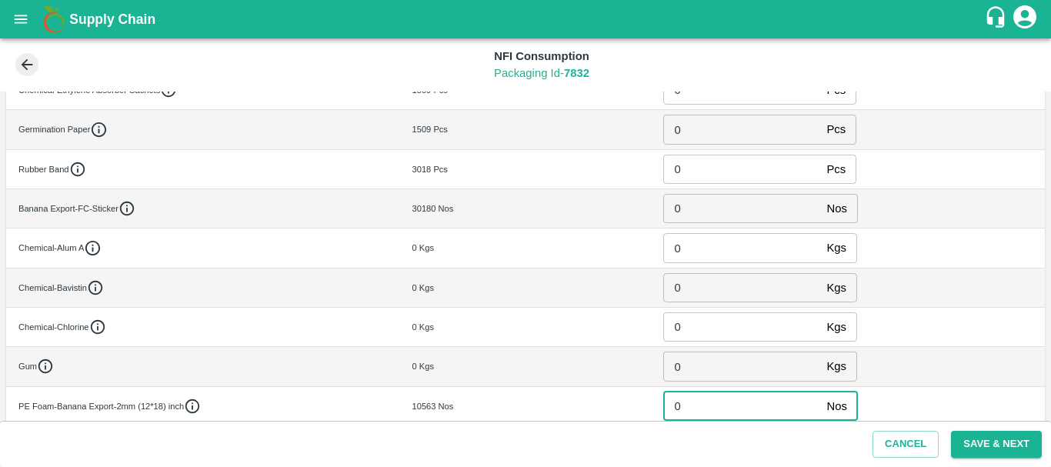
type input "0"
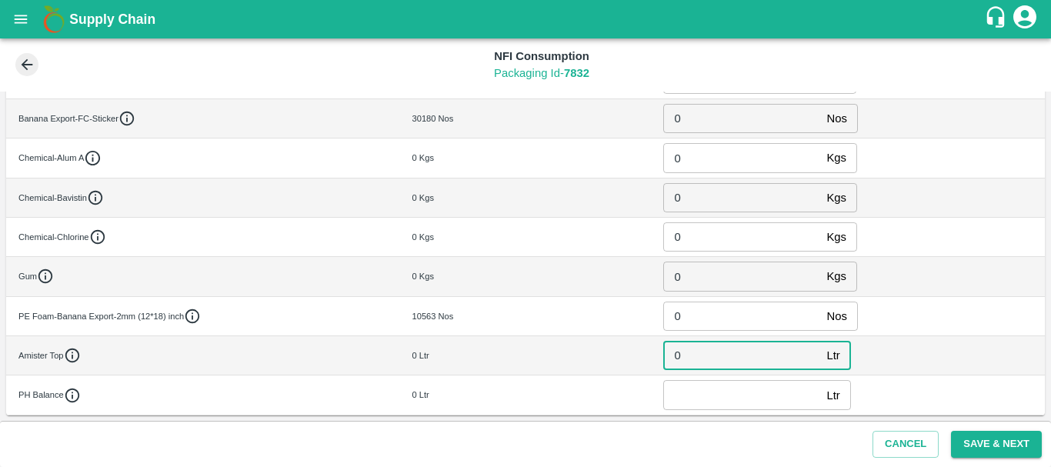
type input "0"
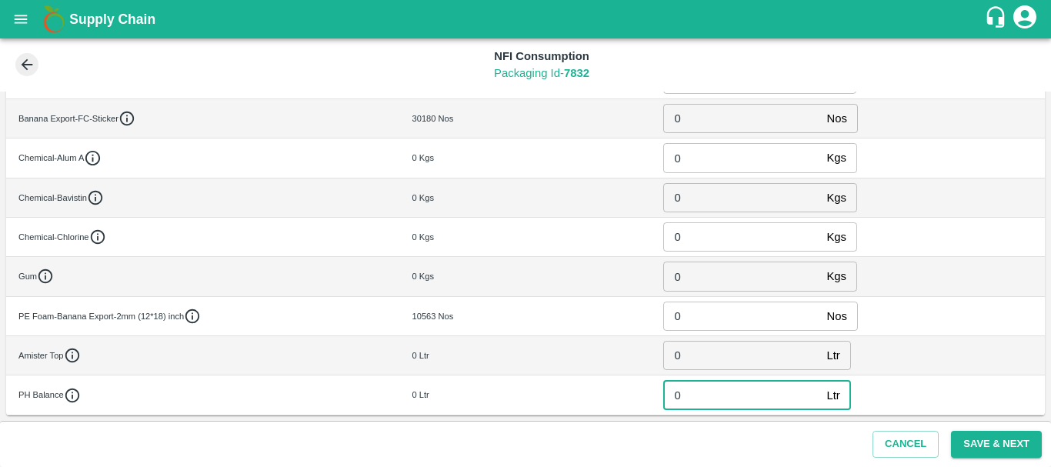
type input "0"
click at [865, 285] on div "0 Kgs ​" at bounding box center [847, 276] width 369 height 29
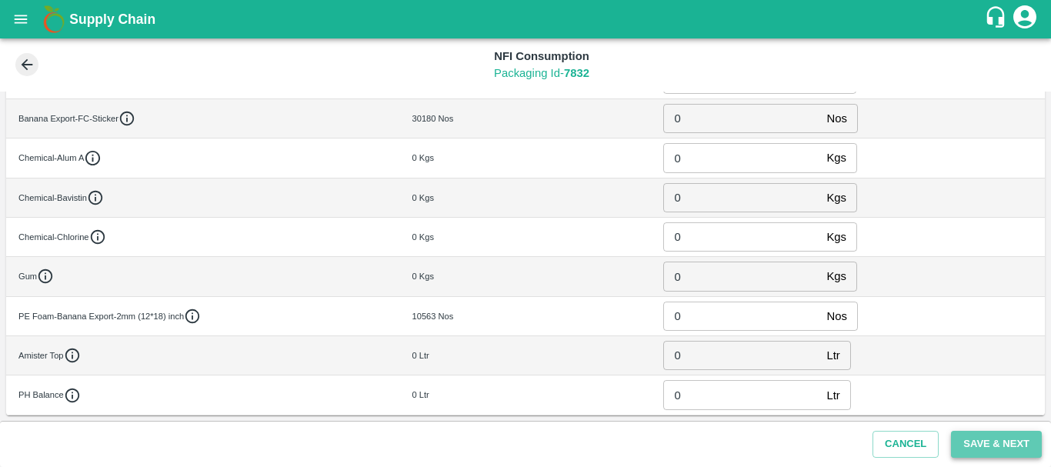
click at [980, 437] on button "Save & Next" at bounding box center [996, 444] width 91 height 27
click at [1011, 442] on button "Save & Next" at bounding box center [996, 444] width 91 height 27
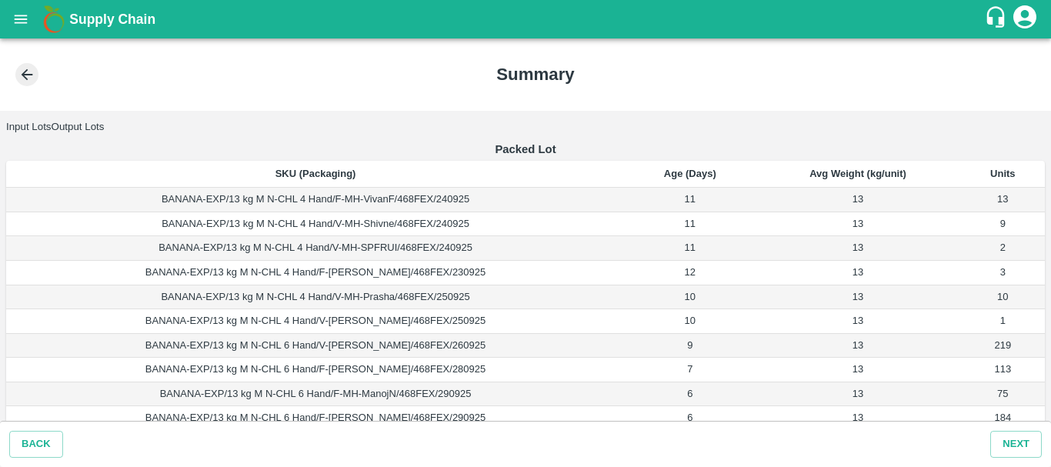
scroll to position [1, 0]
click at [105, 120] on button "Output Lots" at bounding box center [78, 126] width 53 height 12
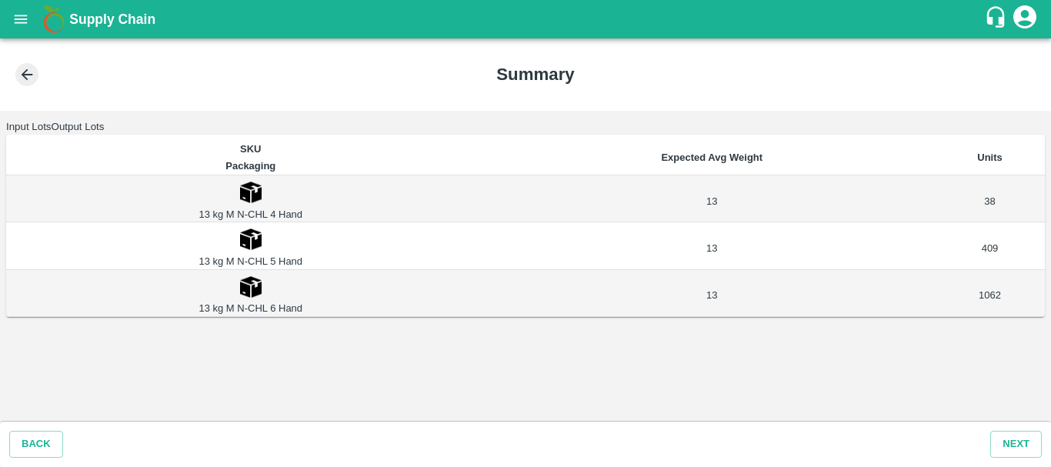
scroll to position [0, 0]
click at [1015, 438] on button "Next" at bounding box center [1016, 444] width 52 height 27
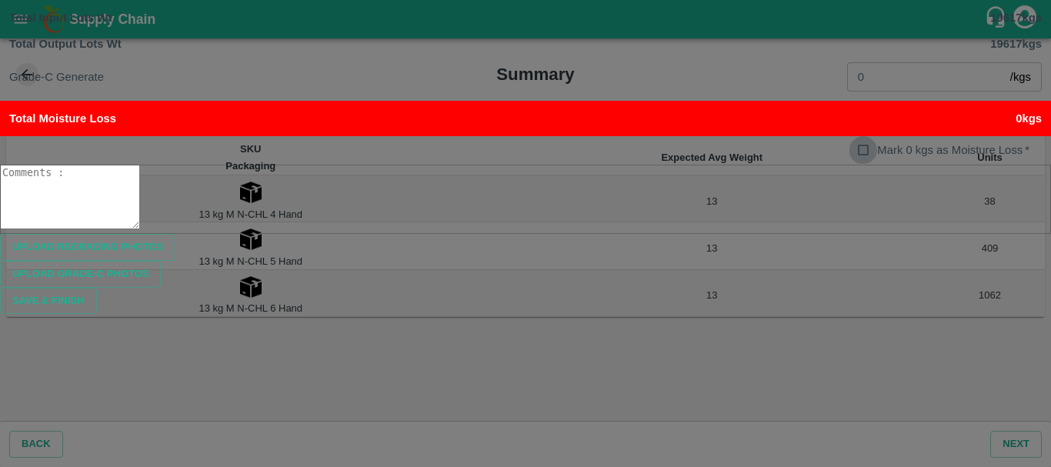
click at [853, 165] on input "Mark 0 kgs as Moisture Loss   *" at bounding box center [863, 150] width 28 height 28
checkbox input "true"
click at [439, 234] on div "x ​" at bounding box center [525, 199] width 1051 height 69
type textarea "Physically top changed from Farm express to Farm candy boxes."
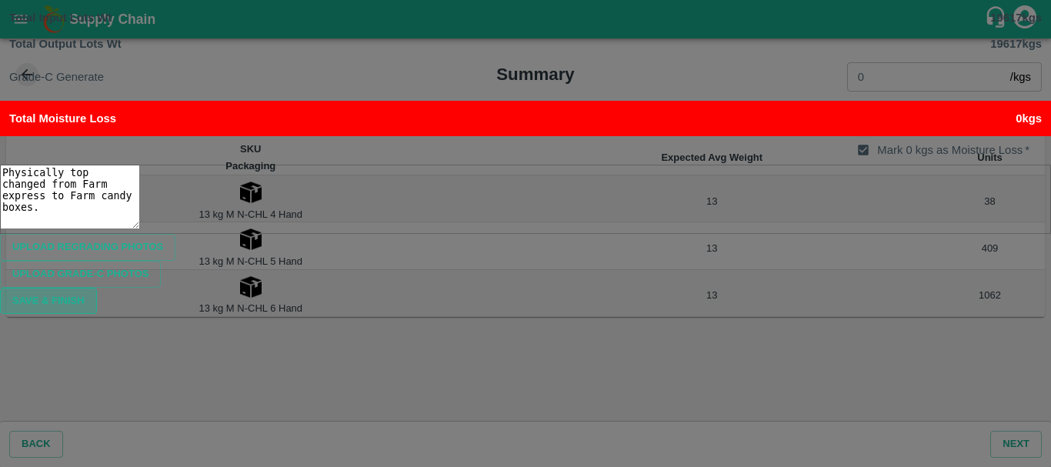
click at [97, 315] on button "Save & Finish" at bounding box center [48, 301] width 97 height 27
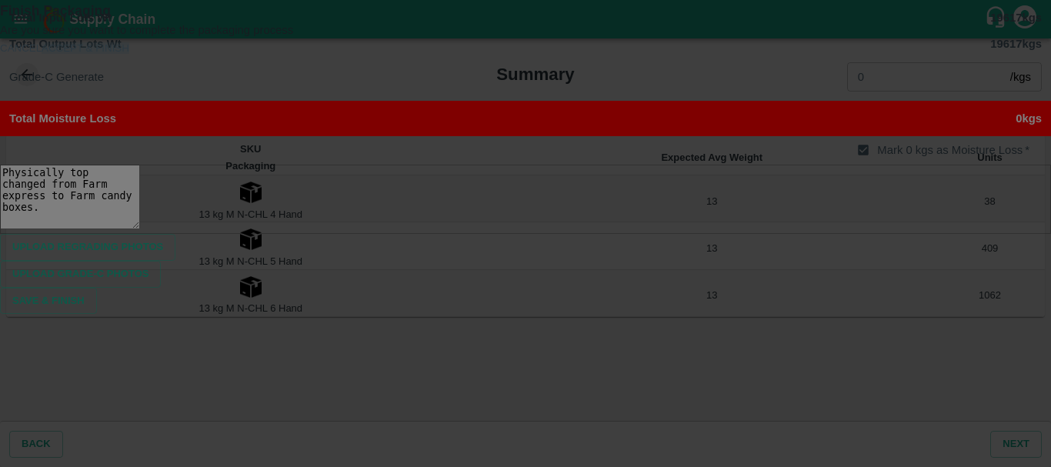
click at [129, 54] on button "ACCEPT & FINISH" at bounding box center [86, 48] width 88 height 12
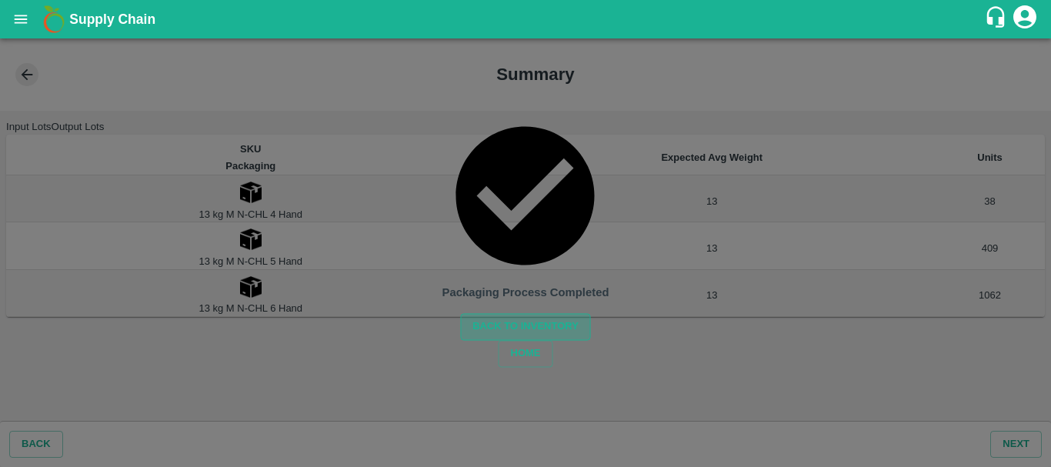
click at [486, 314] on button "Back to Inventory" at bounding box center [525, 327] width 131 height 27
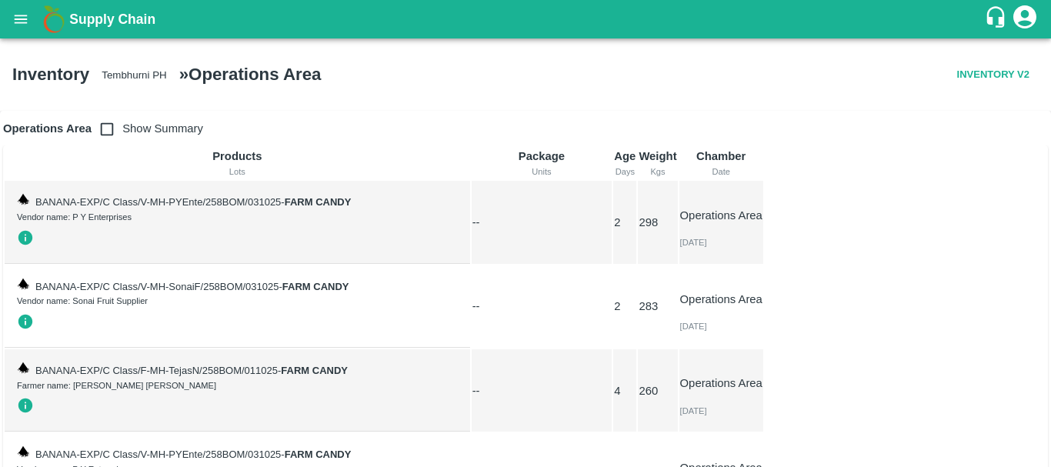
scroll to position [21660, 0]
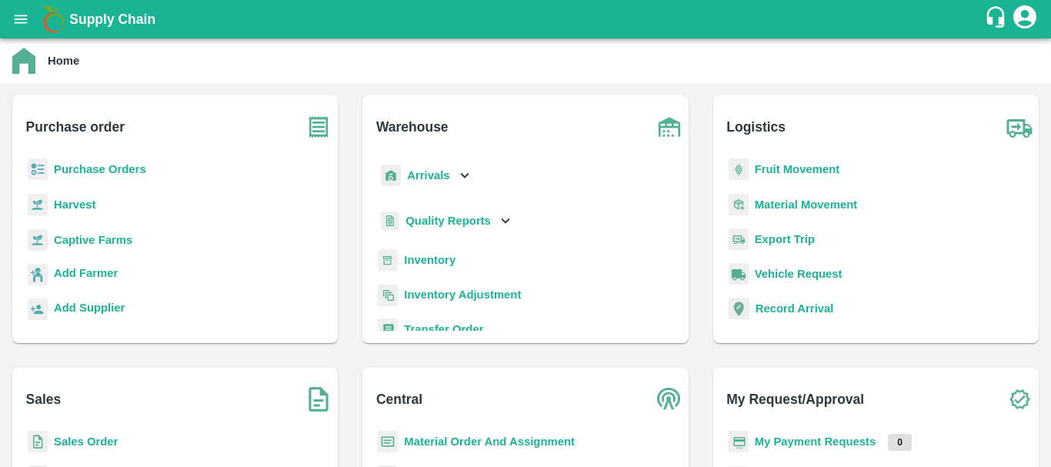
click at [431, 263] on b "Inventory" at bounding box center [430, 260] width 52 height 12
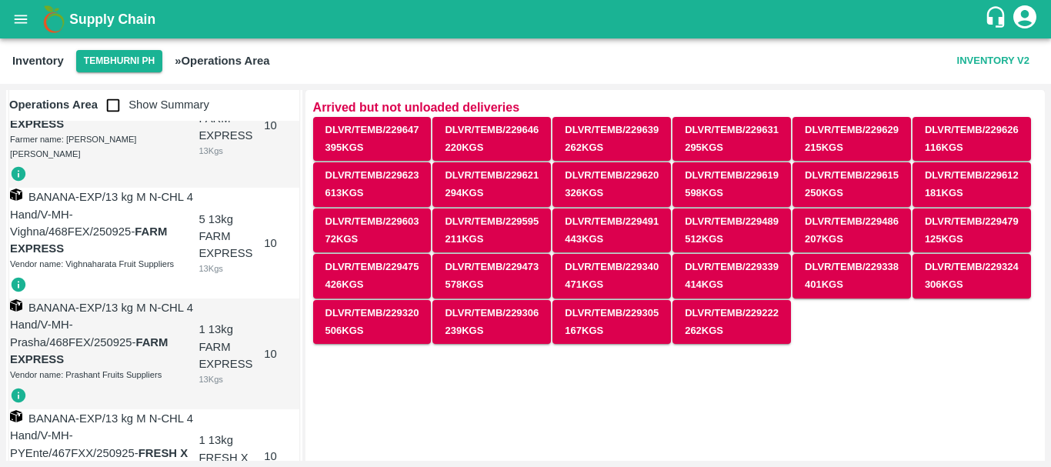
scroll to position [10344, 0]
